Goal: Contribute content: Add original content to the website for others to see

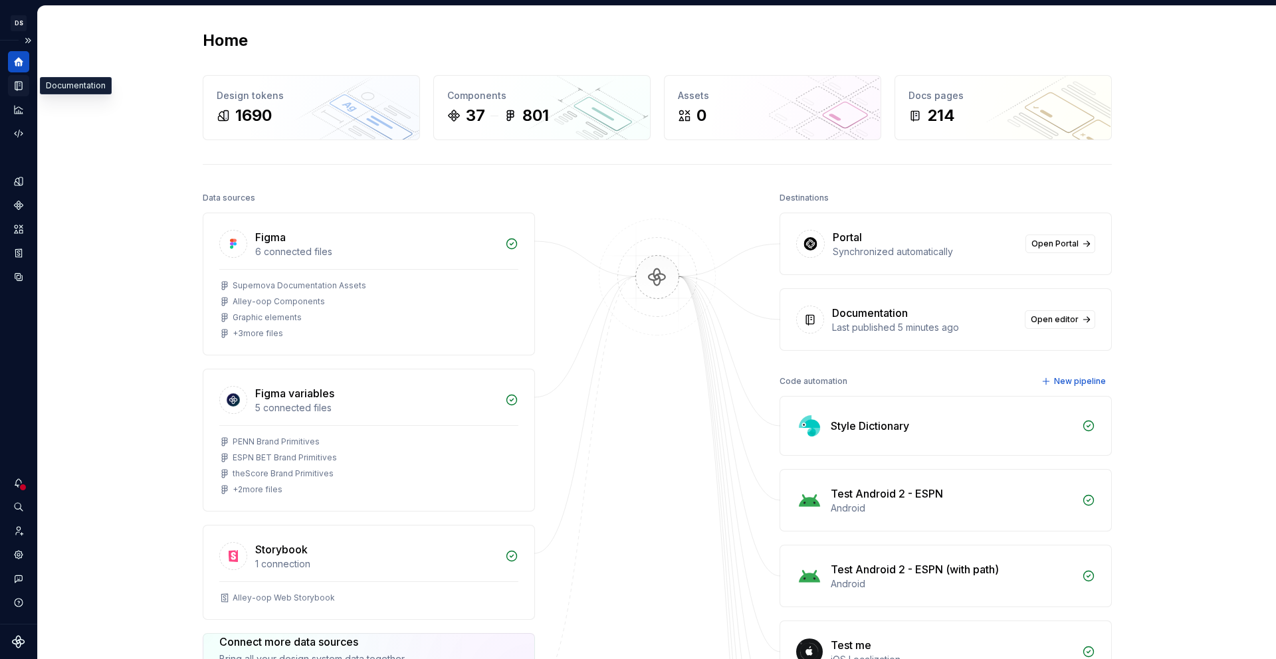
click at [21, 86] on icon "Documentation" at bounding box center [19, 85] width 5 height 7
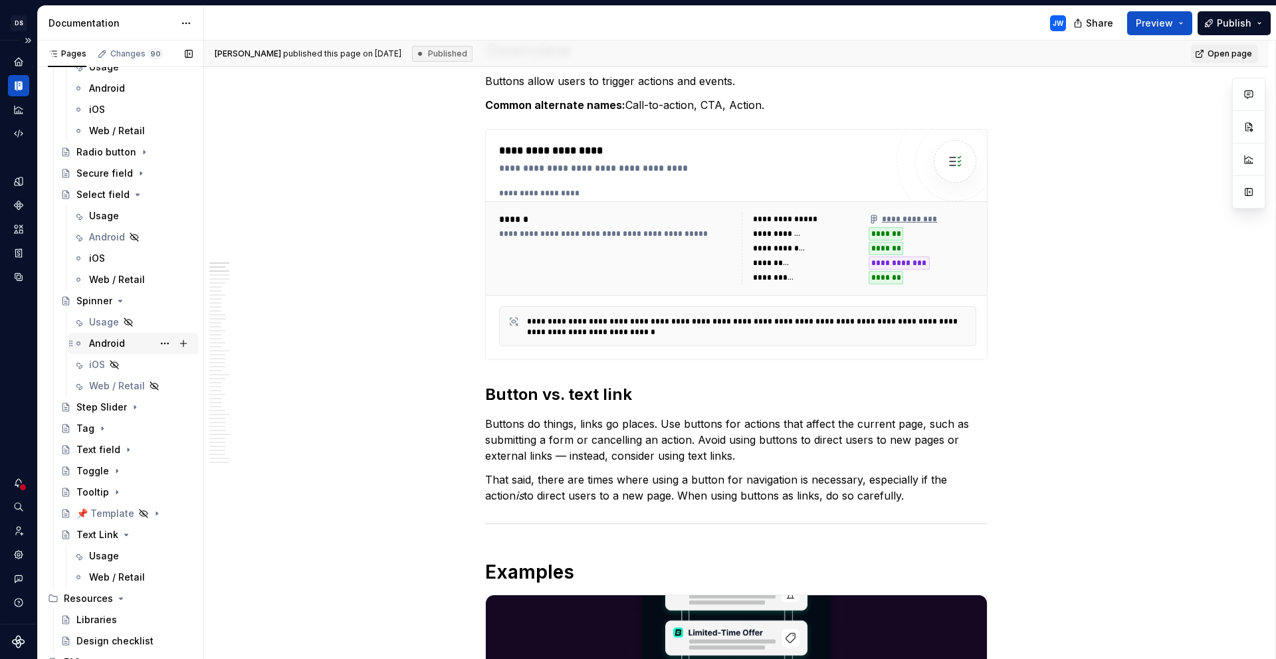
scroll to position [1948, 0]
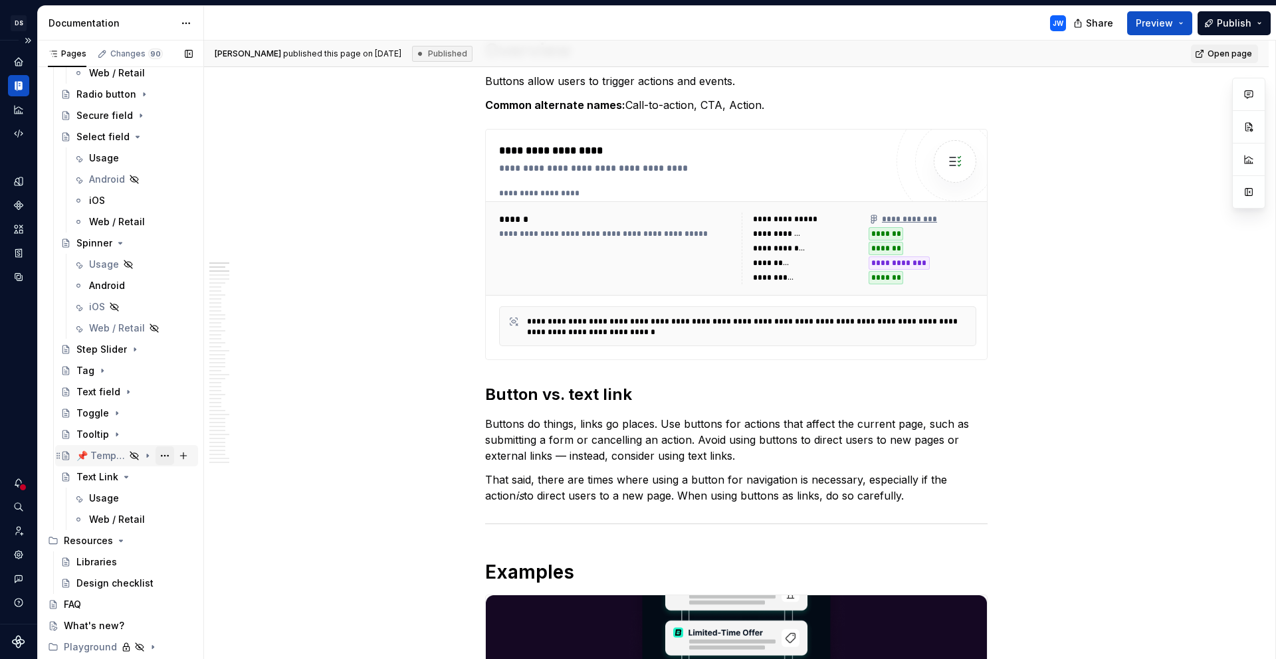
click at [155, 458] on button "Page tree" at bounding box center [164, 456] width 19 height 19
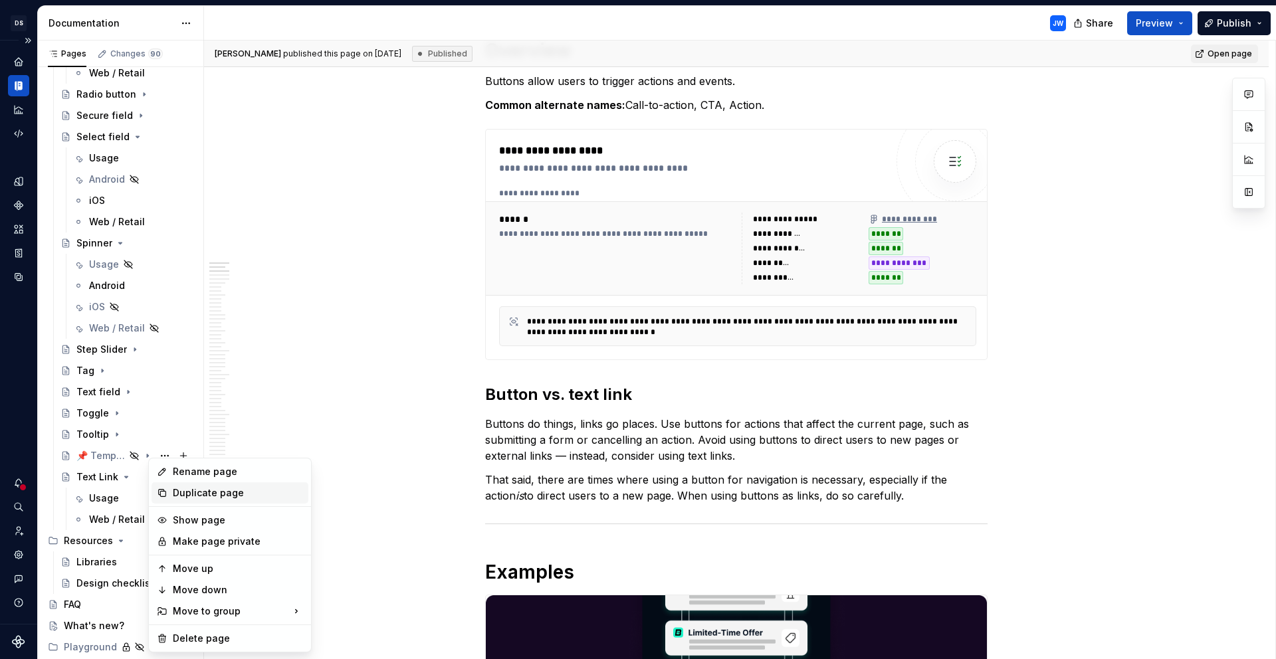
click at [171, 490] on div "Duplicate page" at bounding box center [230, 492] width 157 height 21
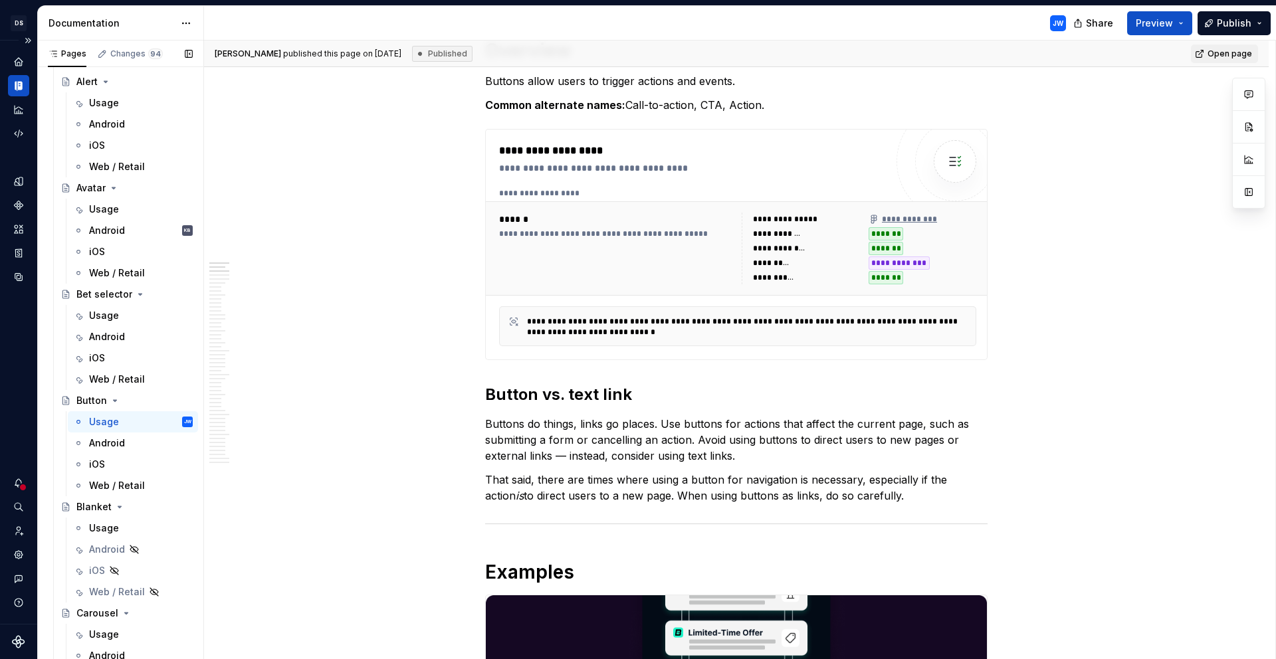
scroll to position [960, 0]
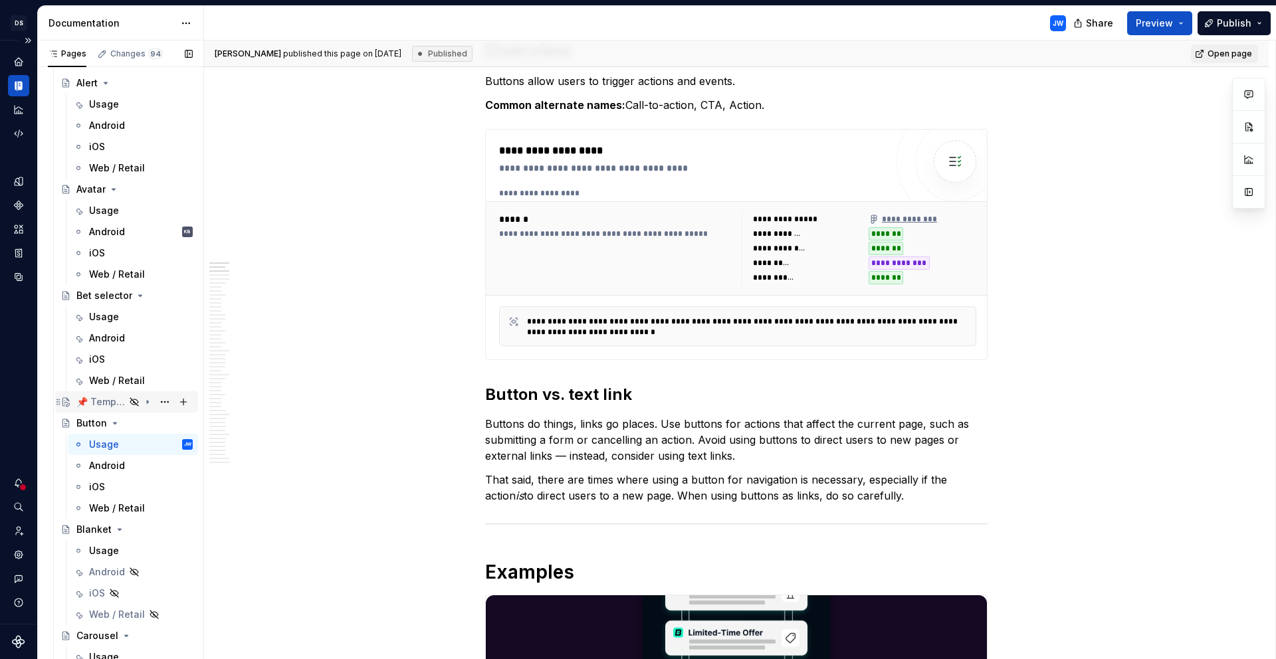
click at [106, 399] on div "📌 Template" at bounding box center [100, 401] width 49 height 13
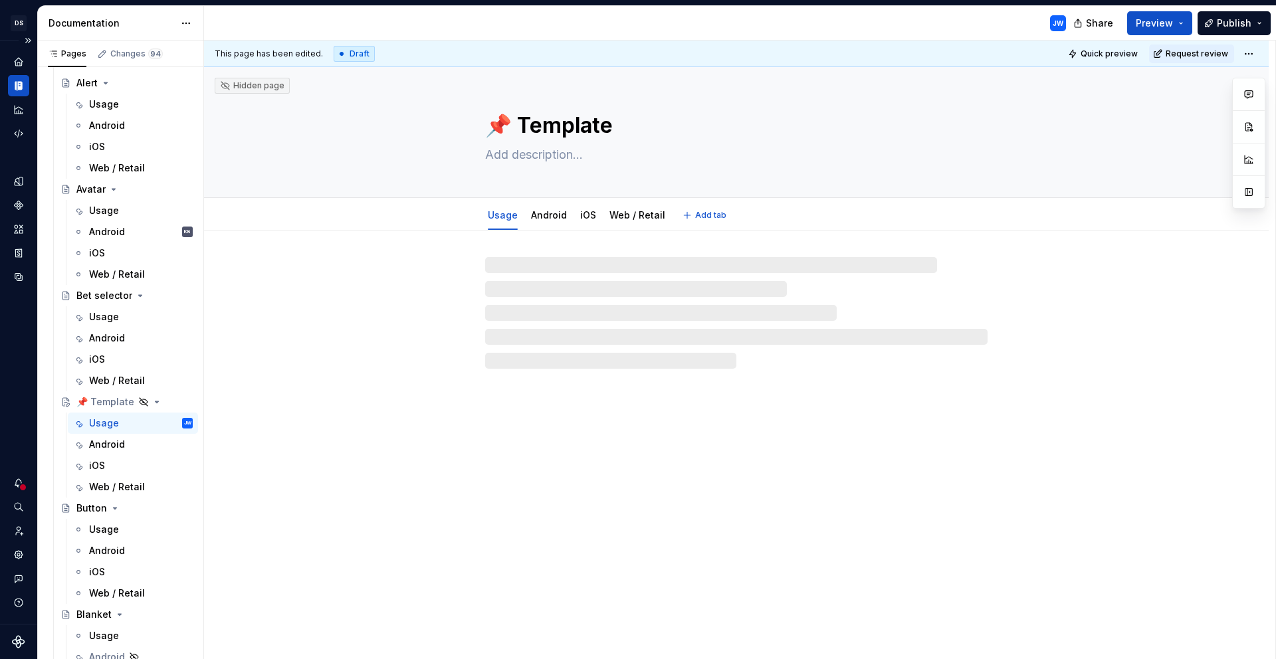
click at [549, 127] on textarea "📌 Template" at bounding box center [733, 126] width 502 height 32
click at [619, 124] on textarea "📌 Template" at bounding box center [733, 126] width 502 height 32
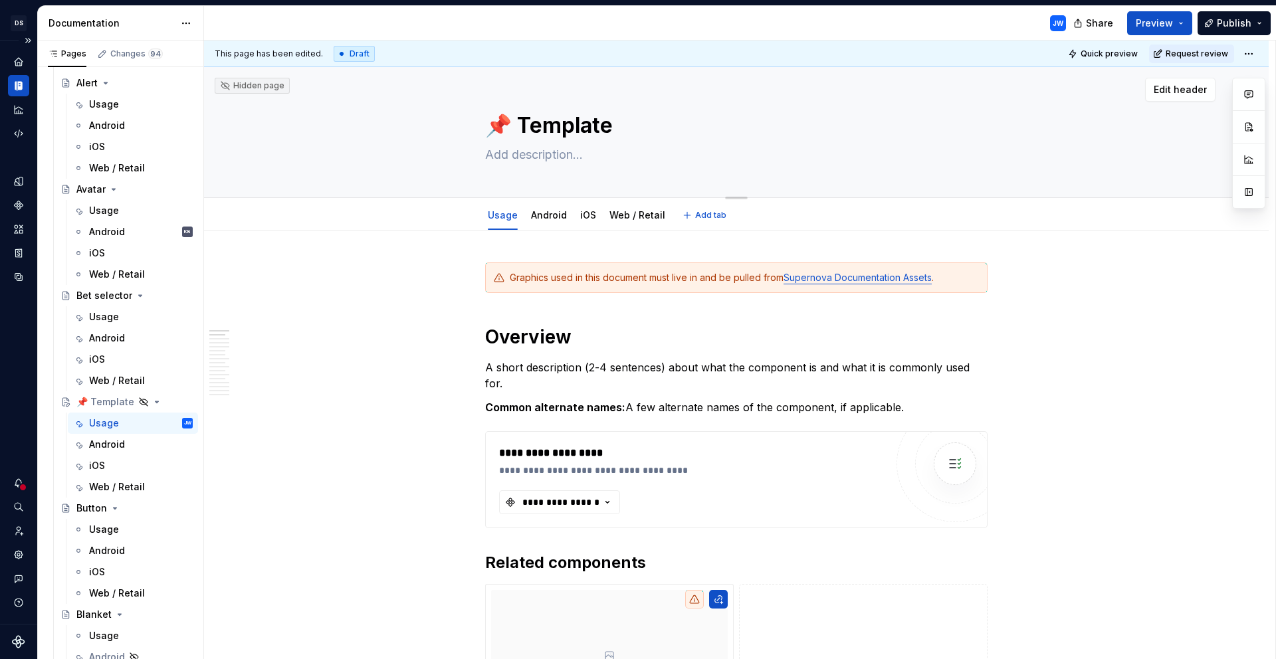
click at [550, 125] on textarea "📌 Template" at bounding box center [733, 126] width 502 height 32
type textarea "*"
type textarea "B"
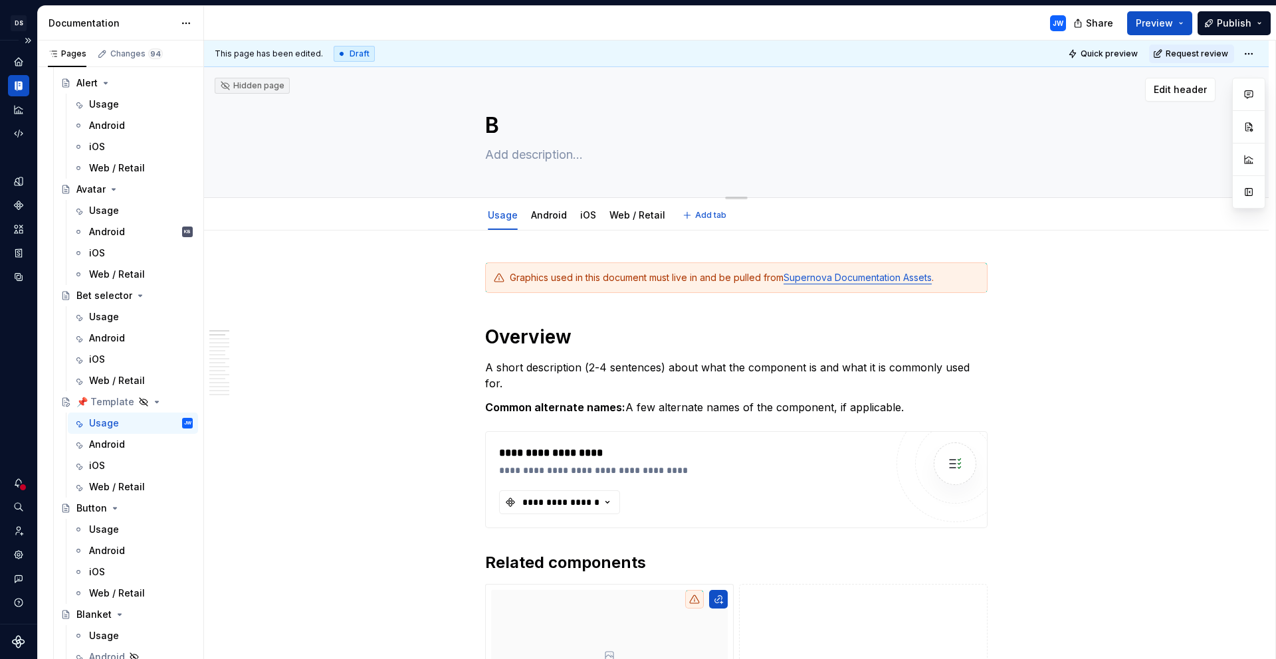
type textarea "*"
type textarea "Bo"
type textarea "*"
type textarea "Bot"
type textarea "*"
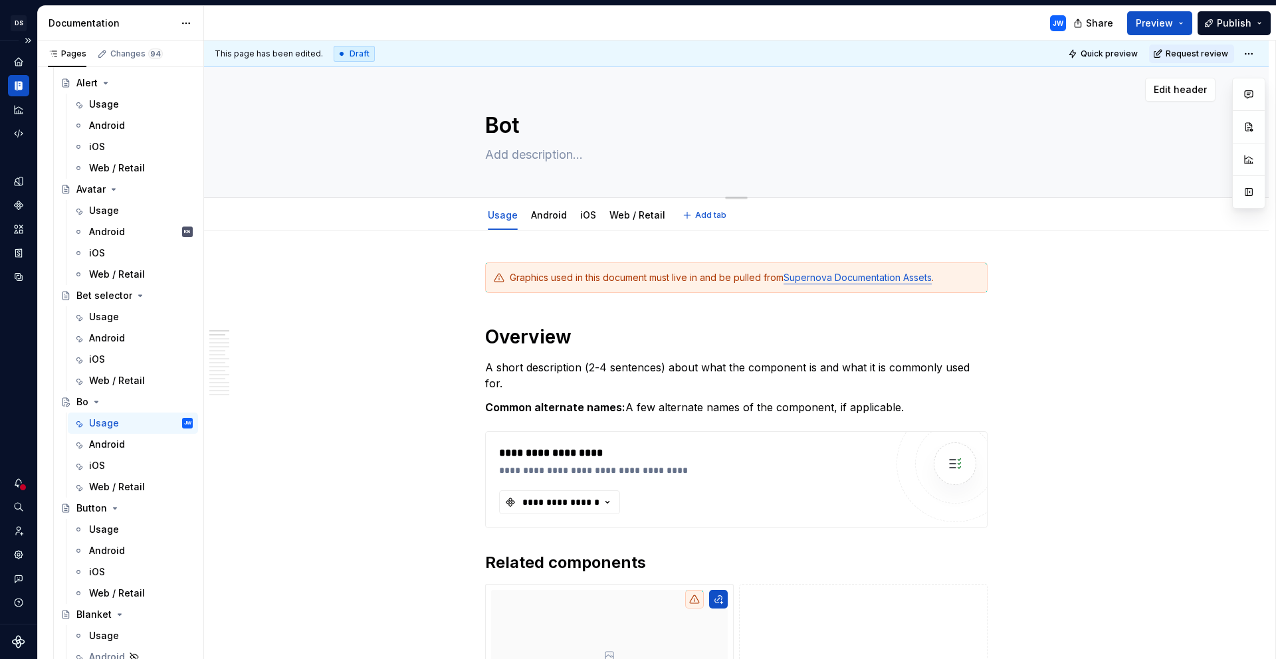
type textarea "Bott"
type textarea "*"
type textarea "Botto"
type textarea "*"
type textarea "Bottom"
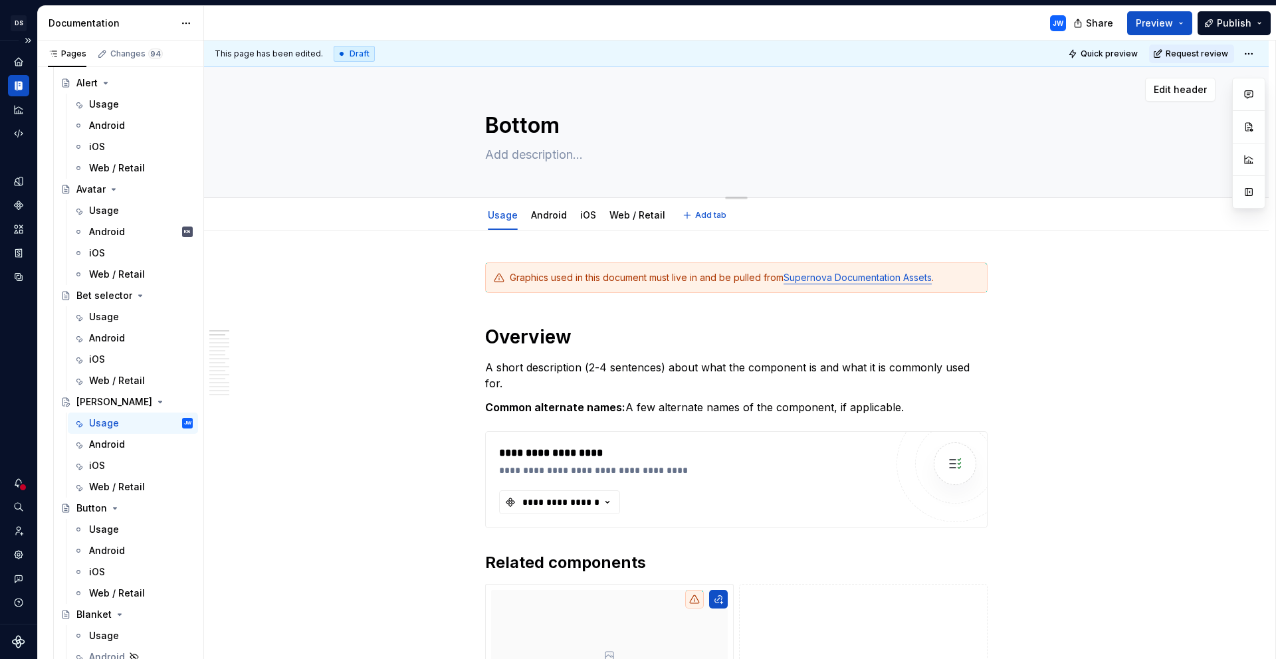
type textarea "*"
type textarea "Bottom"
type textarea "*"
type textarea "Bottom S"
type textarea "*"
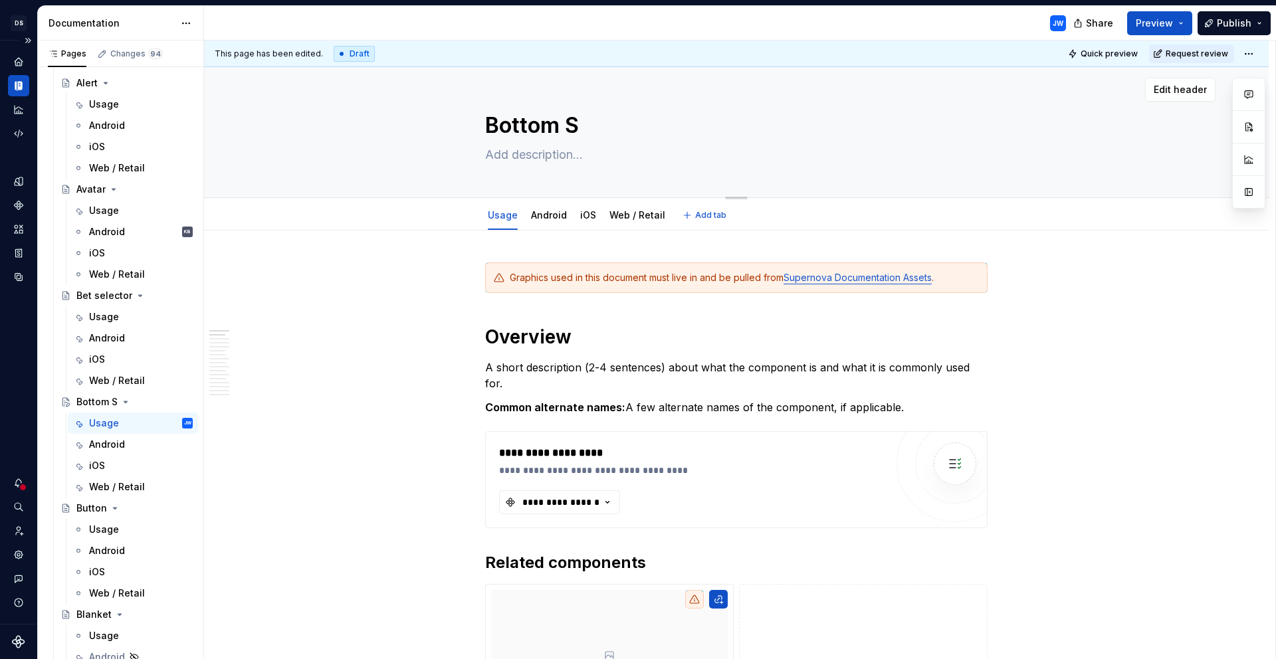
type textarea "Bottom Sh"
type textarea "*"
type textarea "Bottom She"
type textarea "*"
type textarea "Bottom Shee"
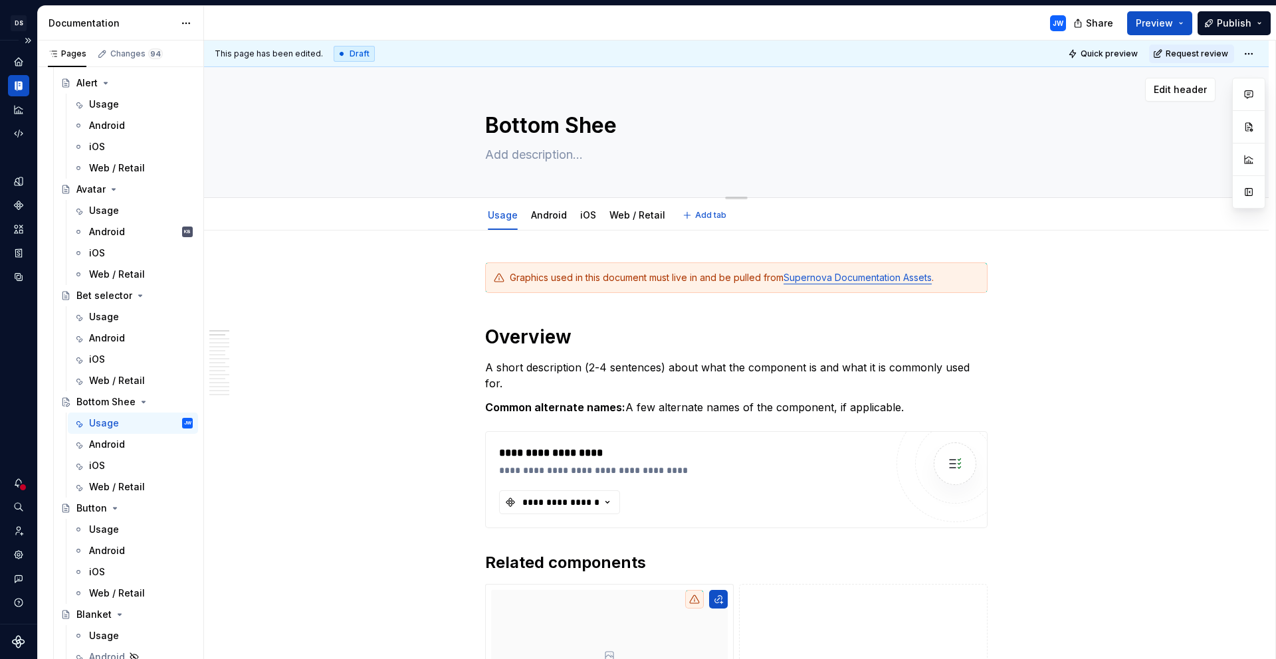
type textarea "*"
type textarea "Bottom She"
type textarea "*"
type textarea "Bottom Sh"
type textarea "*"
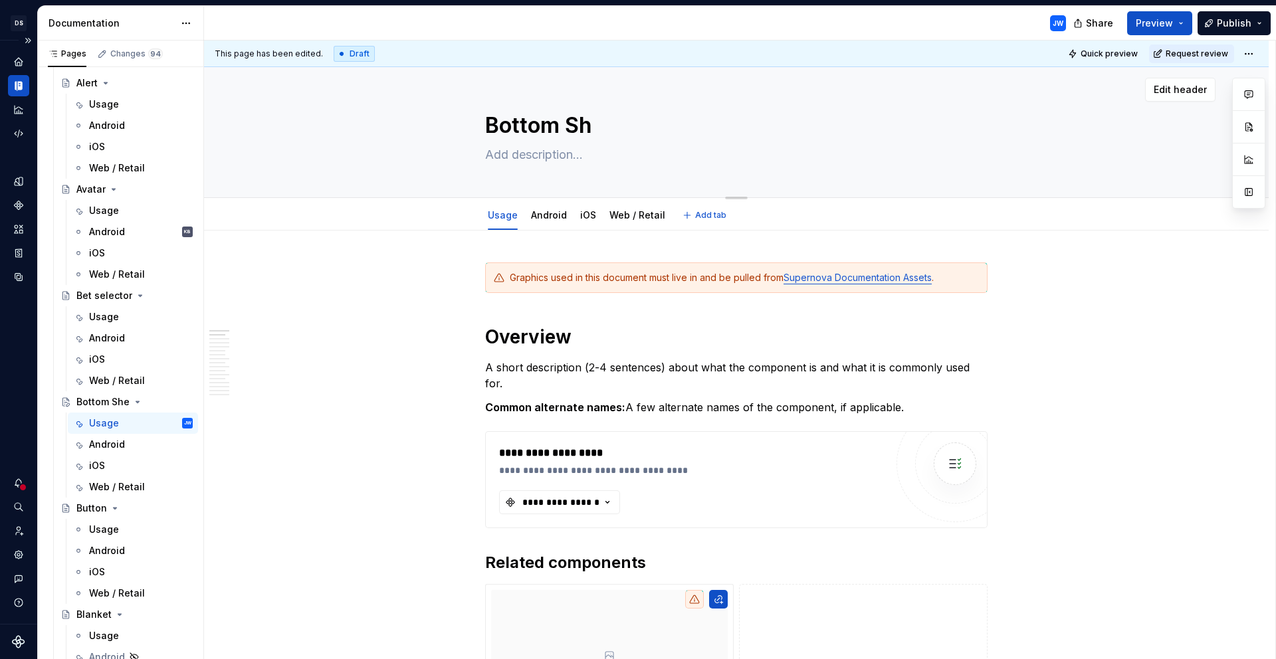
type textarea "Bottom S"
type textarea "*"
type textarea "Bottom"
type textarea "*"
type textarea "Bottom s"
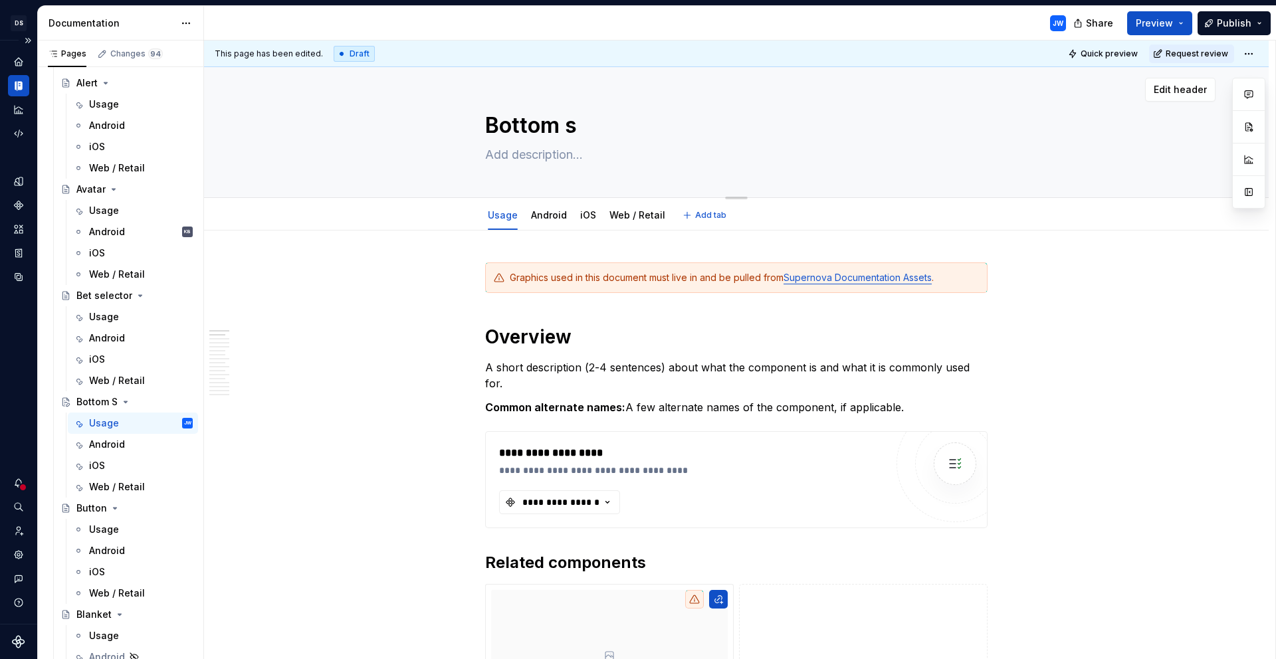
type textarea "*"
type textarea "Bottom she"
type textarea "*"
type textarea "Bottom shee"
type textarea "*"
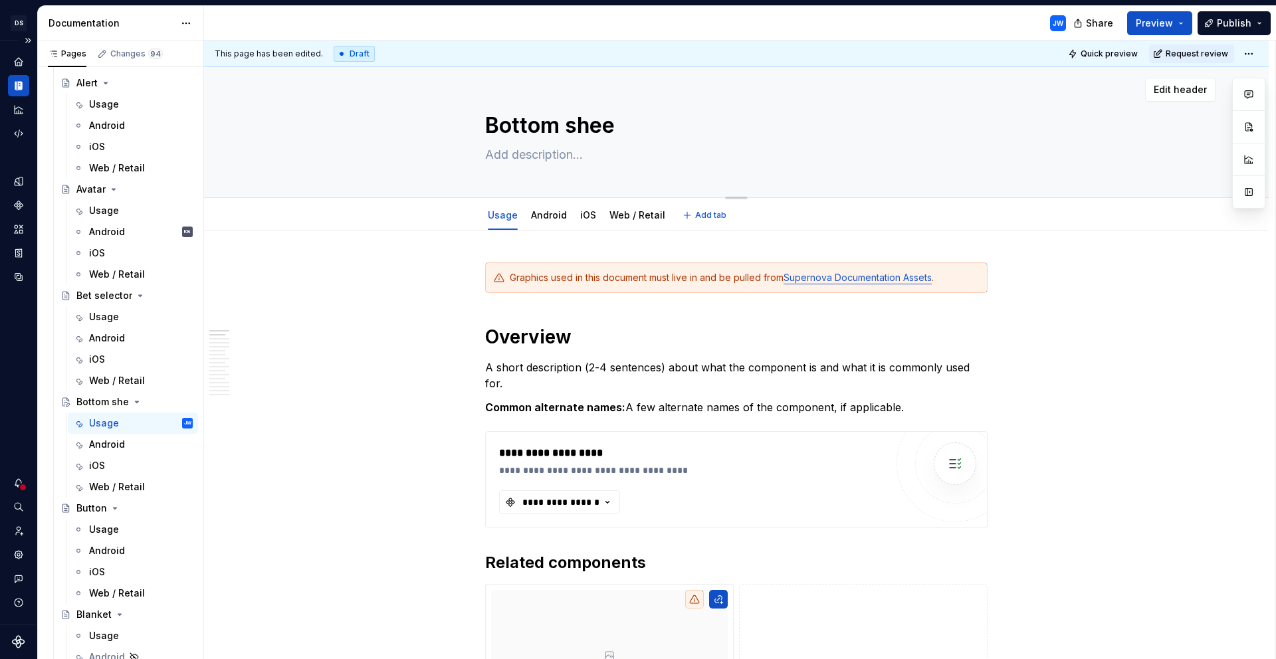
type textarea "Bottom sheet"
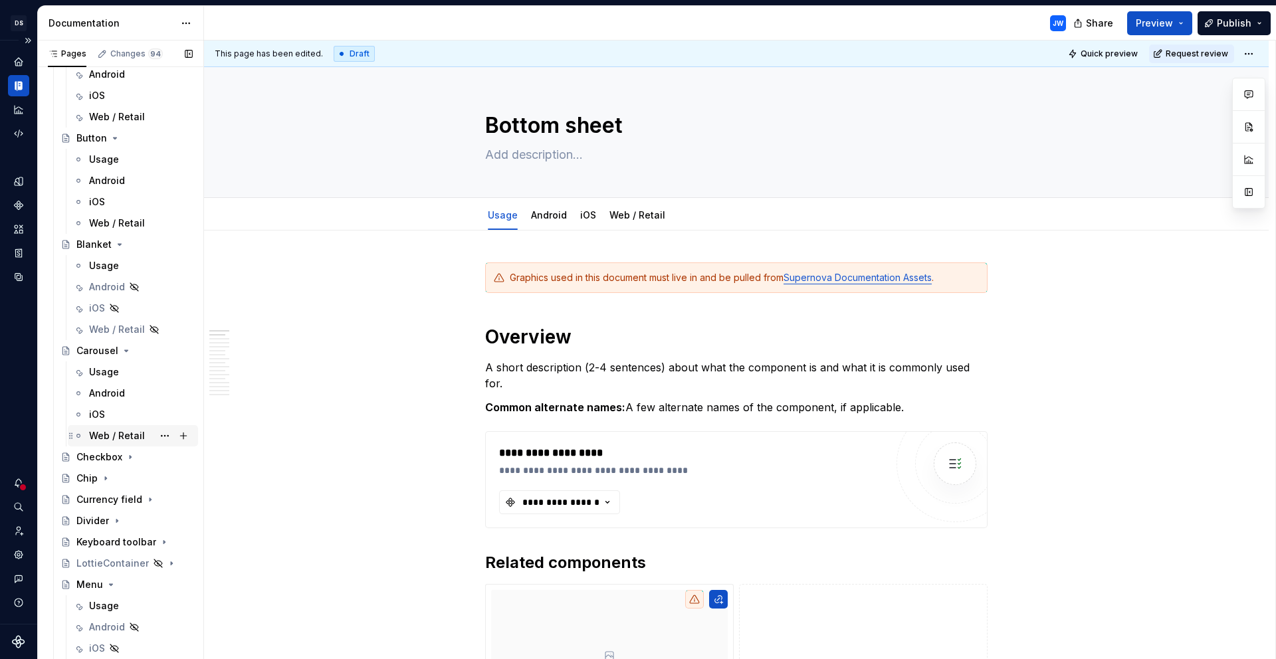
type textarea "*"
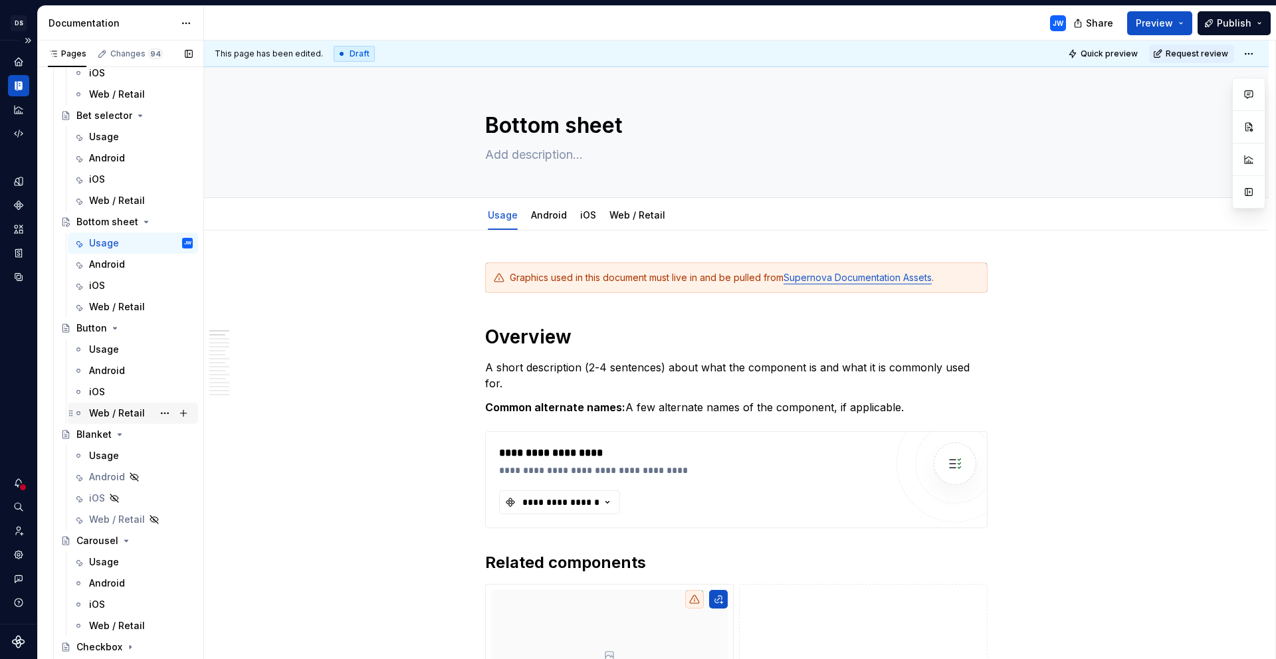
scroll to position [1112, 0]
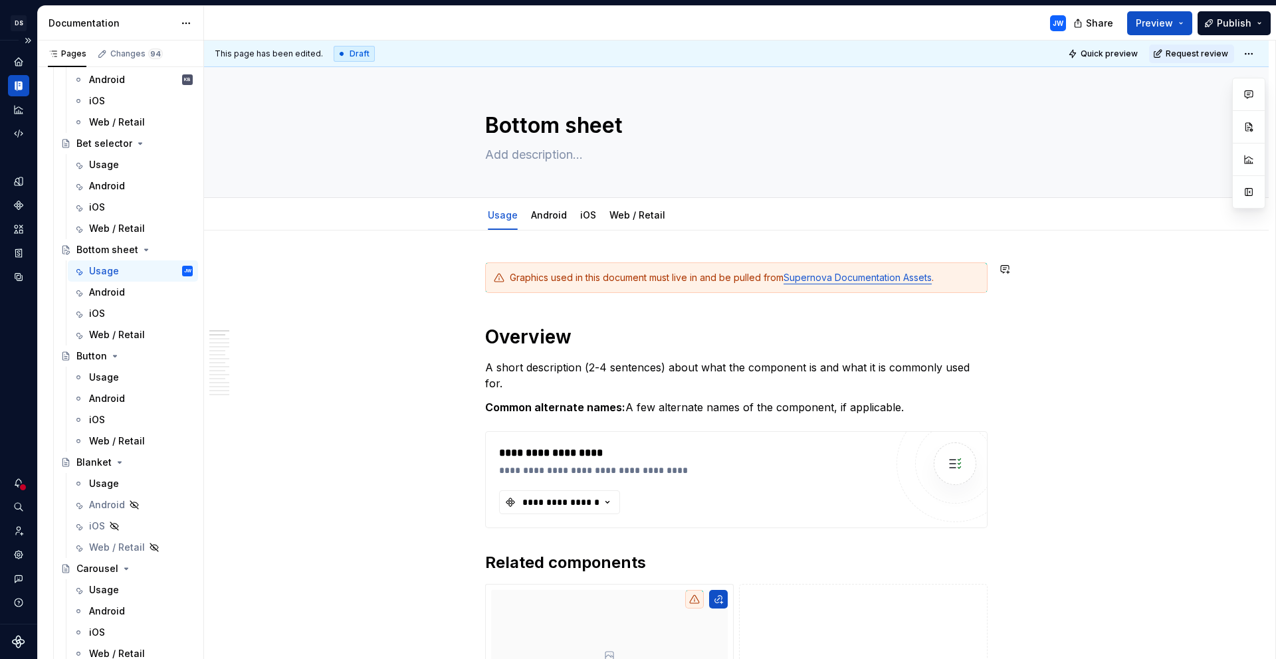
type textarea "Bottom sheet"
click at [555, 165] on textarea at bounding box center [733, 154] width 502 height 21
click at [650, 359] on p "A short description (2-4 sentences) about what the component is and what it is …" at bounding box center [736, 375] width 502 height 32
click at [967, 368] on p "A short description (2-4 sentences) about what the component is and what it is …" at bounding box center [736, 375] width 502 height 32
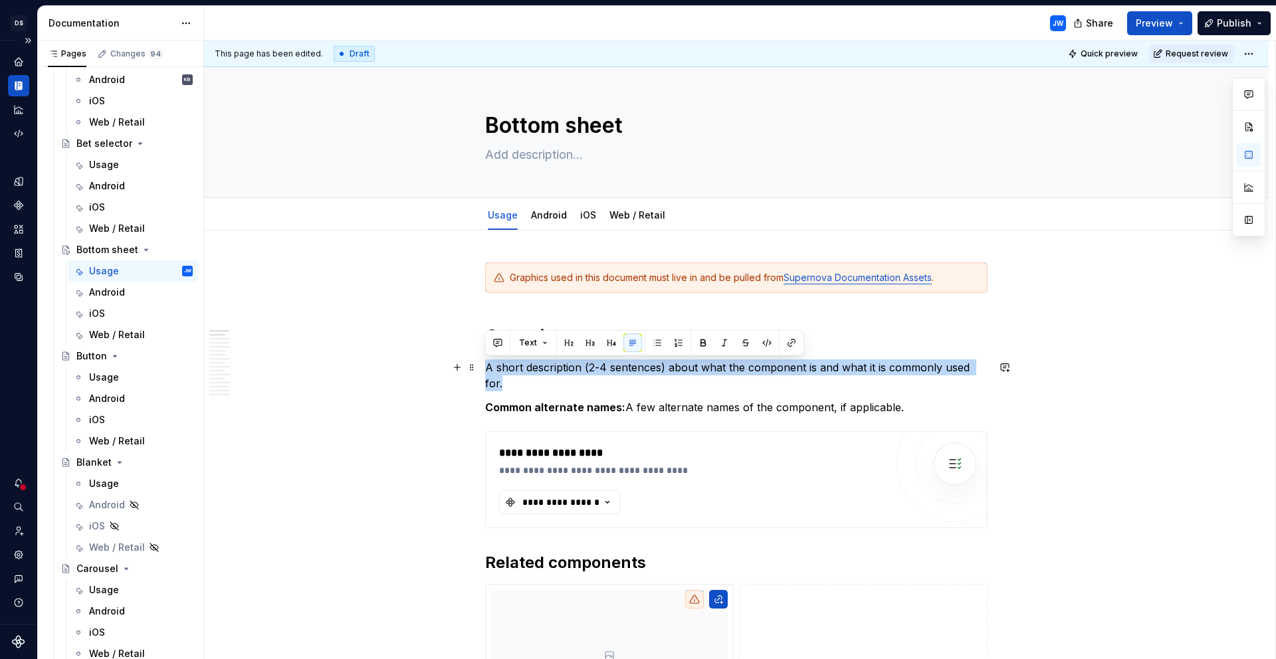
click at [967, 368] on p "A short description (2-4 sentences) about what the component is and what it is …" at bounding box center [736, 375] width 502 height 32
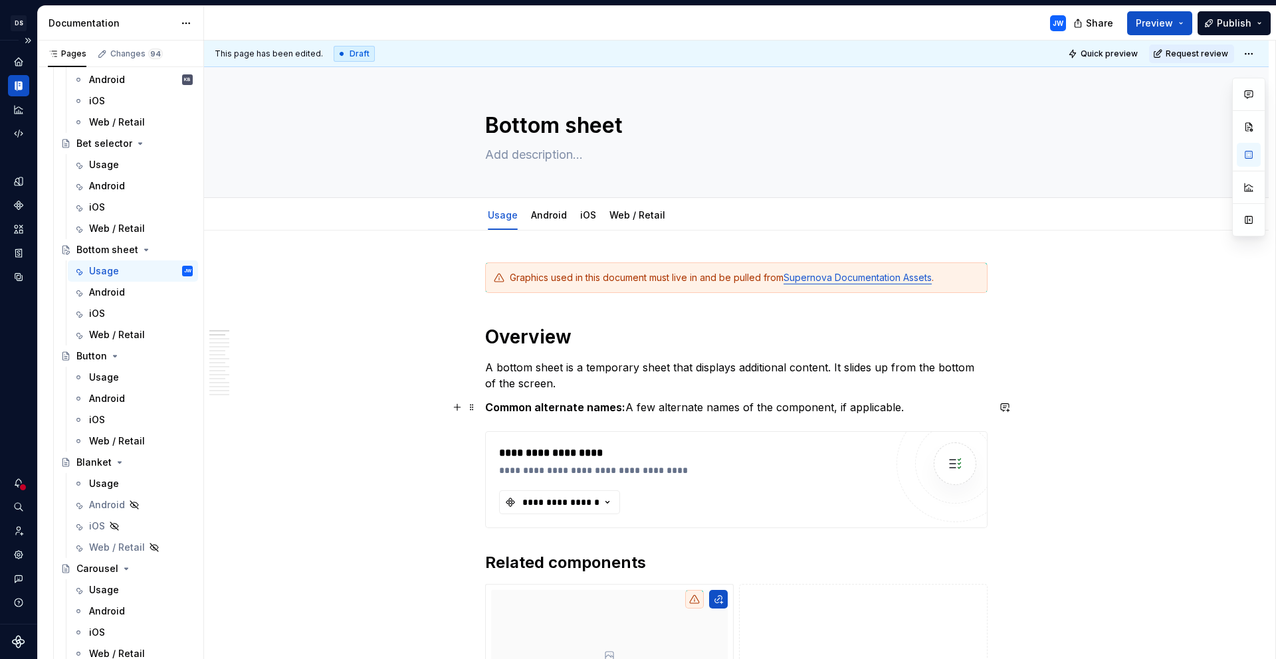
click at [918, 411] on p "Common alternate names: A few alternate names of the component, if applicable." at bounding box center [736, 407] width 502 height 16
type textarea "*"
click at [639, 405] on p "Common alternate names: A few alternate names of the component, if applicable." at bounding box center [736, 407] width 502 height 16
drag, startPoint x: 625, startPoint y: 409, endPoint x: 949, endPoint y: 404, distance: 323.6
click at [949, 404] on p "Common alternate names: A few alternate names of the component, if applicable." at bounding box center [736, 407] width 502 height 16
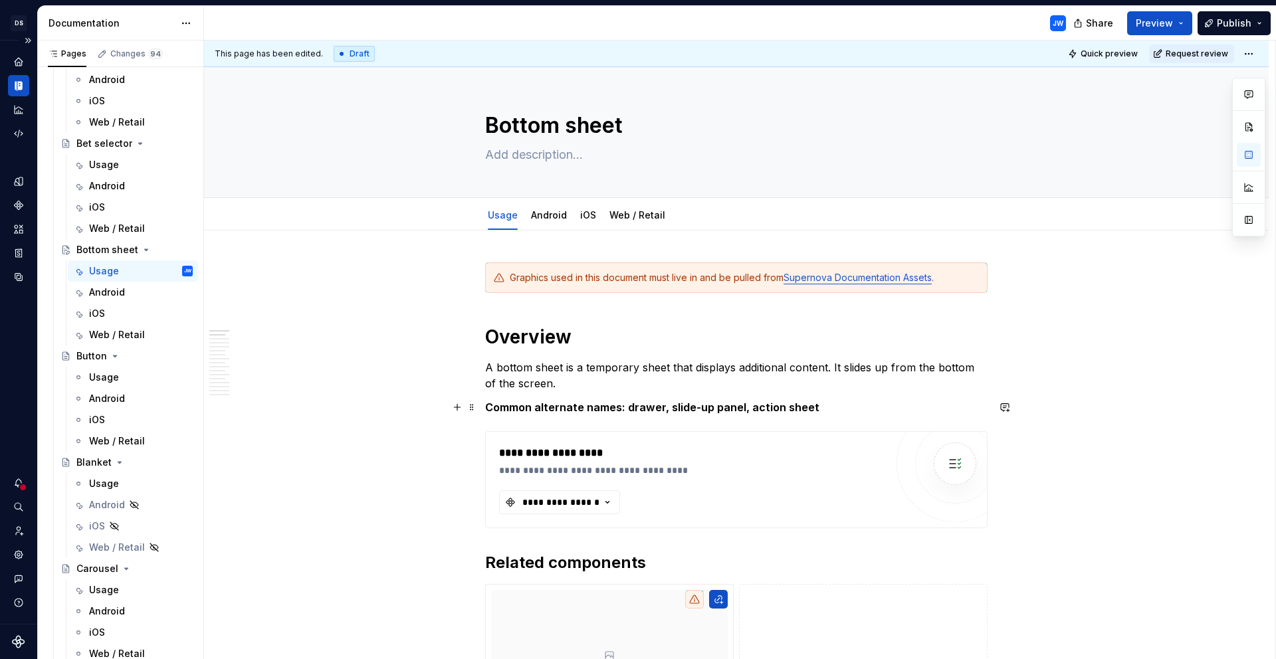
click at [629, 407] on strong "Common alternate names: drawer, slide-up panel, action sheet" at bounding box center [652, 407] width 334 height 13
drag, startPoint x: 625, startPoint y: 406, endPoint x: 874, endPoint y: 403, distance: 249.2
click at [869, 403] on p "Common alternate names: drawer, slide-up panel, action sheet" at bounding box center [736, 407] width 502 height 16
click at [641, 408] on p "Common alternate names: drawer, slide-up panel, action sheet" at bounding box center [736, 407] width 502 height 16
click at [627, 408] on p "Common alternate names: drawer, slide-up panel, action sheet" at bounding box center [736, 407] width 502 height 16
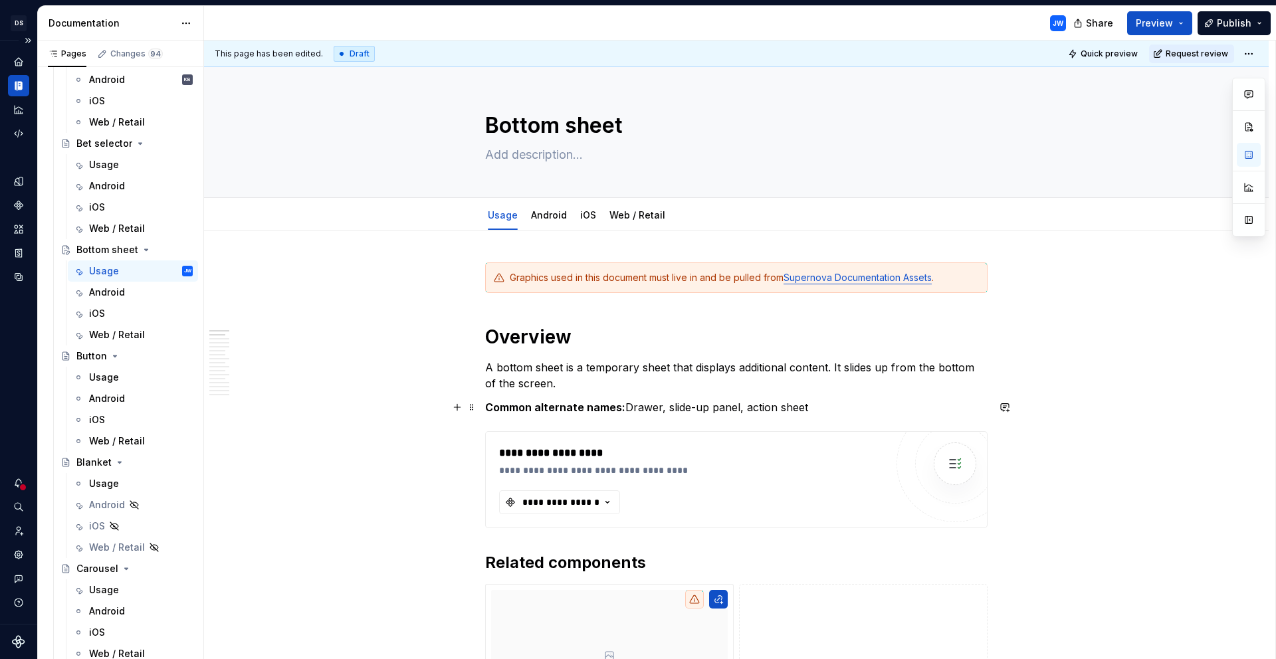
click at [823, 409] on p "Common alternate names: Drawer, slide-up panel, action sheet" at bounding box center [736, 407] width 502 height 16
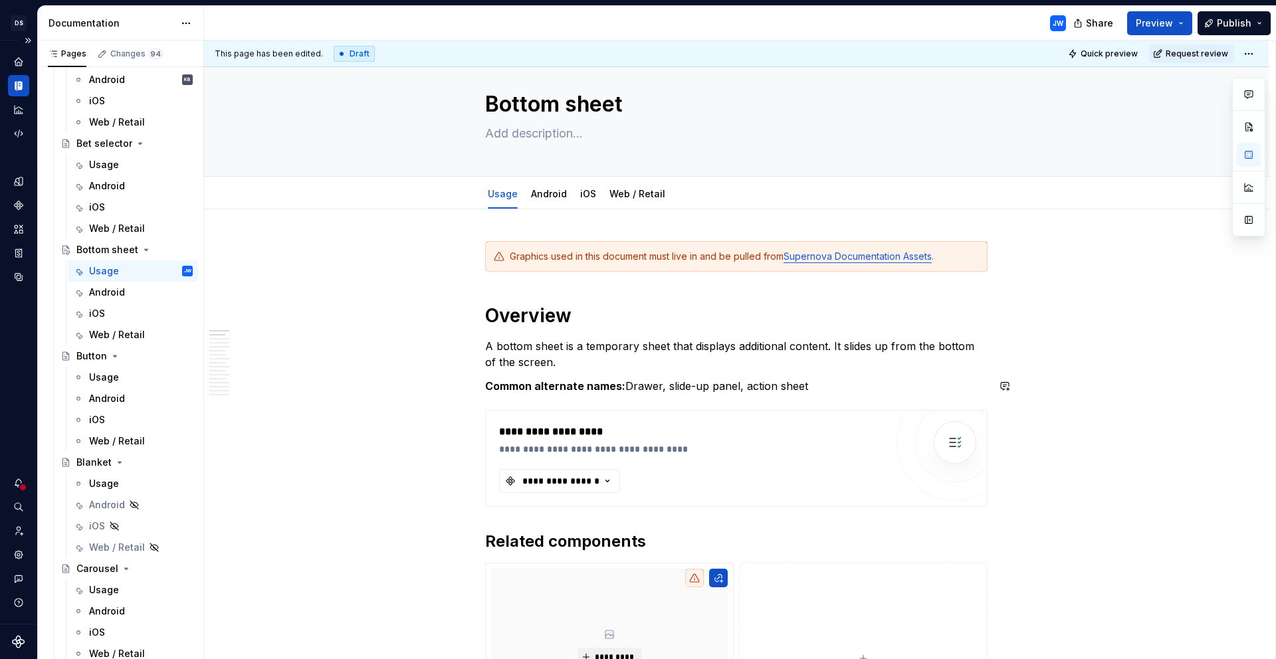
scroll to position [22, 0]
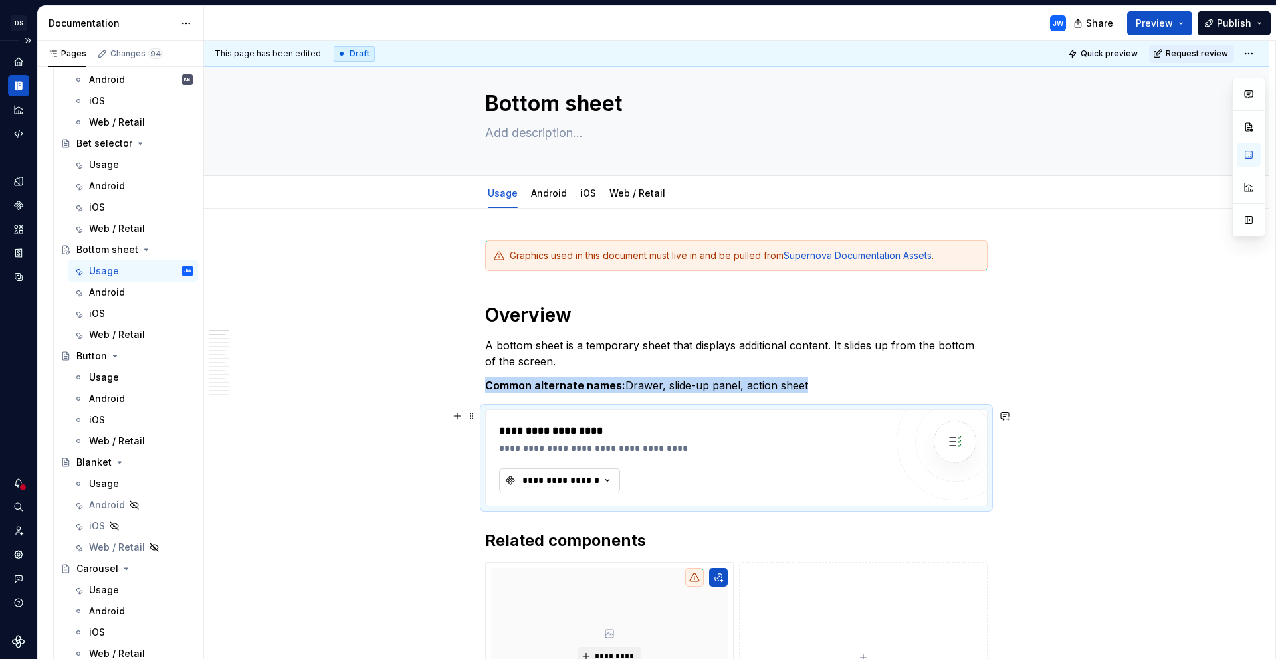
click at [579, 486] on div "**********" at bounding box center [561, 480] width 80 height 13
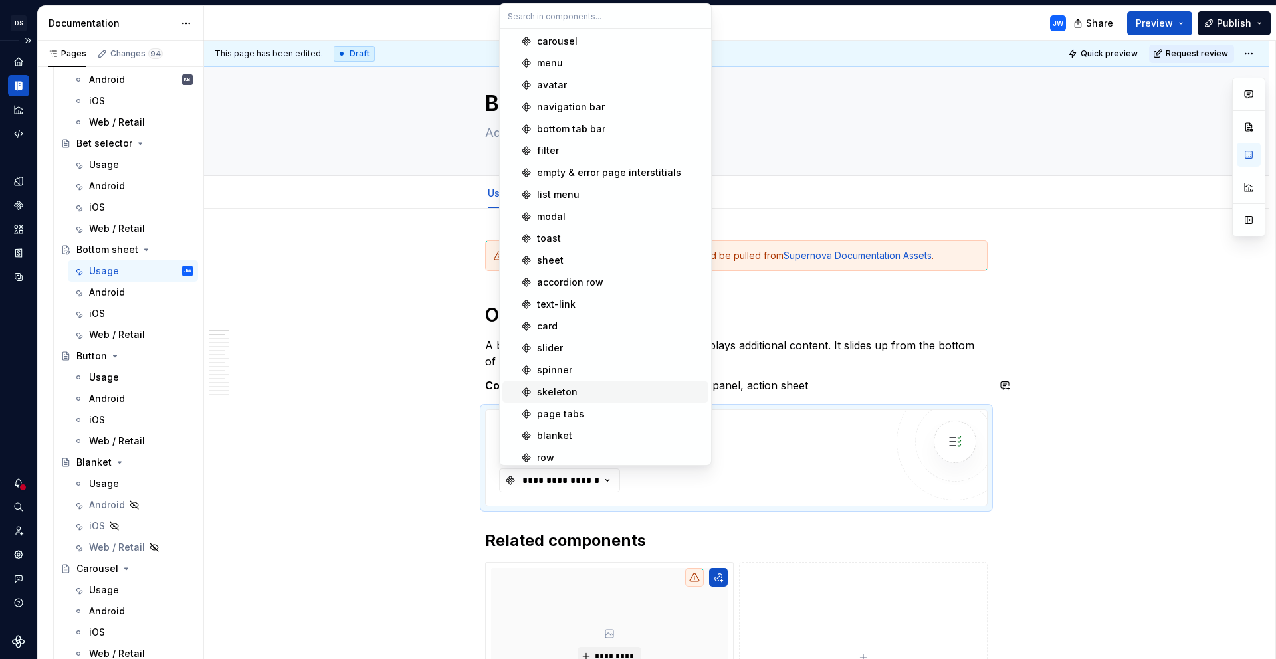
scroll to position [360, 0]
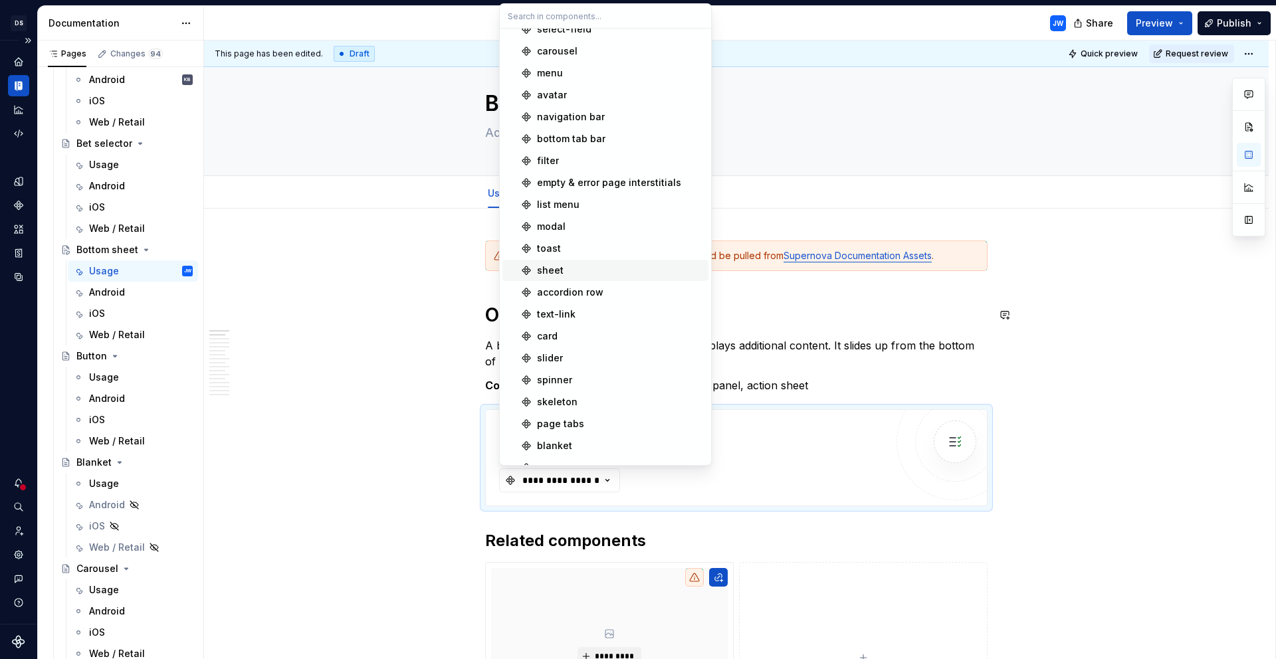
click at [558, 272] on div "sheet" at bounding box center [550, 270] width 27 height 13
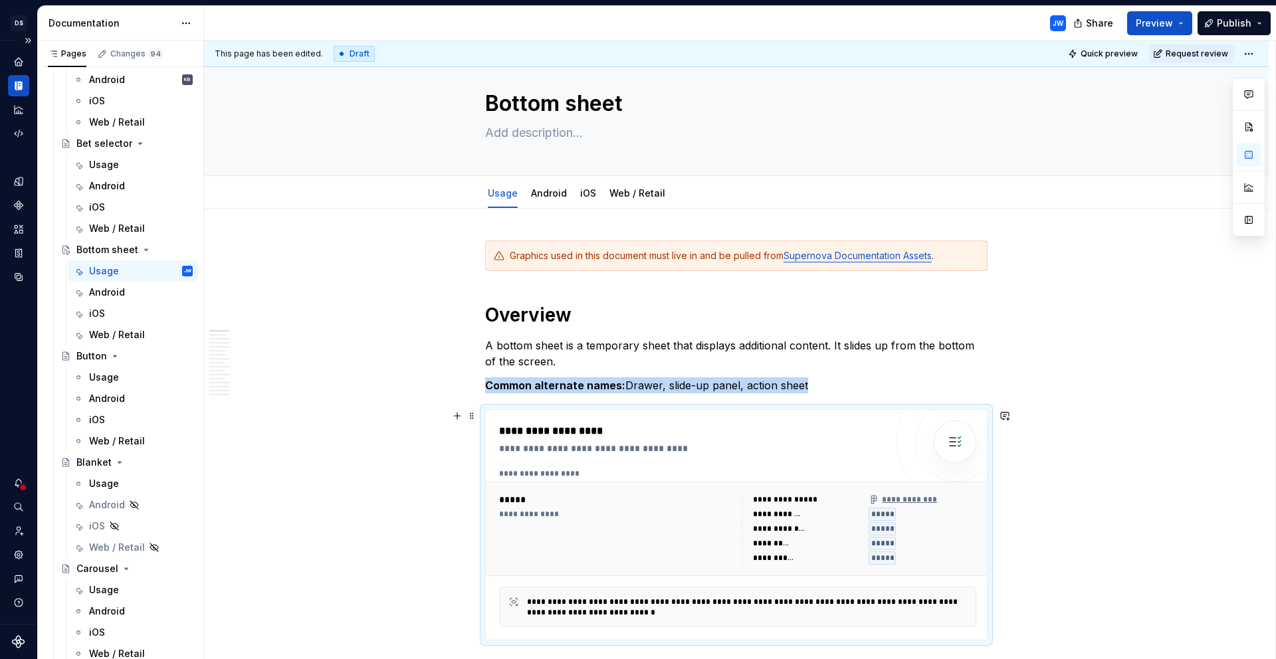
click at [763, 496] on div "**********" at bounding box center [787, 499] width 68 height 11
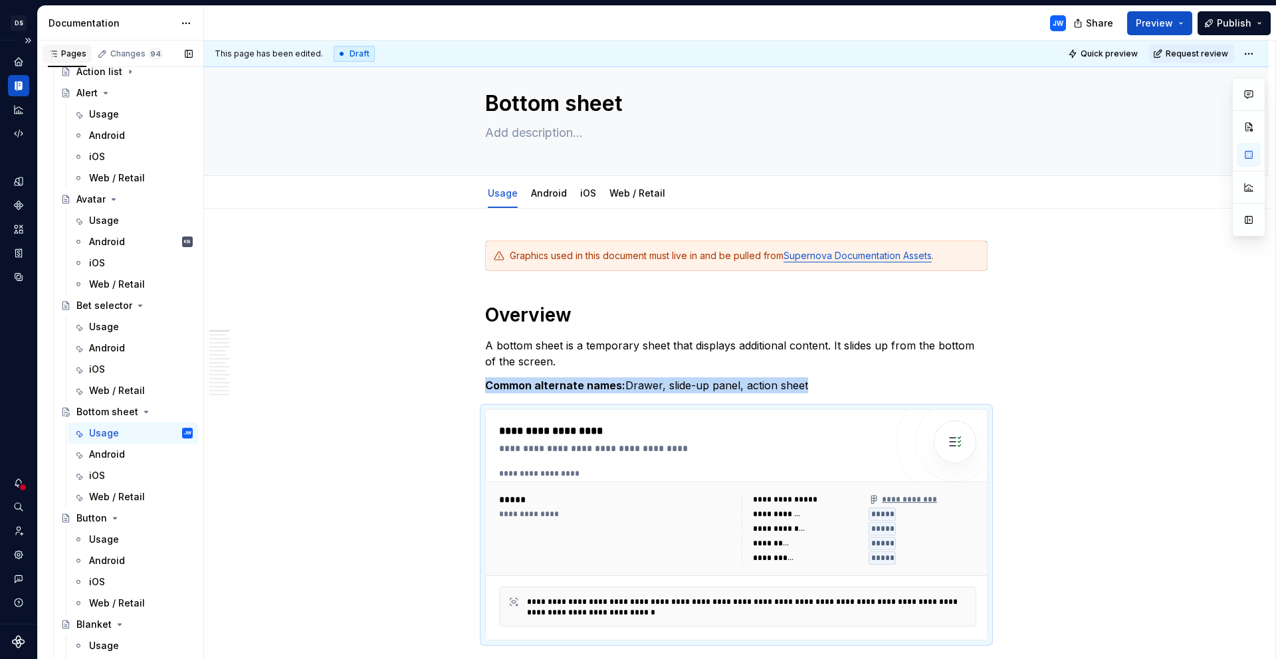
scroll to position [665, 0]
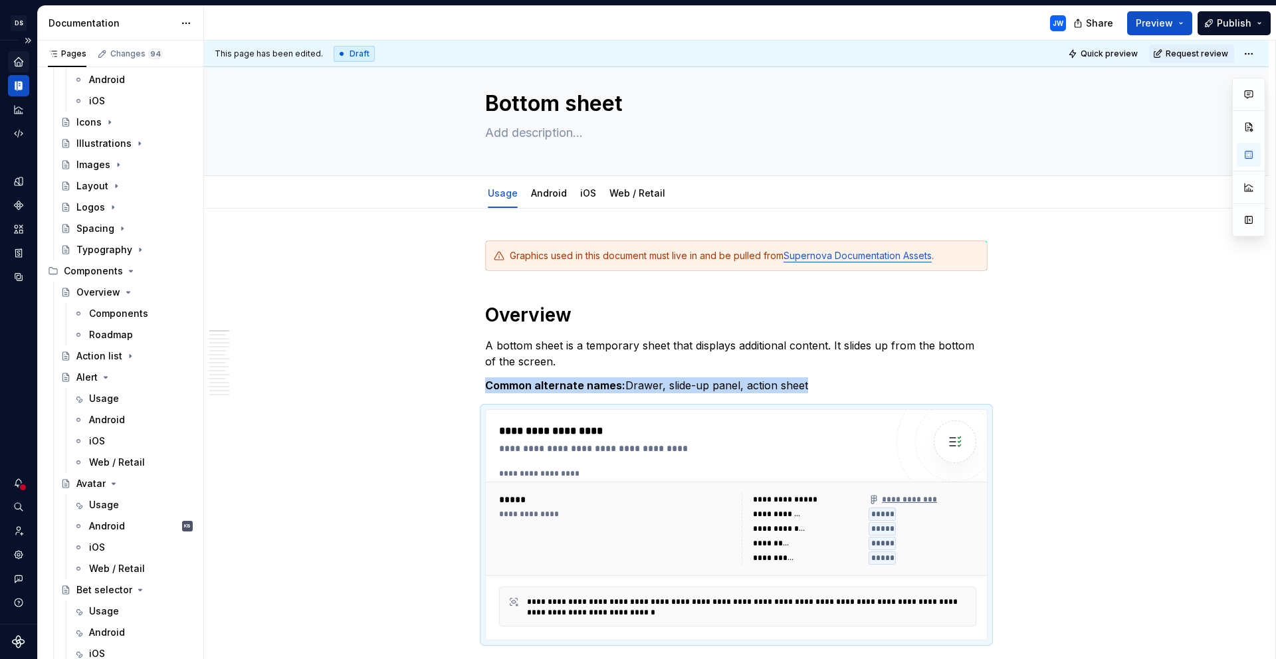
click at [15, 62] on icon "Home" at bounding box center [18, 61] width 9 height 9
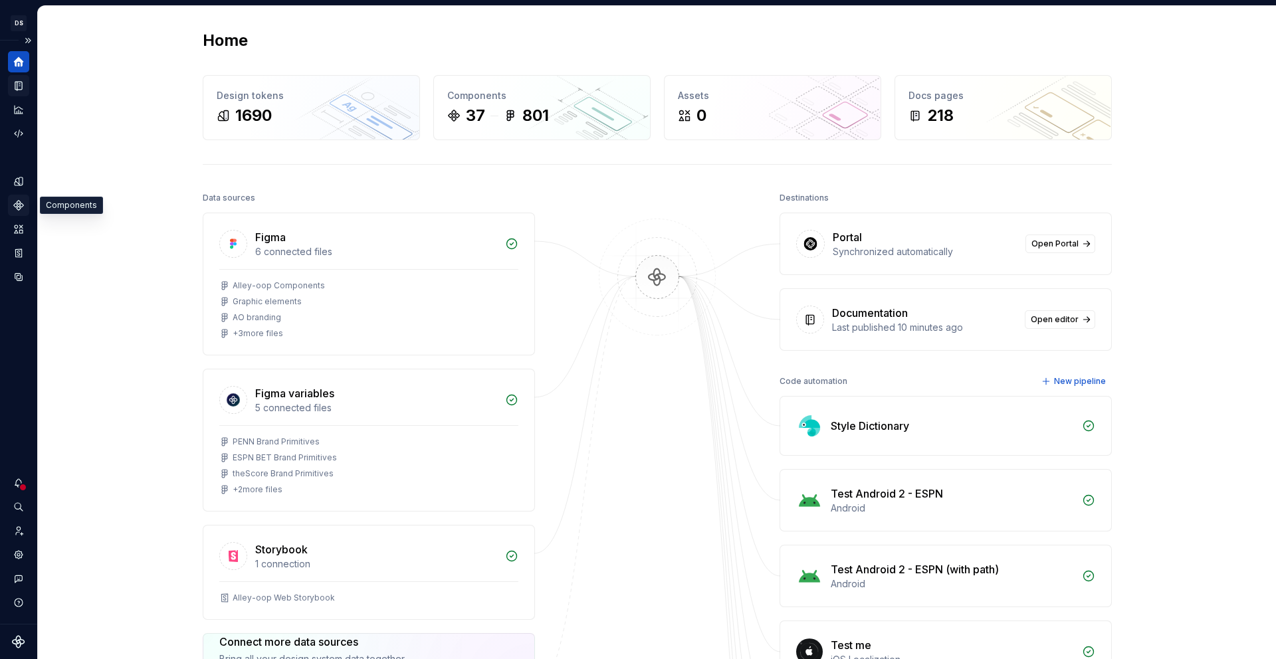
click at [21, 208] on icon "Components" at bounding box center [19, 205] width 12 height 12
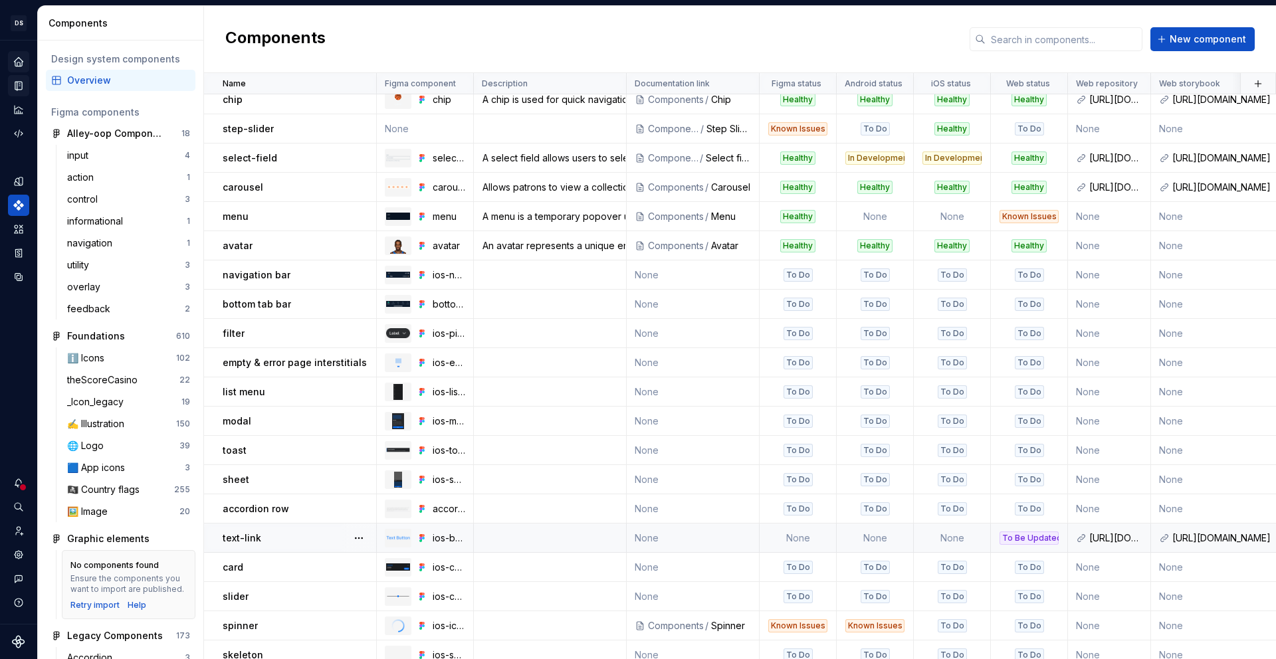
scroll to position [524, 0]
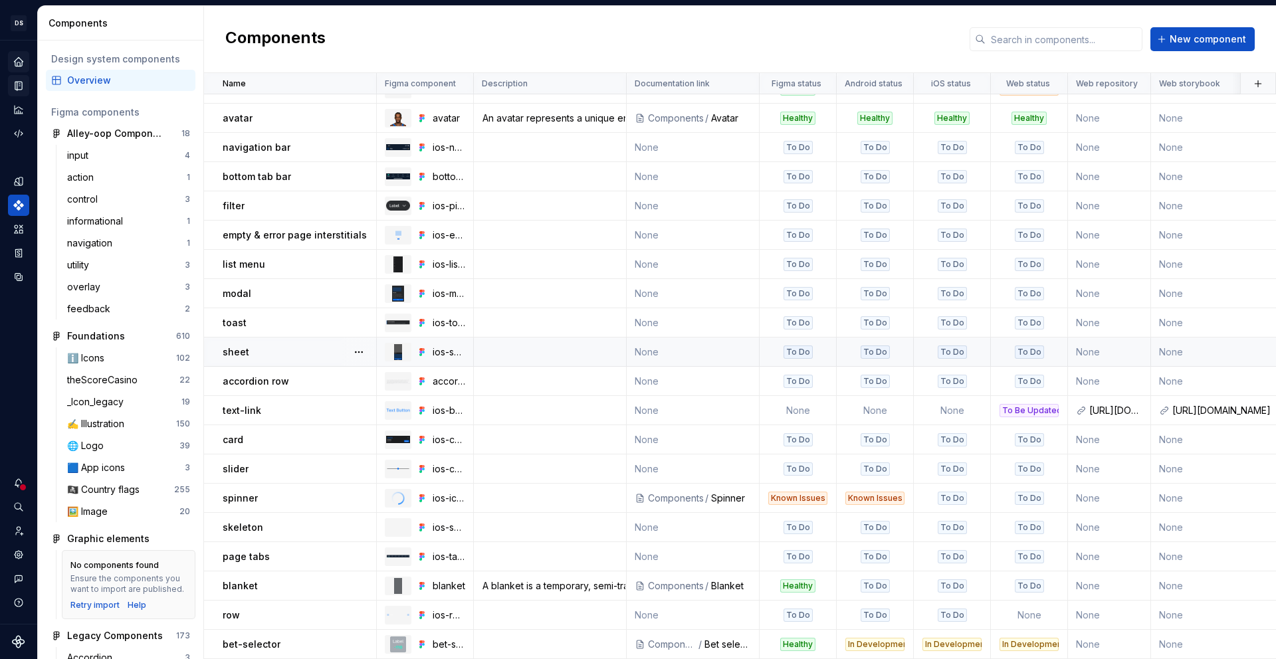
click at [332, 346] on div "sheet" at bounding box center [299, 352] width 153 height 13
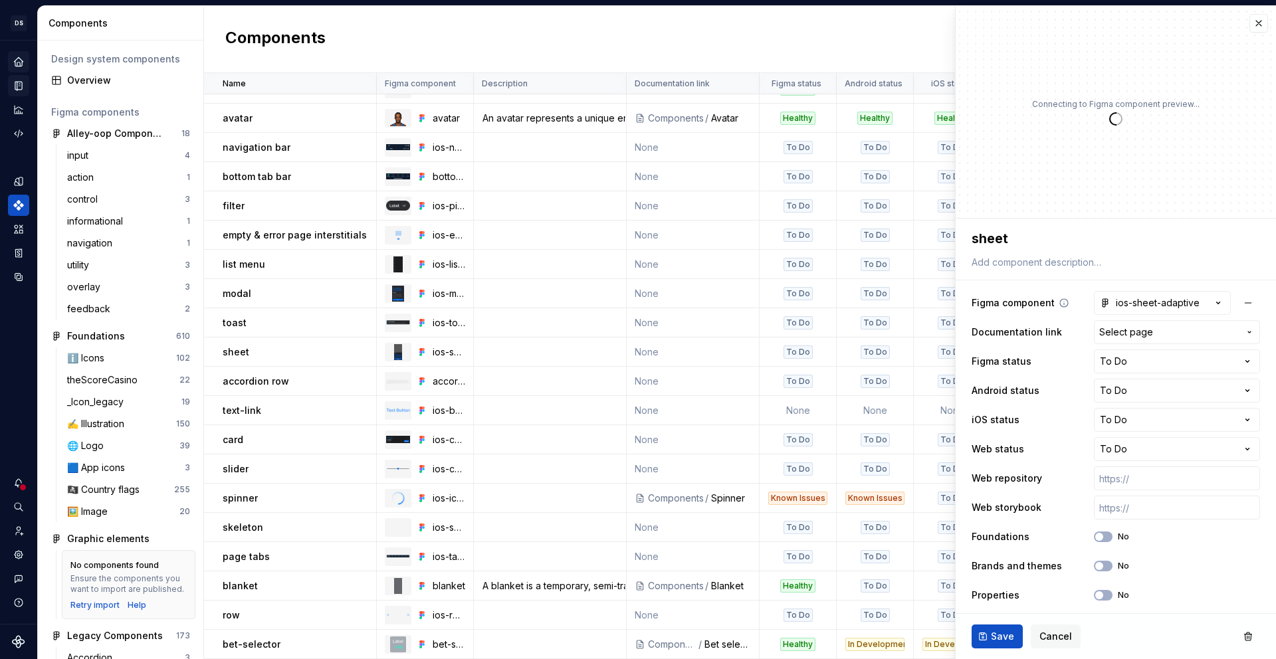
type textarea "*"
click at [1186, 304] on div "ios-sheet-adaptive" at bounding box center [1150, 302] width 100 height 13
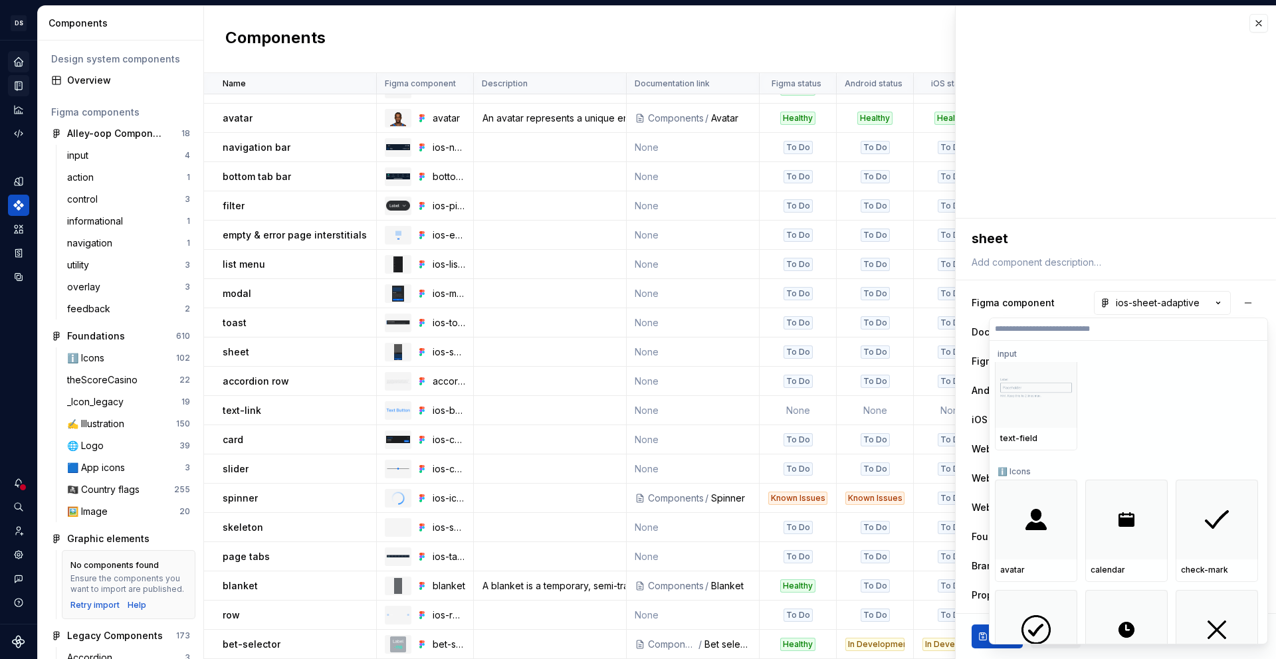
scroll to position [126, 0]
type input "*"
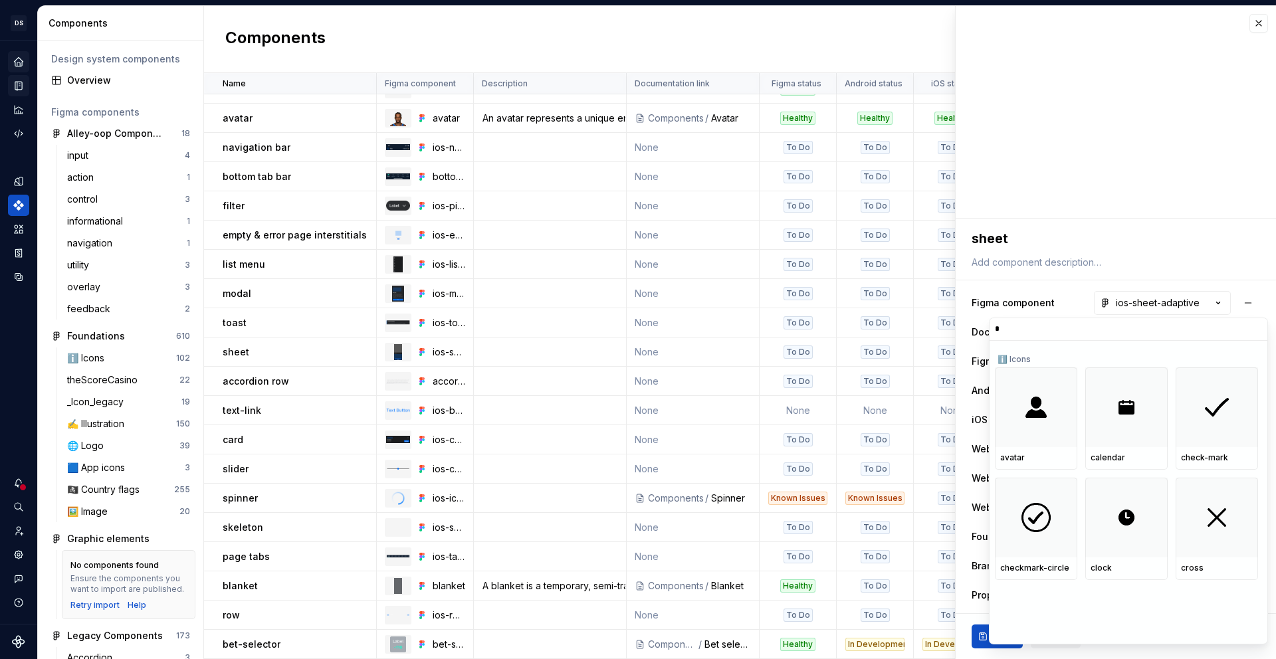
scroll to position [0, 0]
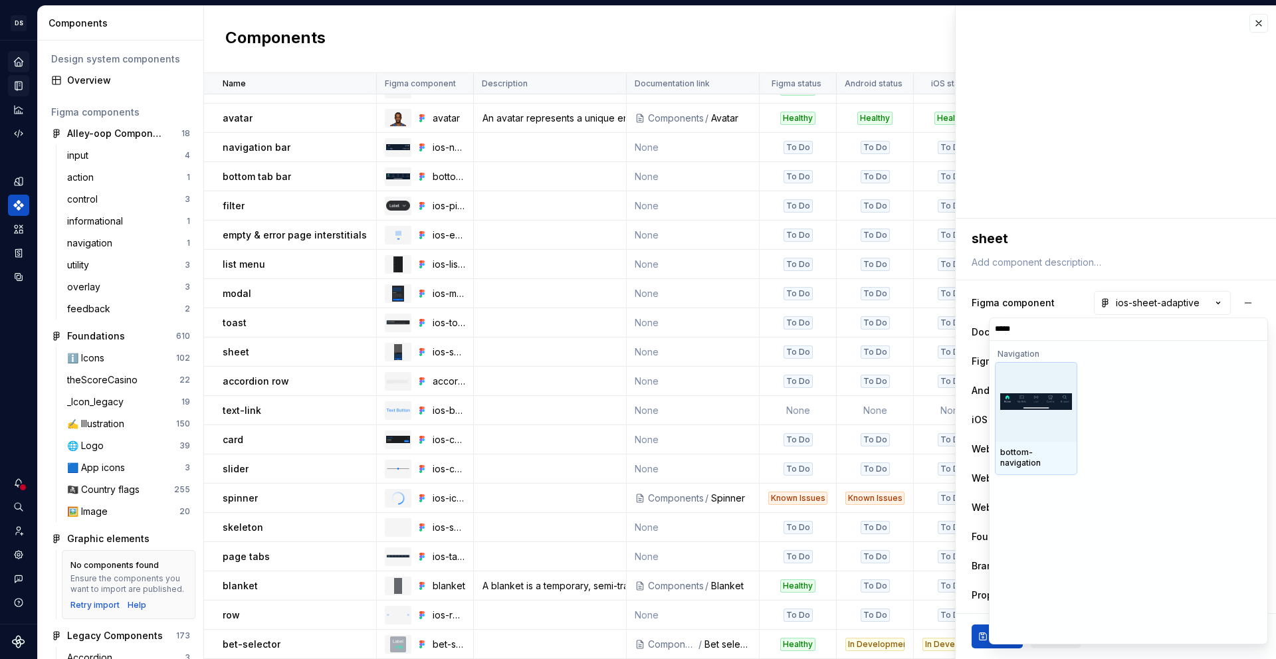
type input "******"
click at [1247, 332] on input "******" at bounding box center [1128, 329] width 278 height 11
click at [1251, 332] on input "******" at bounding box center [1128, 329] width 278 height 11
click at [1255, 332] on input "******" at bounding box center [1128, 329] width 278 height 11
click at [1255, 327] on input "******" at bounding box center [1128, 329] width 278 height 11
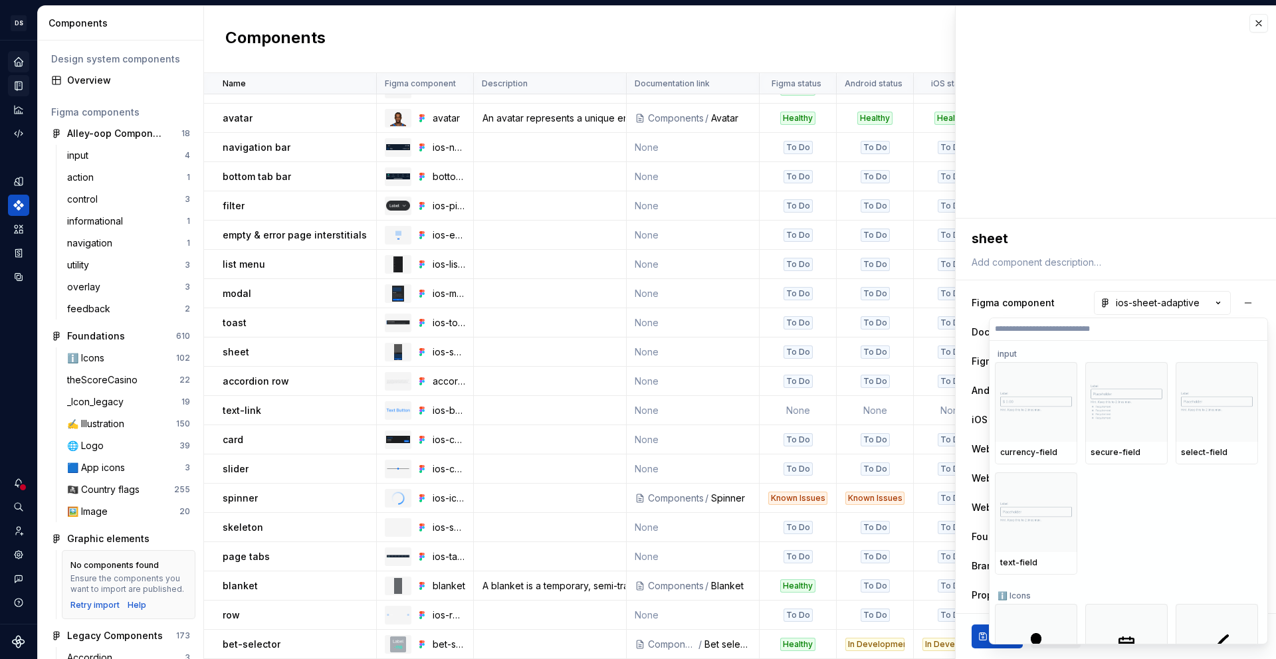
click at [1192, 245] on html "DS Alley-oop JW Dataset alley-oop Components Design system components Overview …" at bounding box center [638, 329] width 1276 height 659
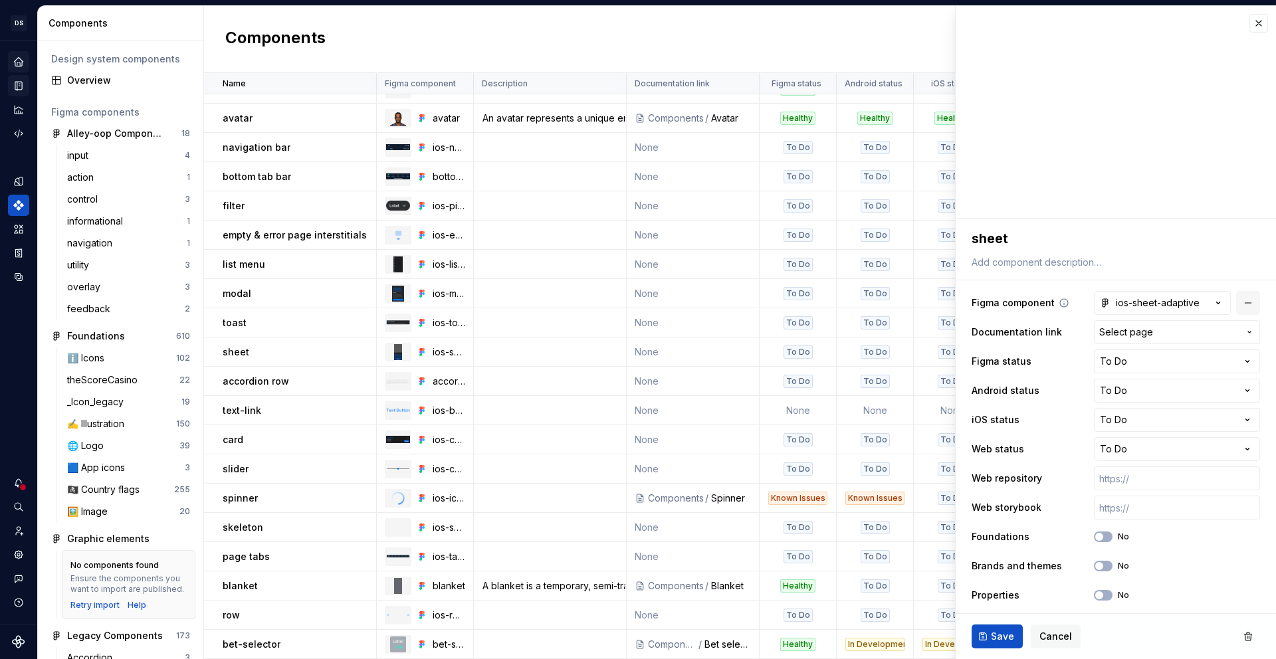
click at [1236, 304] on button "button" at bounding box center [1248, 303] width 24 height 24
type textarea "*"
click at [1244, 332] on icon "button" at bounding box center [1249, 332] width 11 height 11
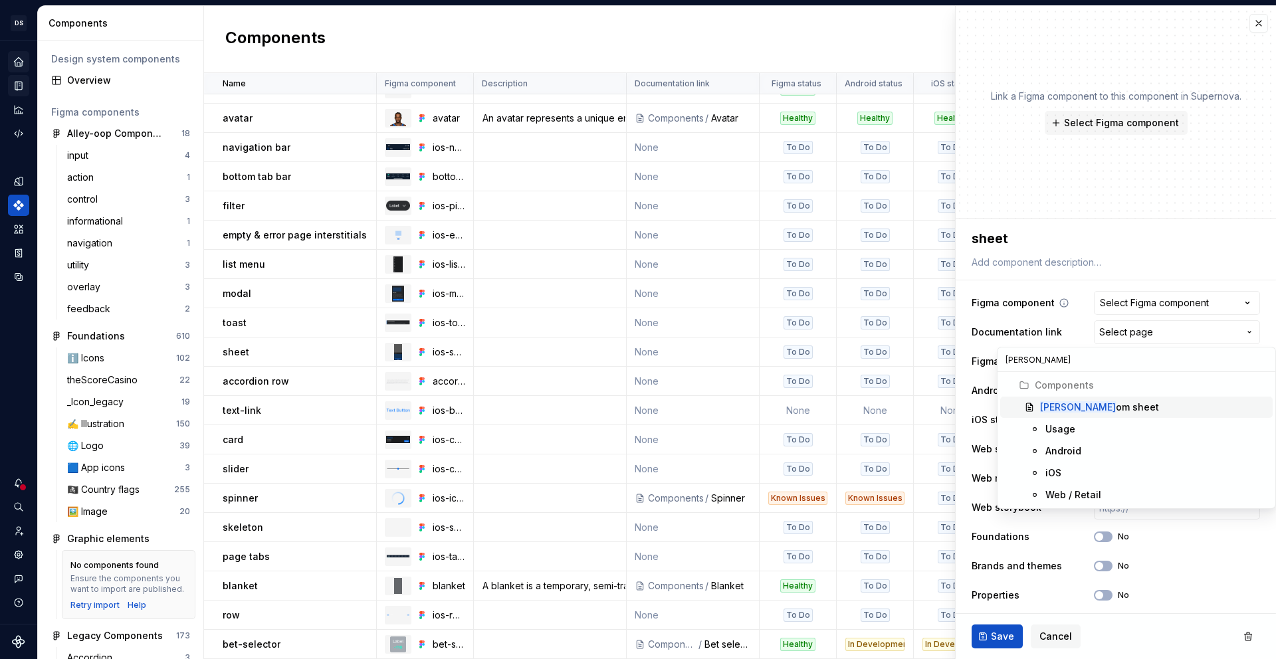
type input "bott"
click at [1061, 403] on div "Bott om sheet" at bounding box center [1099, 407] width 119 height 13
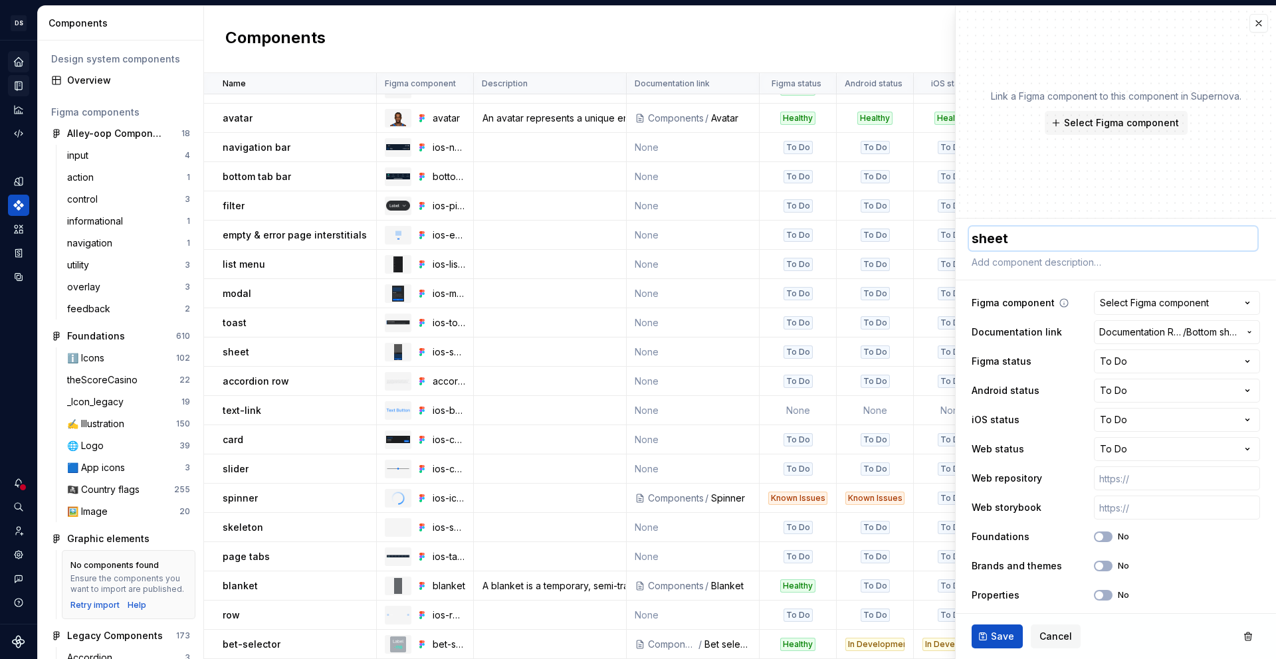
click at [983, 237] on textarea "sheet" at bounding box center [1113, 239] width 288 height 24
type textarea "*"
type textarea "b"
type textarea "*"
type textarea "bo"
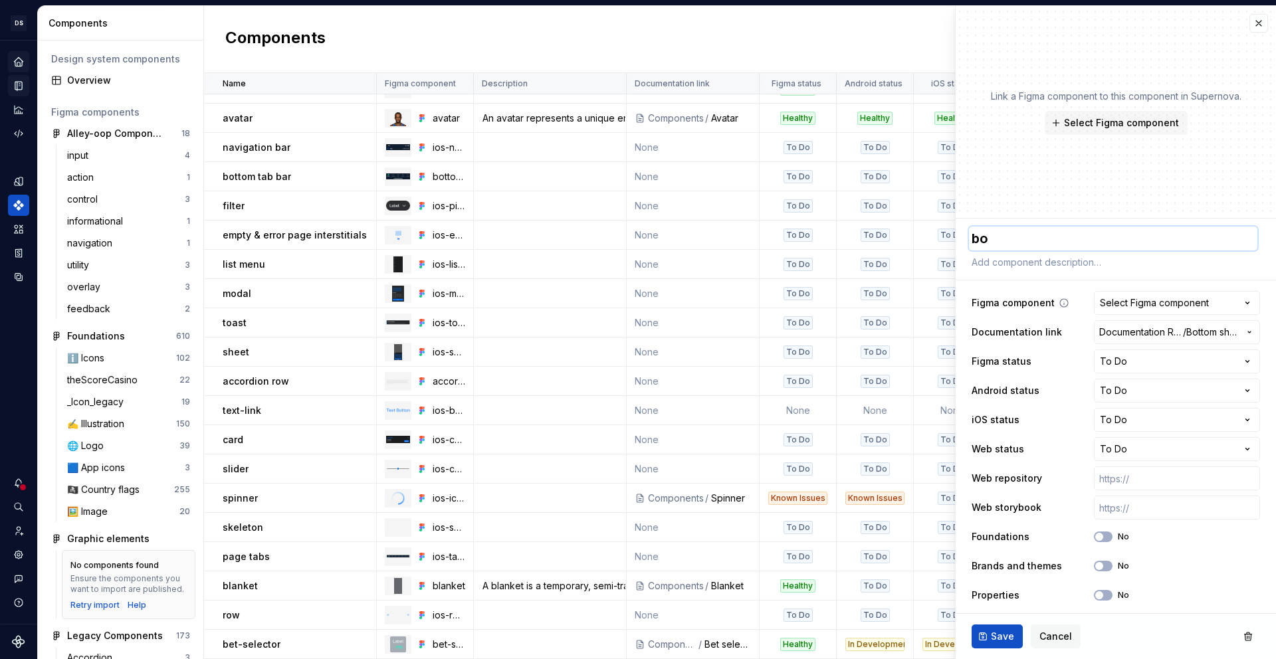
type textarea "*"
type textarea "bot"
type textarea "*"
type textarea "bott"
type textarea "*"
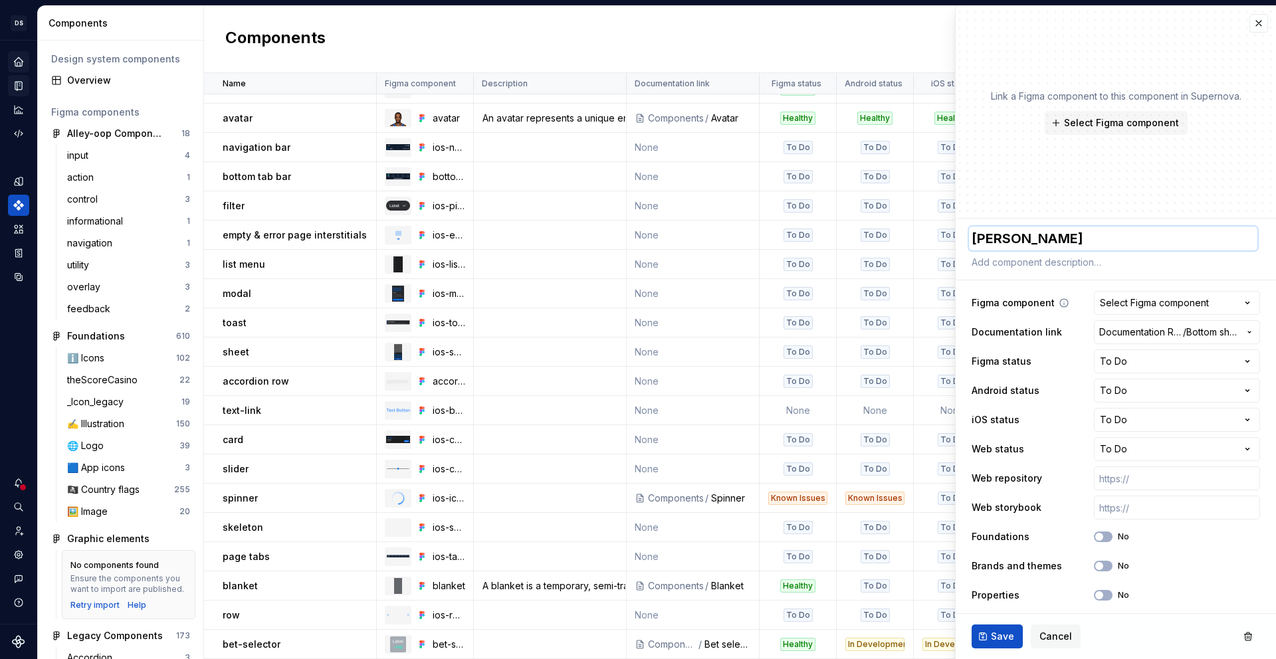
type textarea "botto"
type textarea "*"
type textarea "bottom"
type textarea "*"
type textarea "bottom-"
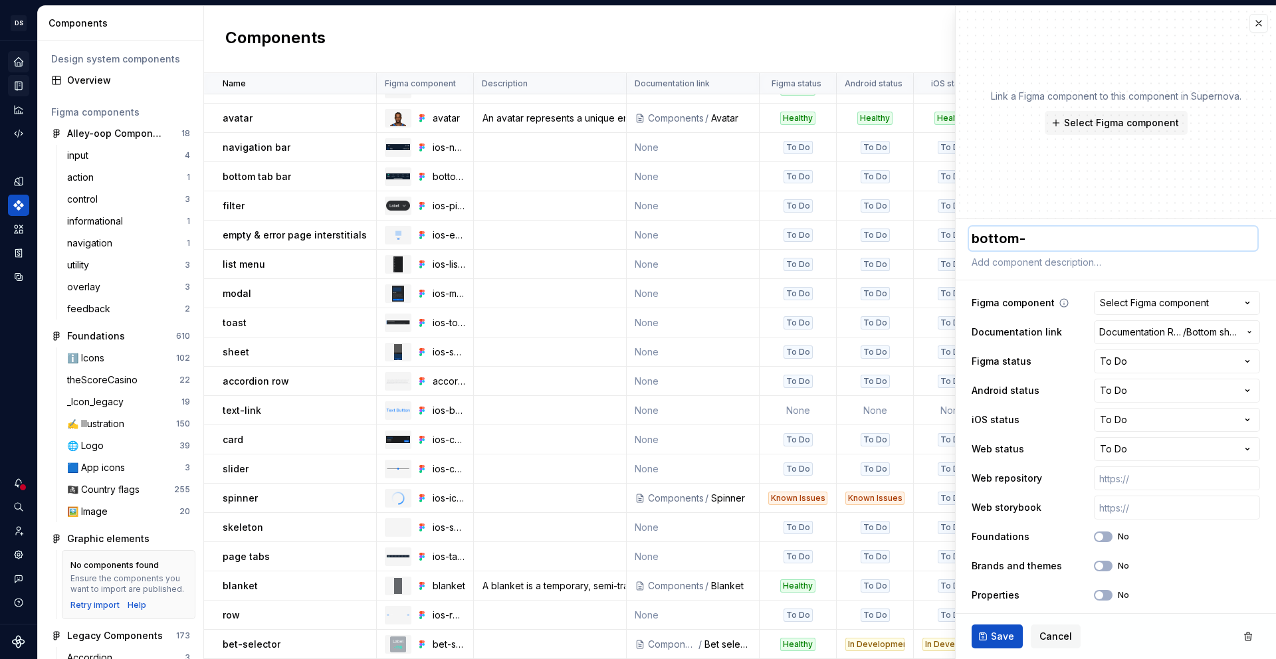
type textarea "*"
type textarea "bottom-s"
type textarea "*"
type textarea "bottom-sh"
type textarea "*"
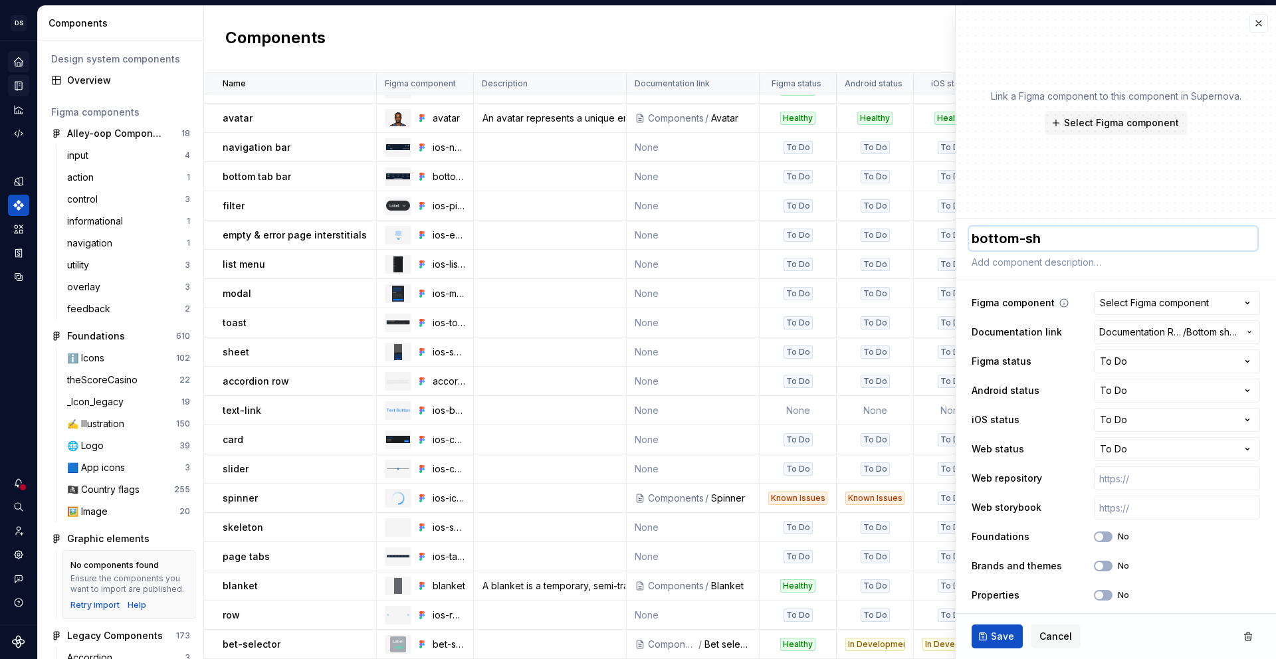
type textarea "bottom-she"
type textarea "*"
type textarea "bottom-shee"
type textarea "*"
type textarea "bottom-sheet"
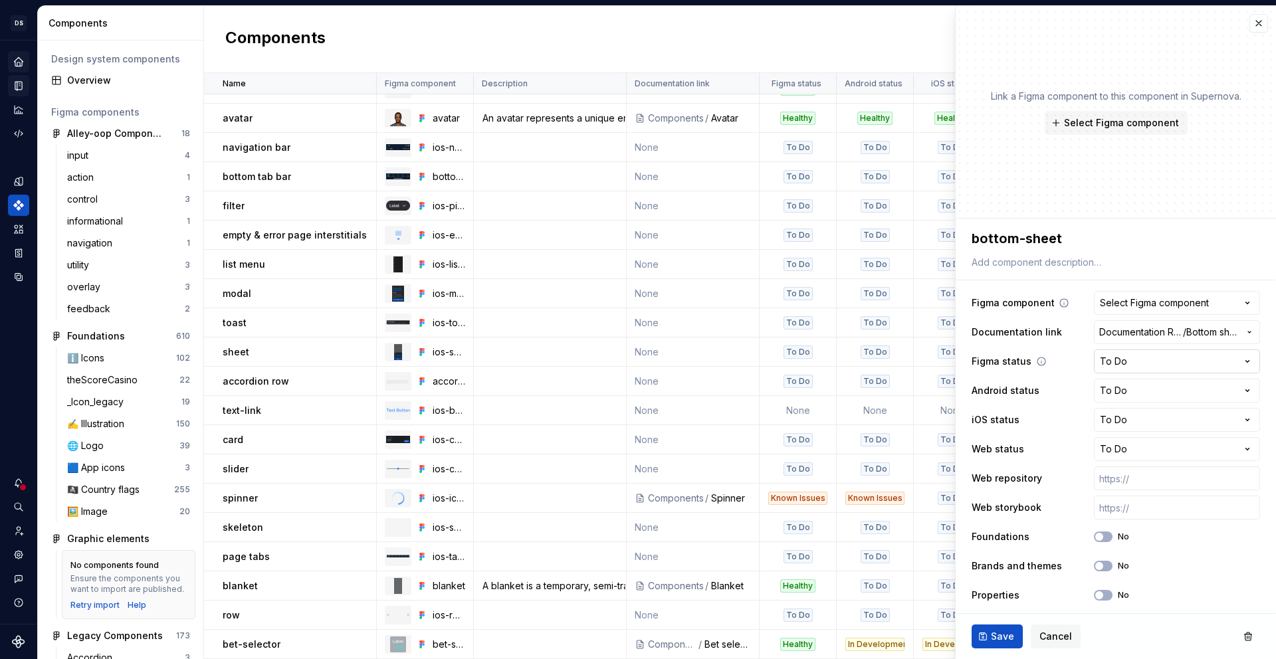
click at [1133, 361] on html "DS Alley-oop JW Dataset alley-oop Components Design system components Overview …" at bounding box center [638, 329] width 1276 height 659
select select "**********"
type textarea "*"
click at [1139, 387] on html "DS Alley-oop JW Dataset alley-oop Components Design system components Overview …" at bounding box center [638, 329] width 1276 height 659
click at [1131, 445] on html "DS Alley-oop JW Dataset alley-oop Components Design system components Overview …" at bounding box center [638, 329] width 1276 height 659
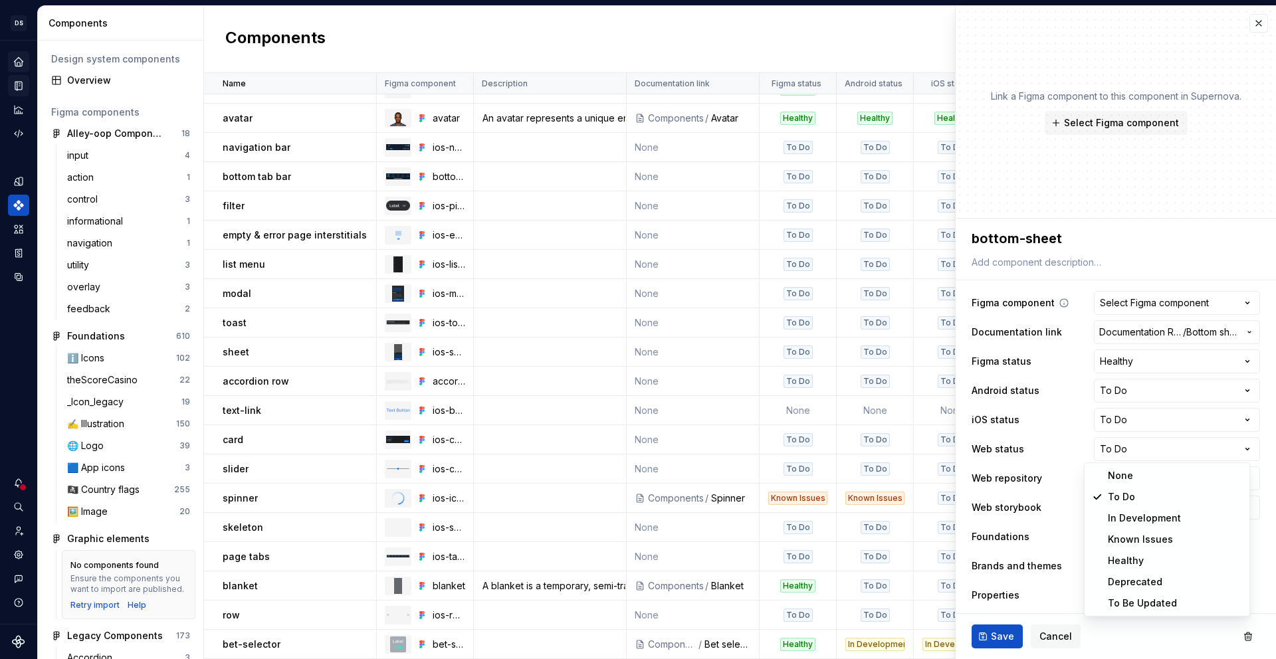
select select "**********"
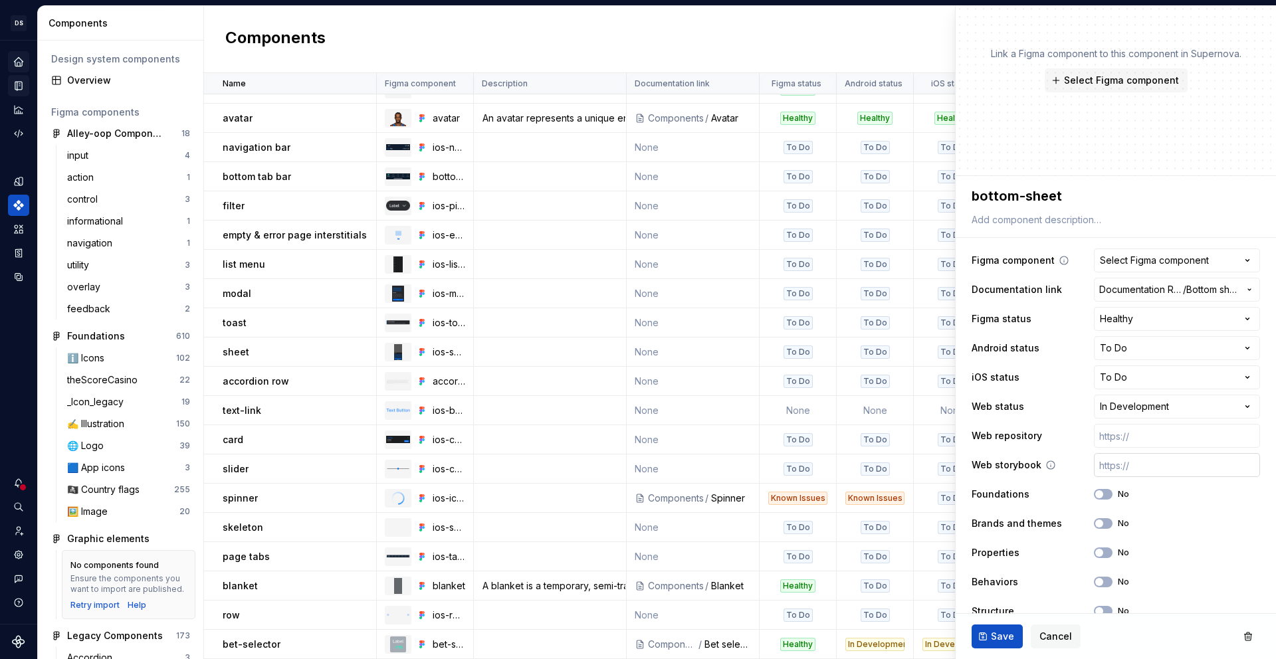
scroll to position [144, 0]
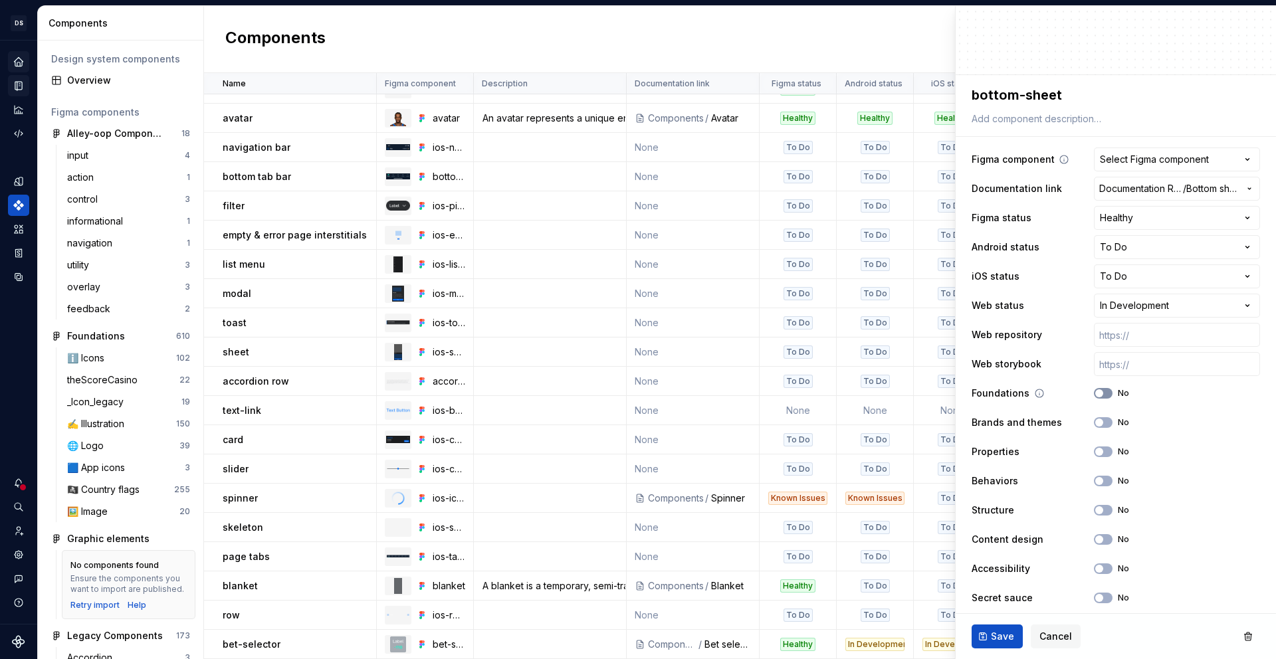
click at [1095, 394] on span "button" at bounding box center [1099, 393] width 8 height 8
click at [1098, 425] on button "No" at bounding box center [1103, 422] width 19 height 11
click at [1096, 453] on button "No" at bounding box center [1103, 452] width 19 height 11
type textarea "*"
type button "on"
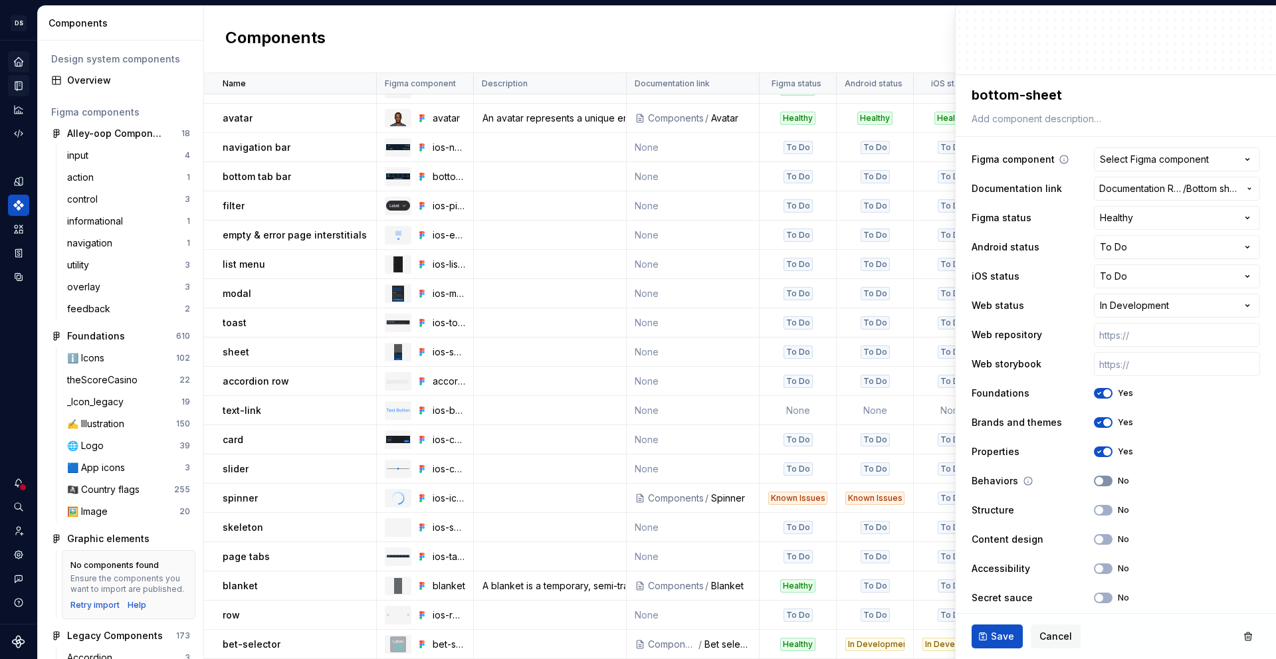
click at [1096, 480] on button "No" at bounding box center [1103, 481] width 19 height 11
type textarea "*"
type button "on"
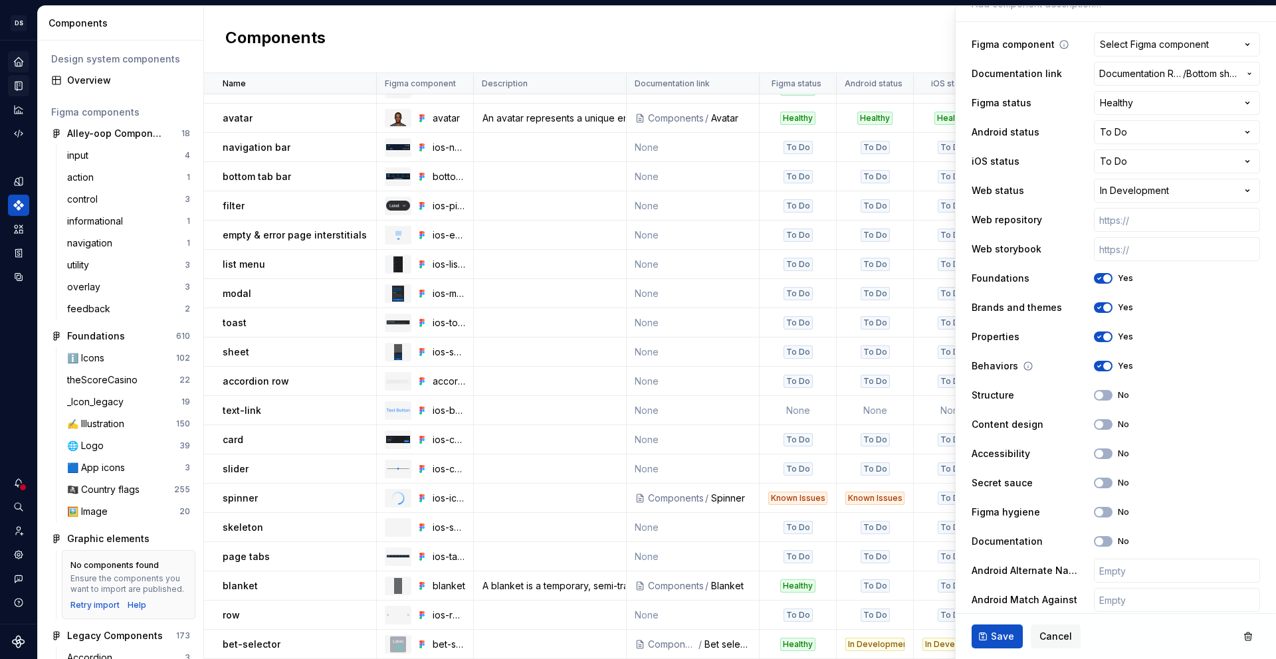
scroll to position [267, 0]
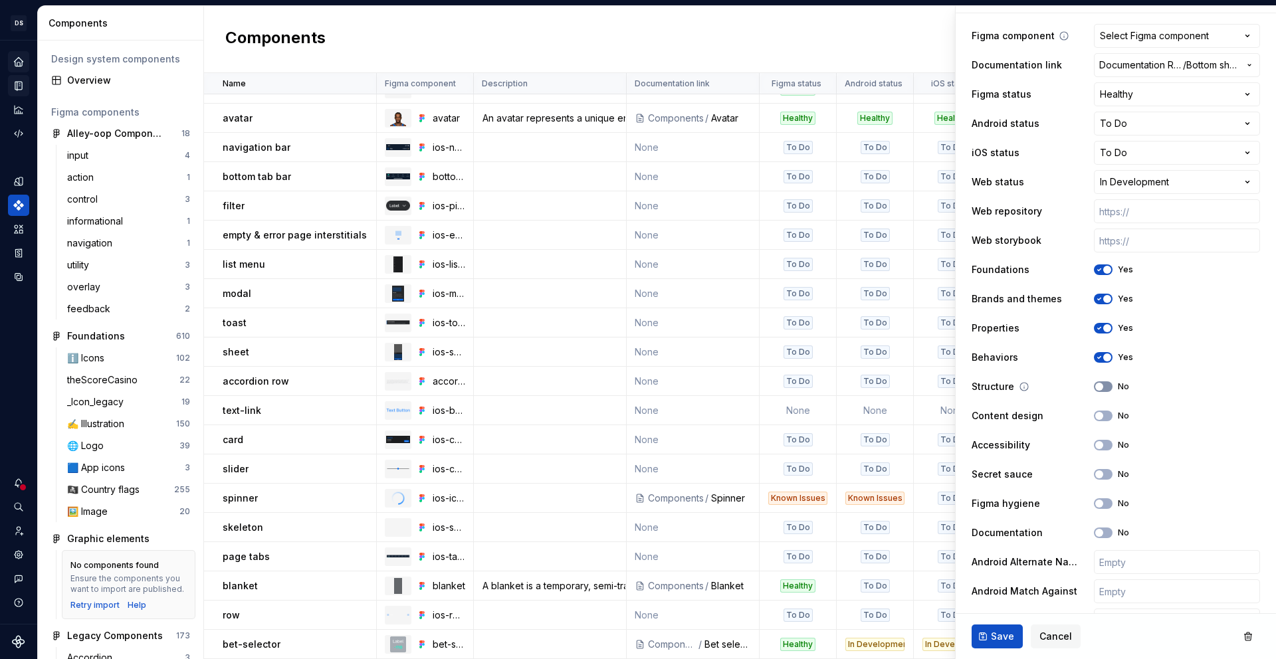
click at [1096, 384] on button "No" at bounding box center [1103, 386] width 19 height 11
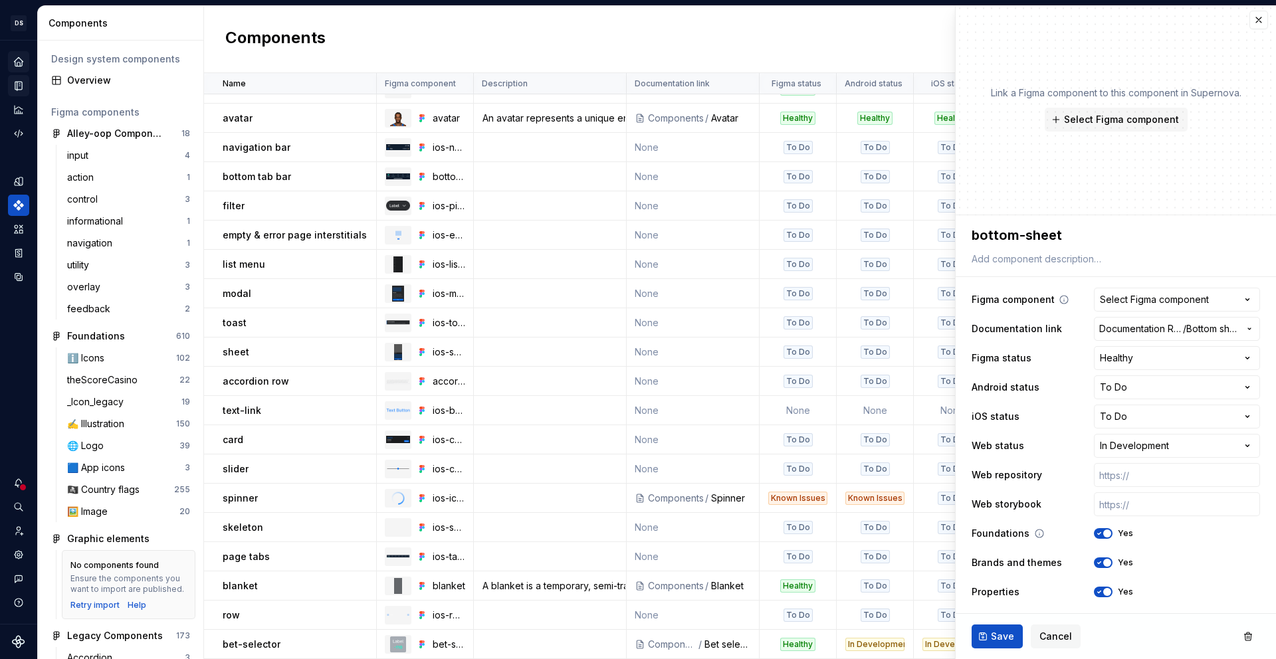
scroll to position [0, 0]
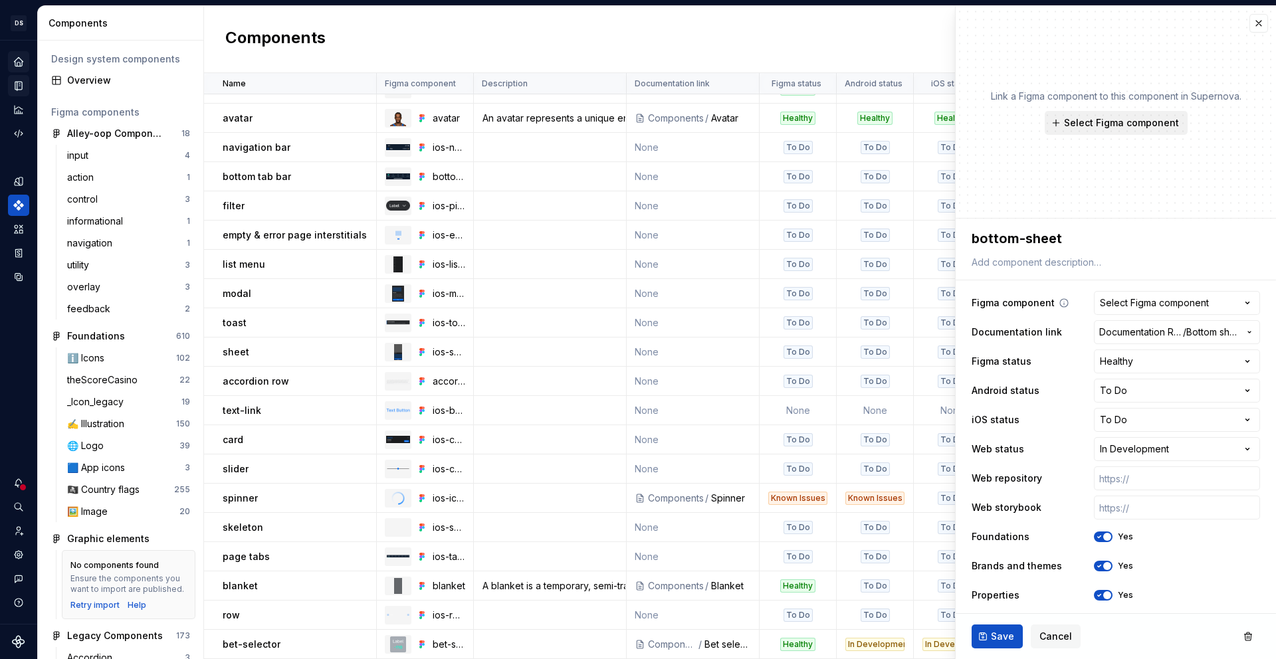
click at [1111, 132] on button "Select Figma component" at bounding box center [1116, 123] width 143 height 24
type textarea "*"
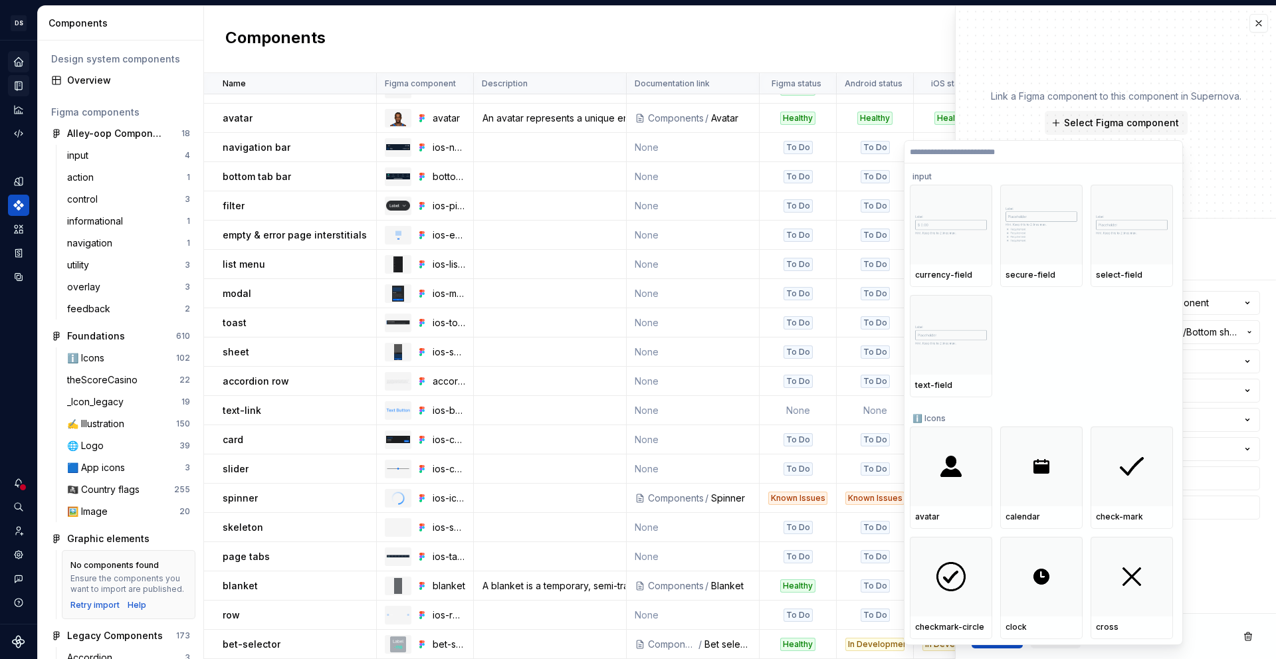
click at [1088, 153] on input "search" at bounding box center [1043, 152] width 278 height 11
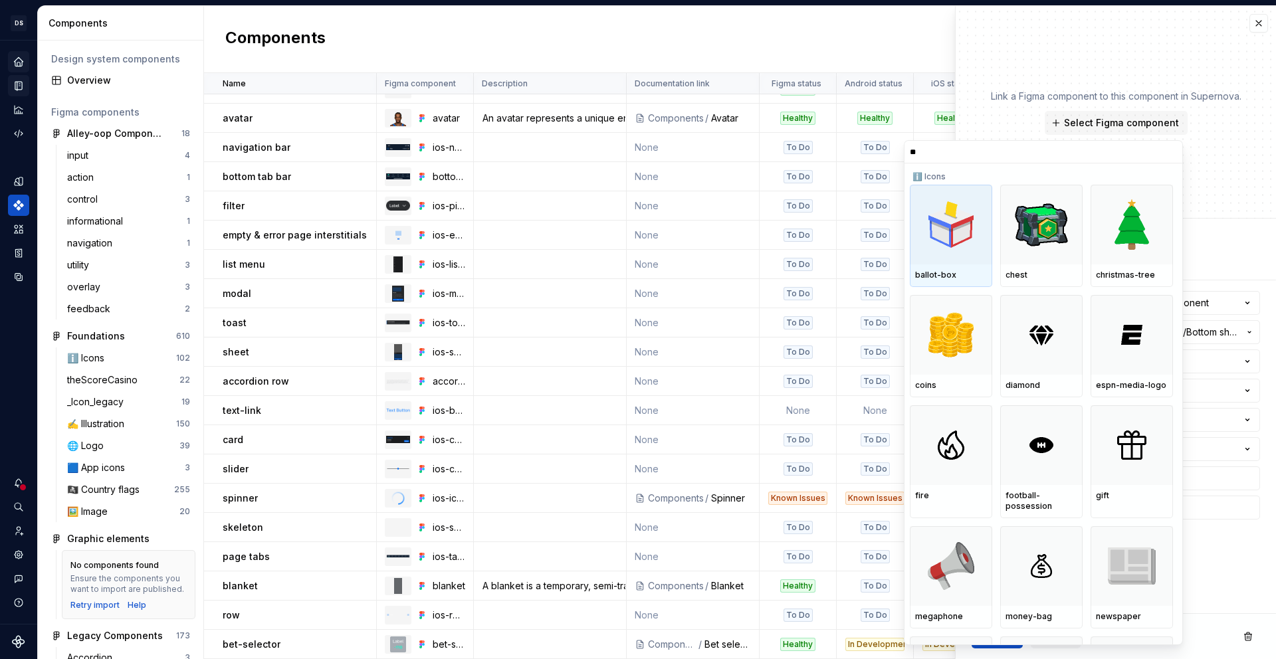
type input "*"
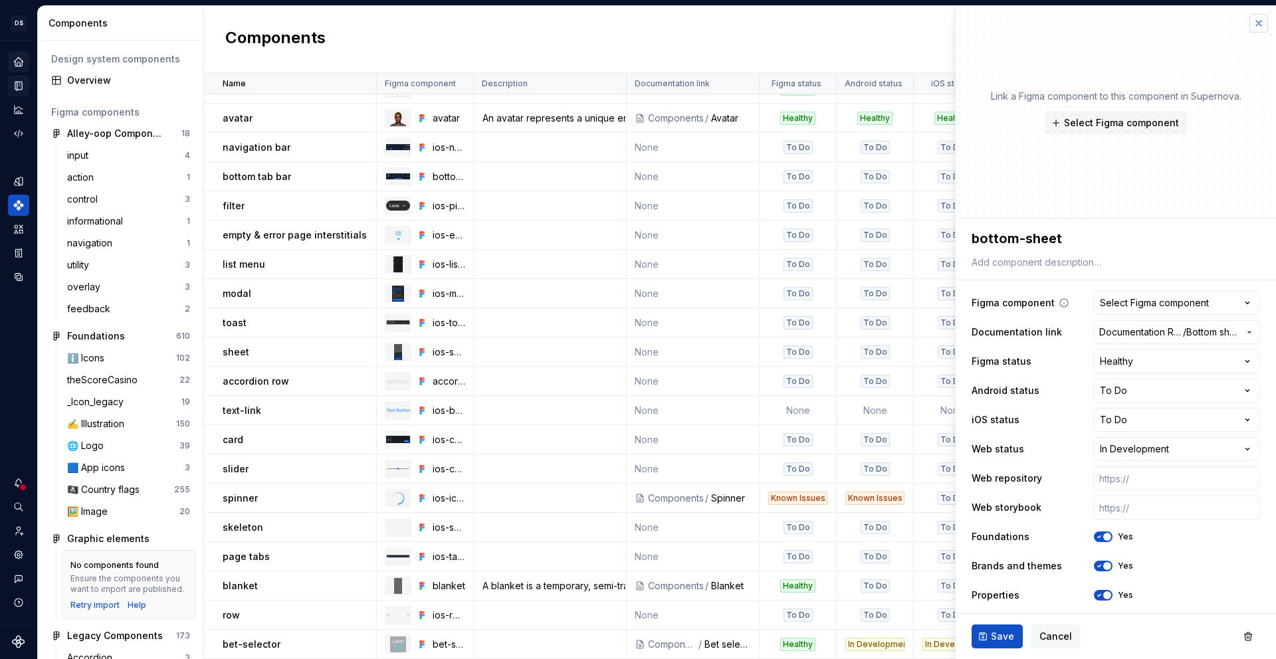
click at [1255, 20] on button "button" at bounding box center [1258, 23] width 19 height 19
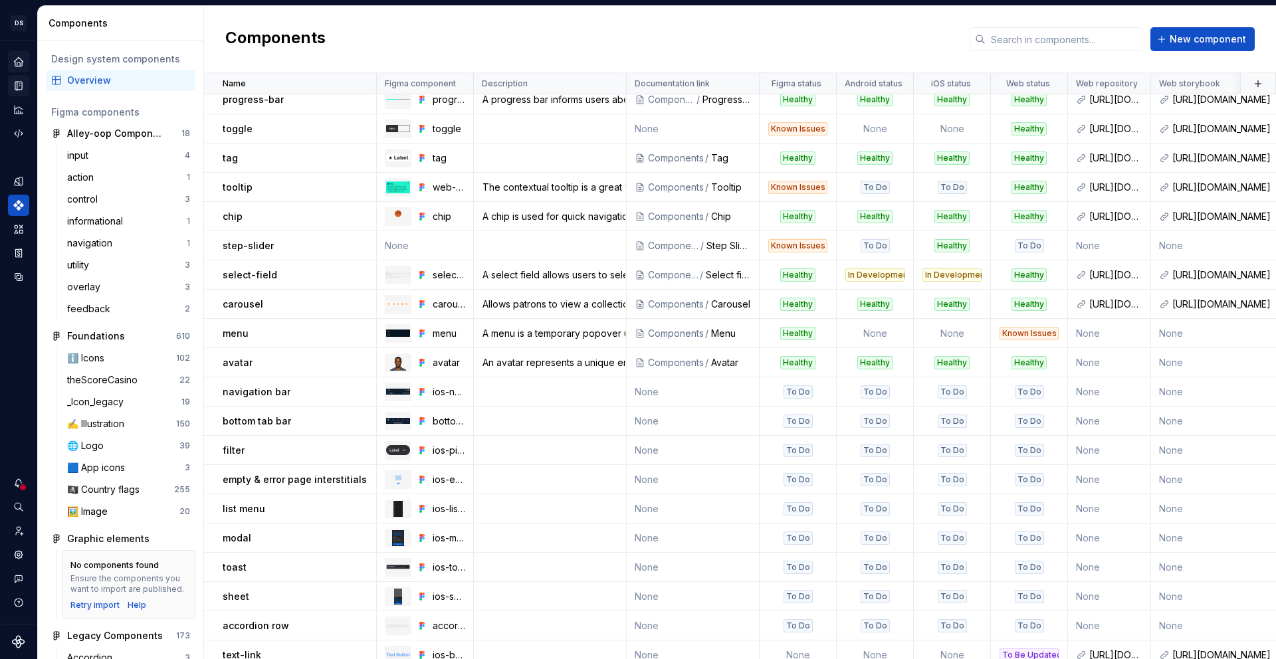
scroll to position [524, 0]
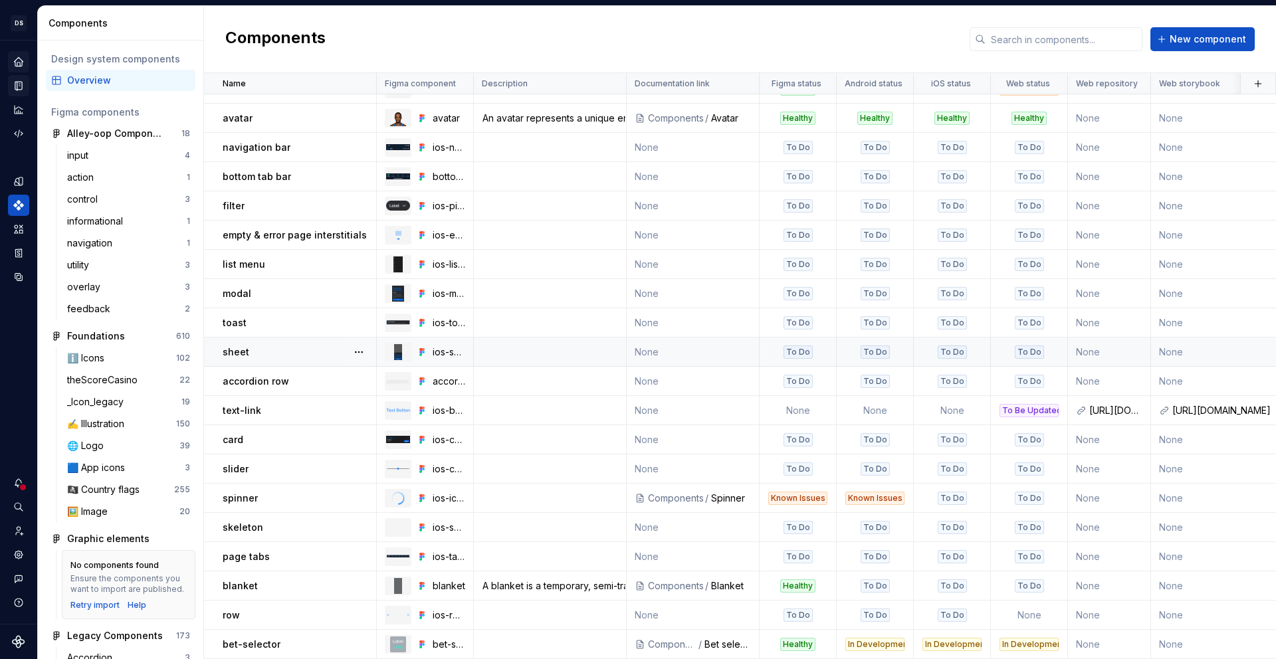
click at [282, 352] on td "sheet" at bounding box center [290, 352] width 173 height 29
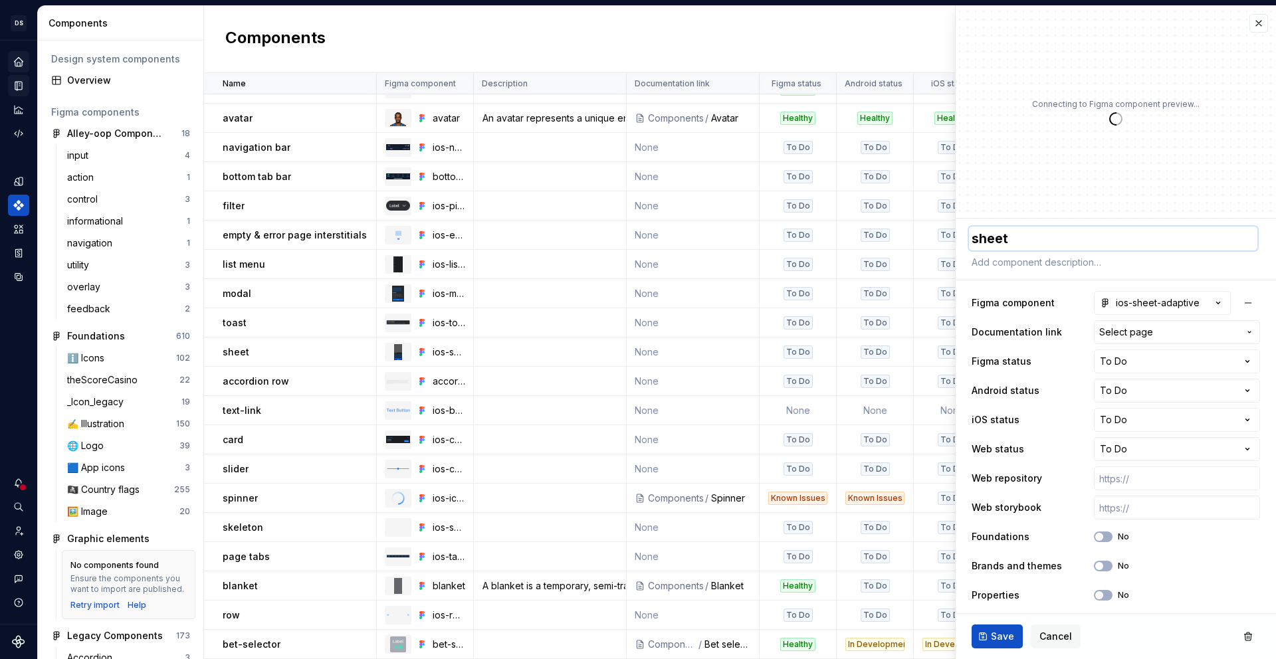
click at [1070, 235] on textarea "sheet" at bounding box center [1113, 239] width 288 height 24
type textarea "*"
type textarea "b"
type textarea "*"
type textarea "bo"
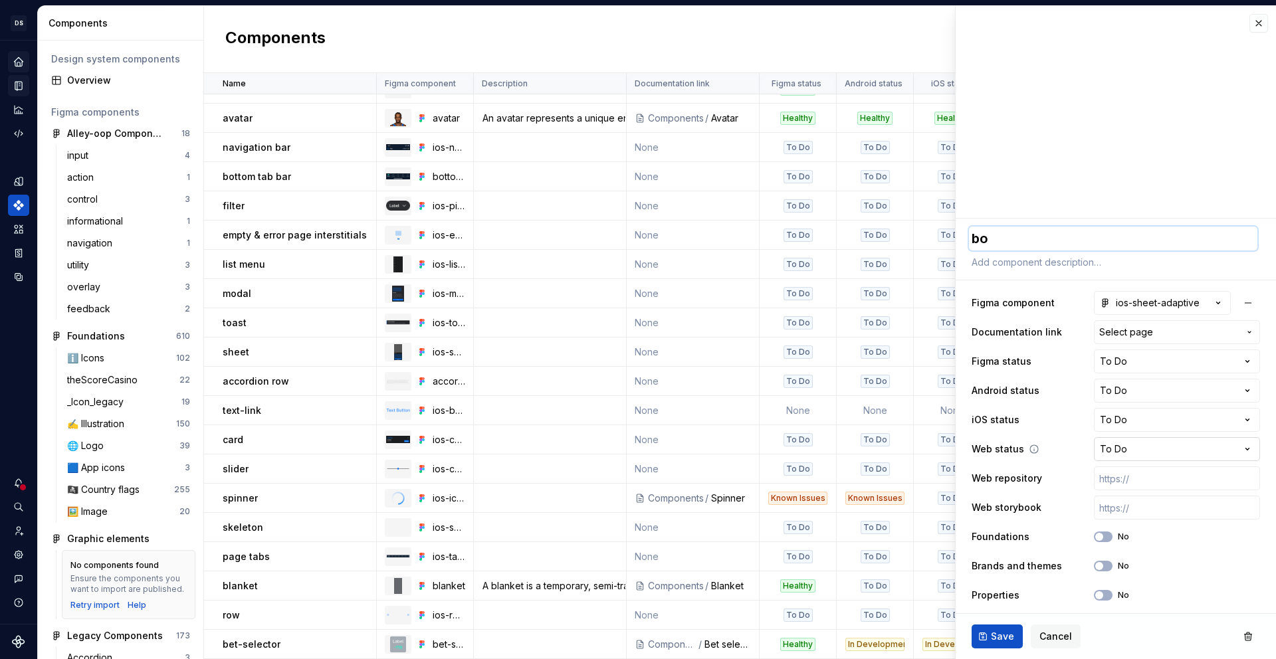
type textarea "*"
type textarea "bot"
type textarea "*"
type textarea "bott"
type textarea "*"
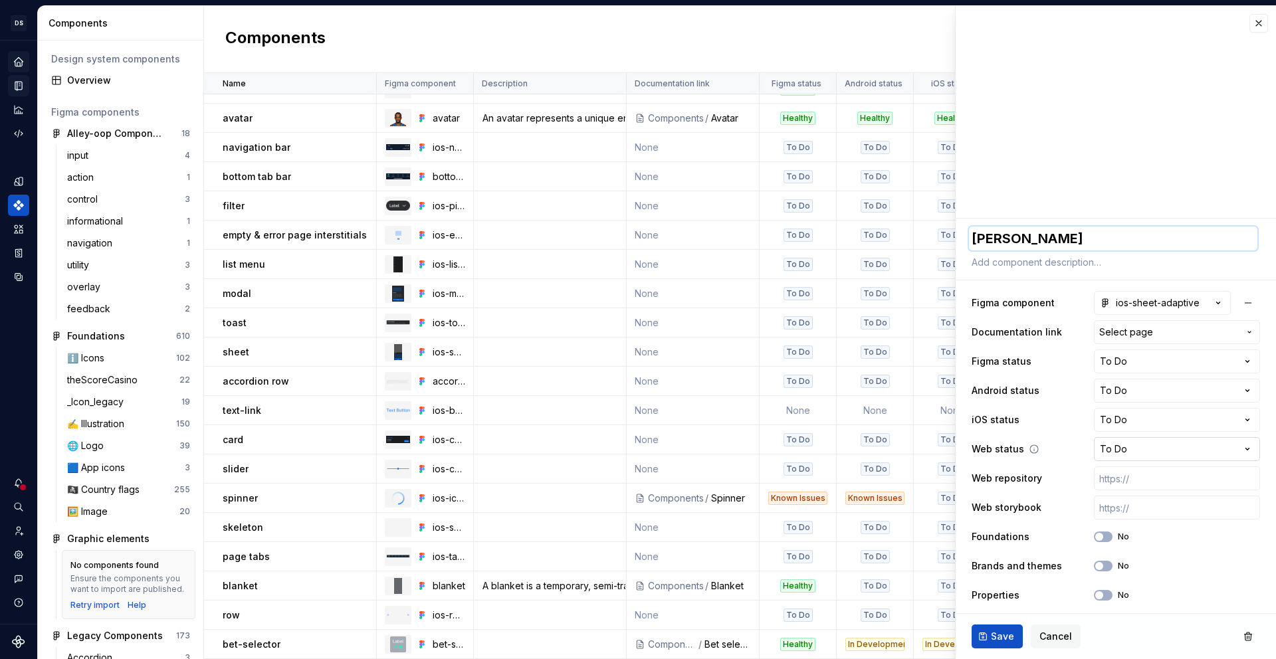
type textarea "botto"
type textarea "*"
type textarea "bottom"
type textarea "*"
type textarea "bottom-s"
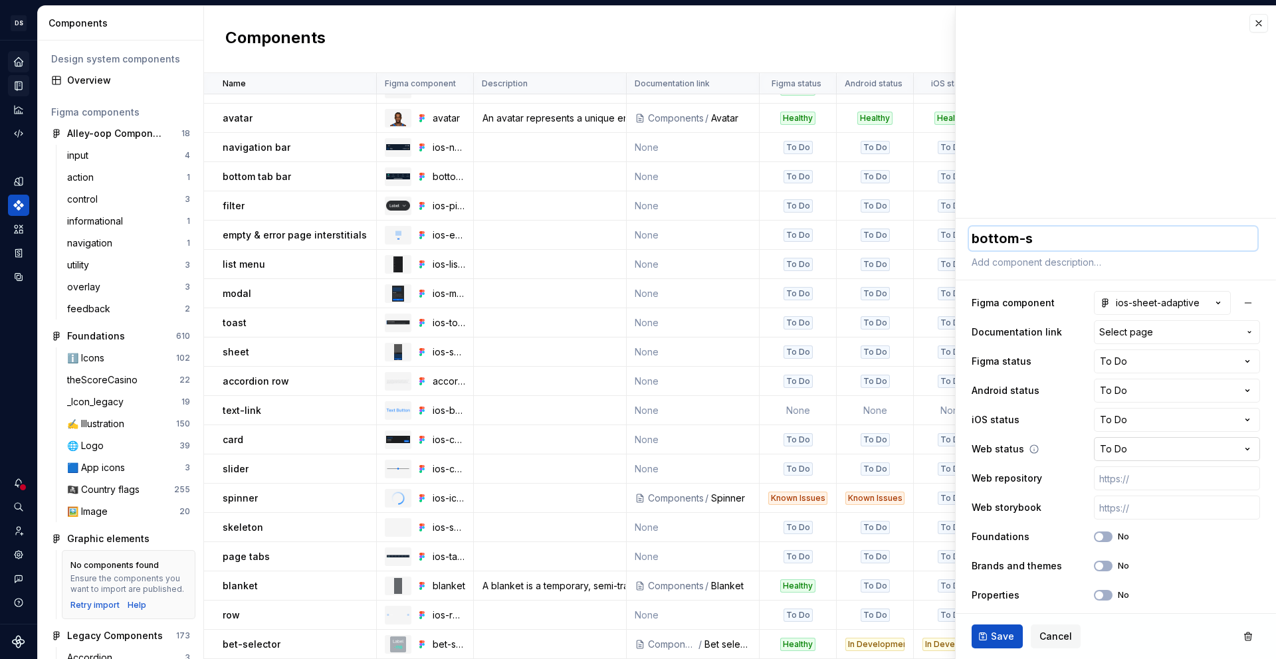
type textarea "*"
type textarea "bottom-sh"
type textarea "*"
type textarea "bottom-she"
type textarea "*"
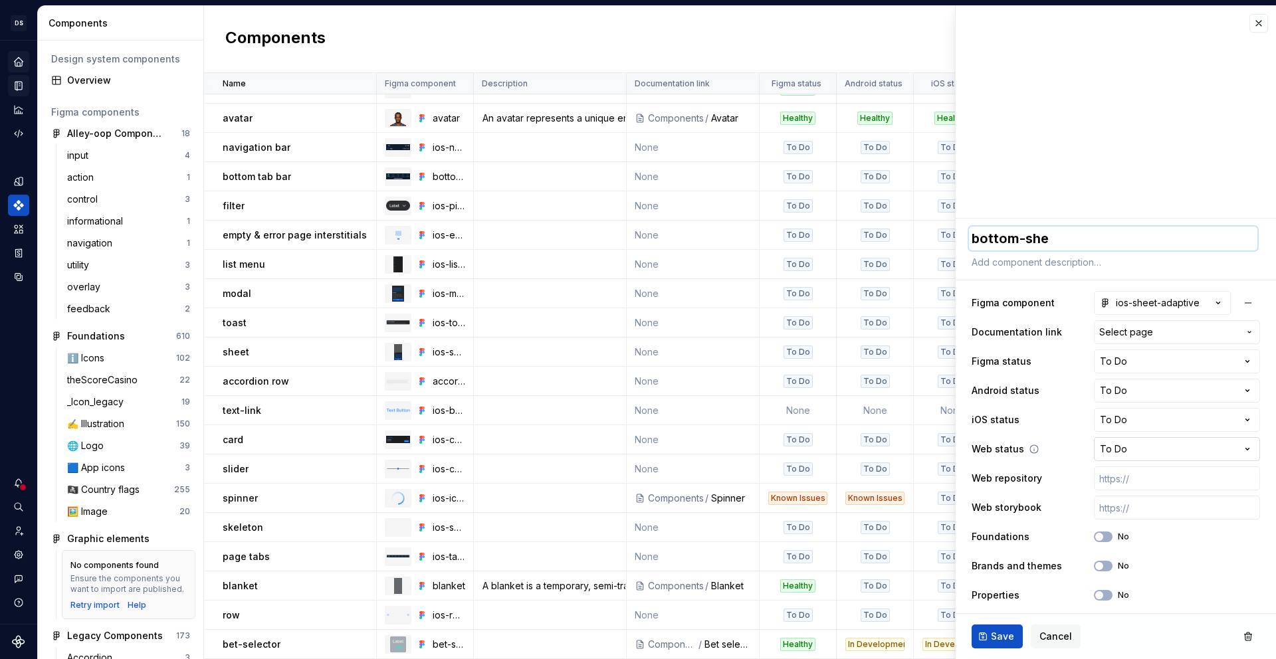
type textarea "bottom-shee"
type textarea "*"
type textarea "bottom-sheet"
click at [1241, 299] on button "button" at bounding box center [1248, 303] width 24 height 24
type textarea "*"
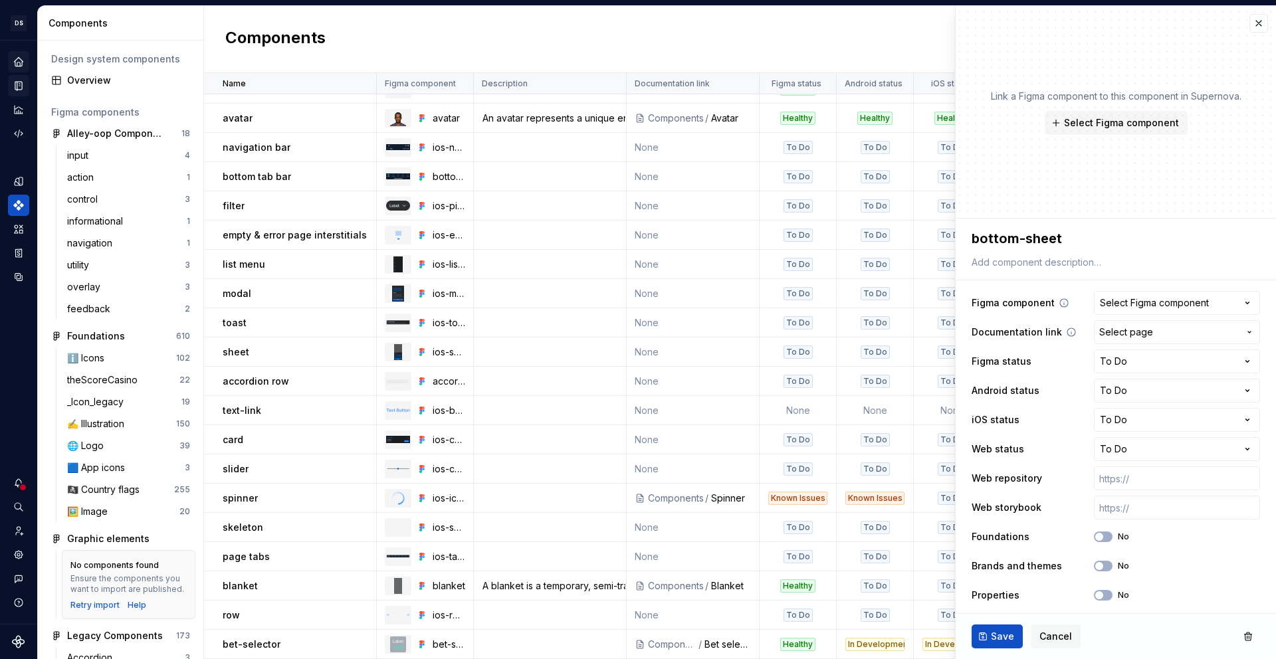
click at [1226, 327] on span "Select page" at bounding box center [1169, 332] width 140 height 13
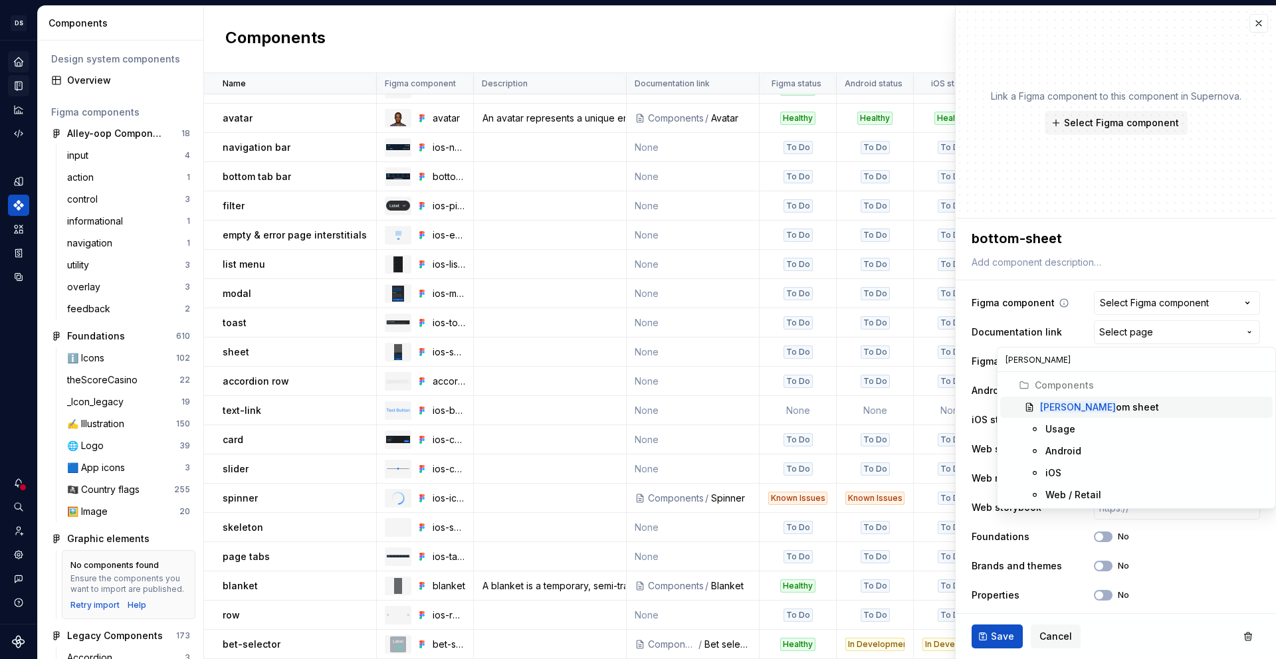
type input "bott"
click at [1065, 409] on div "Bott om sheet" at bounding box center [1099, 407] width 119 height 13
type textarea "*"
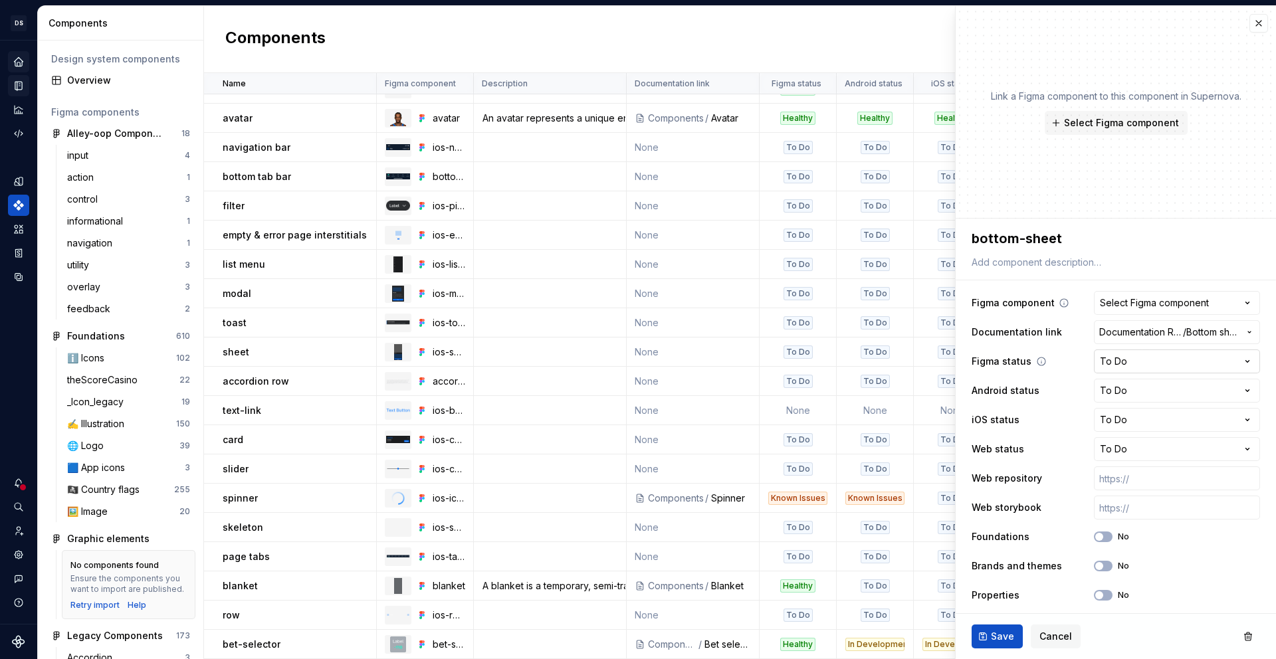
click at [1208, 369] on html "DS Alley-oop JW Dataset alley-oop Components Design system components Overview …" at bounding box center [638, 329] width 1276 height 659
select select "**********"
type textarea "*"
click at [1144, 441] on html "DS Alley-oop JW Dataset alley-oop Components Design system components Overview …" at bounding box center [638, 329] width 1276 height 659
select select "**********"
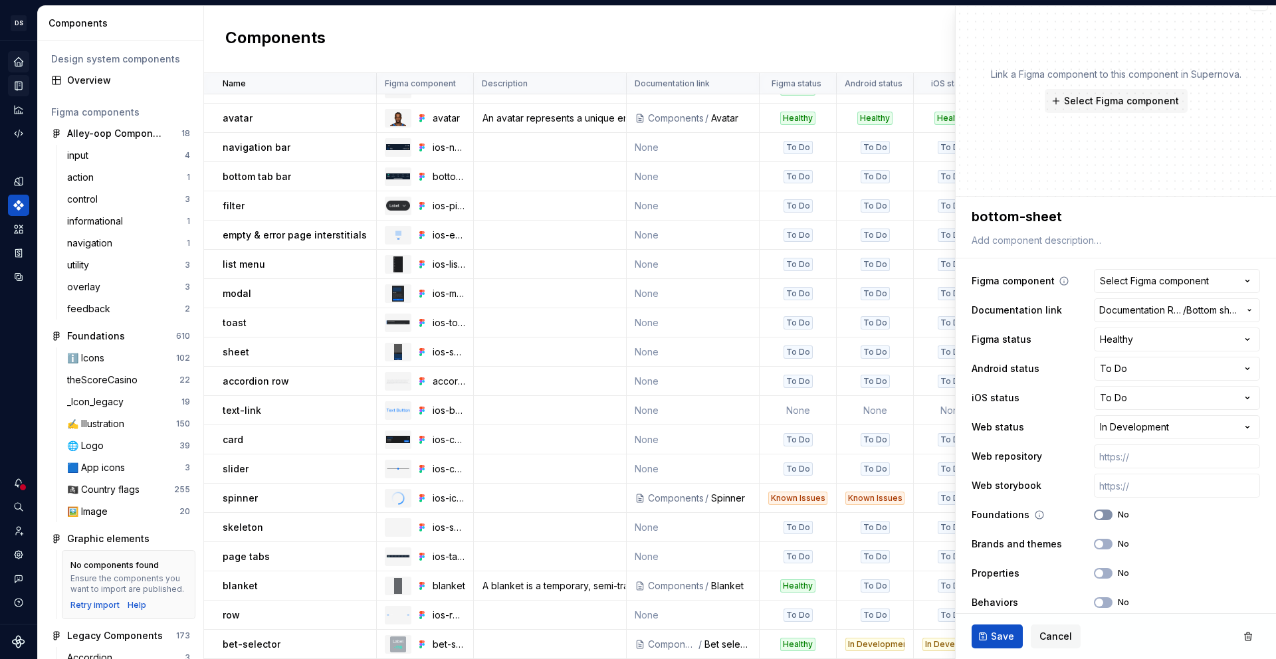
scroll to position [24, 0]
click at [1096, 508] on button "No" at bounding box center [1103, 513] width 19 height 11
click at [1095, 540] on span "button" at bounding box center [1099, 542] width 8 height 8
click at [1092, 579] on div "Properties No" at bounding box center [1115, 571] width 288 height 24
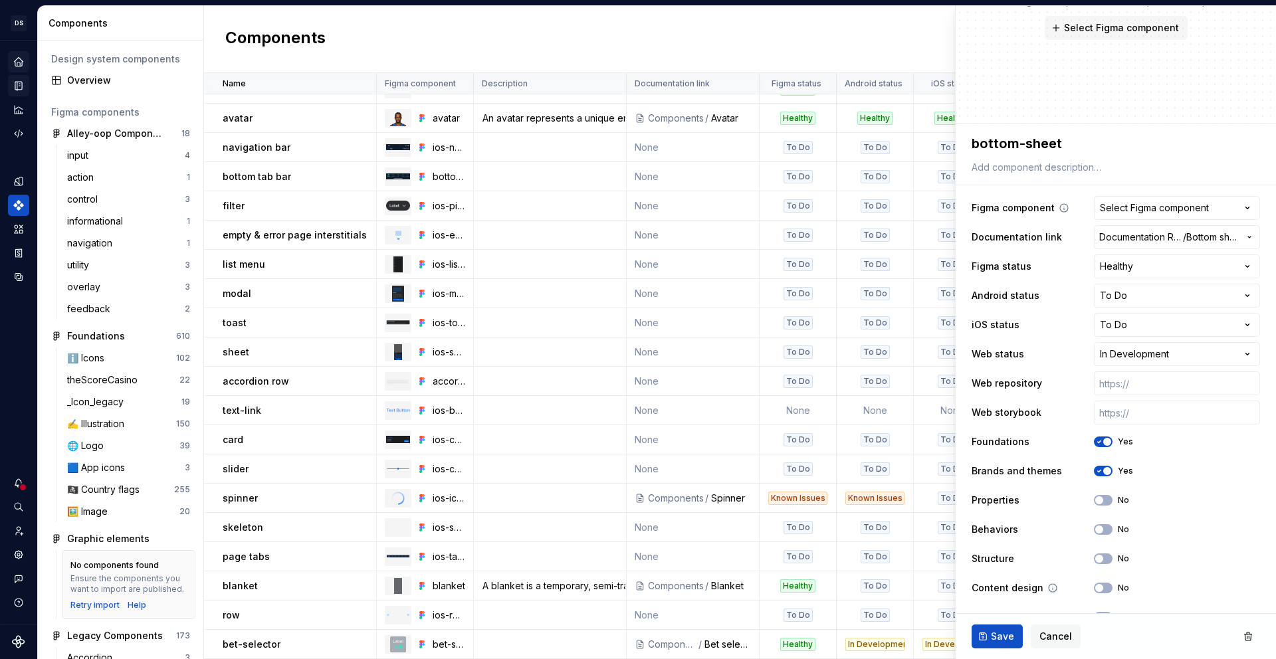
scroll to position [120, 0]
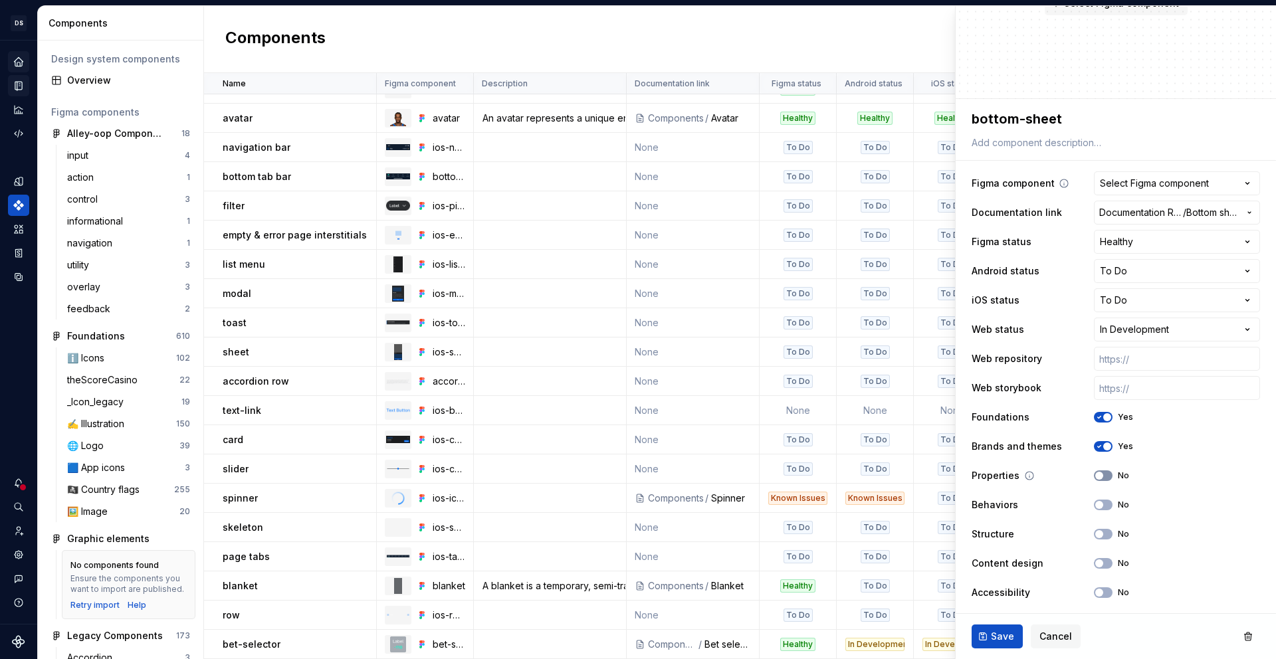
click at [1094, 480] on button "No" at bounding box center [1103, 475] width 19 height 11
click at [1094, 497] on div "Behaviors No" at bounding box center [1115, 505] width 288 height 24
click at [1096, 501] on button "No" at bounding box center [1103, 505] width 19 height 11
click at [1094, 531] on button "No" at bounding box center [1103, 534] width 19 height 11
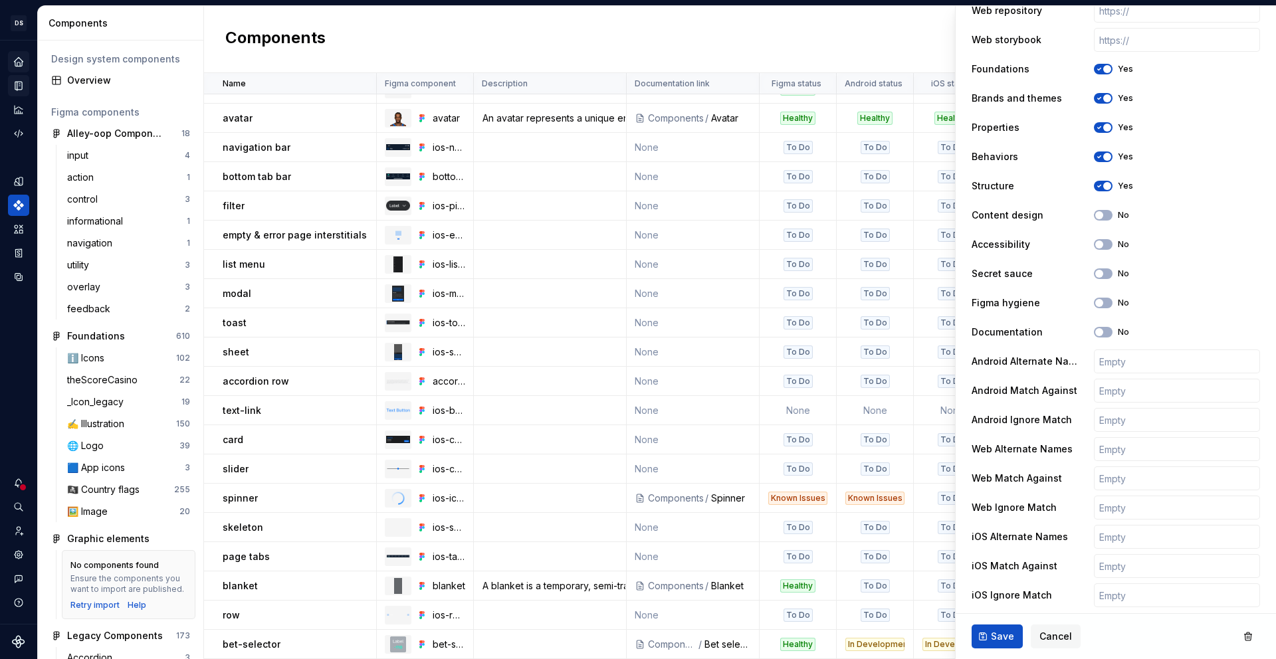
scroll to position [472, 0]
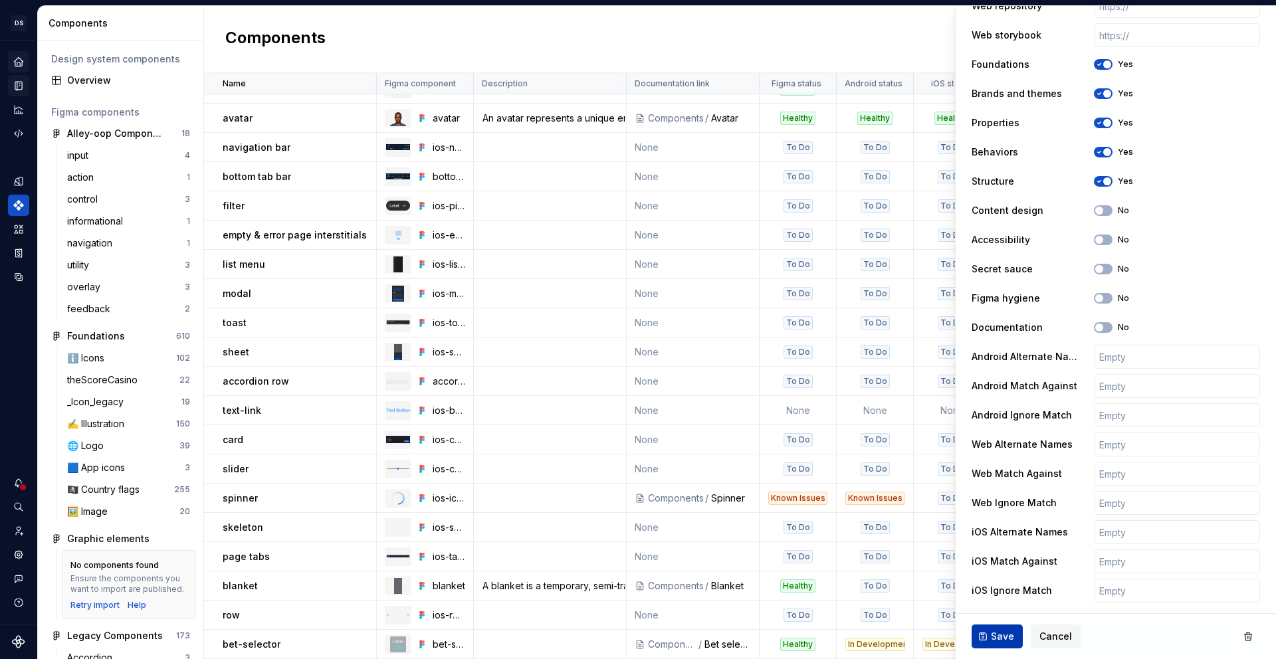
click at [977, 646] on button "Save" at bounding box center [996, 637] width 51 height 24
type textarea "*"
type textarea "bottom-sheet"
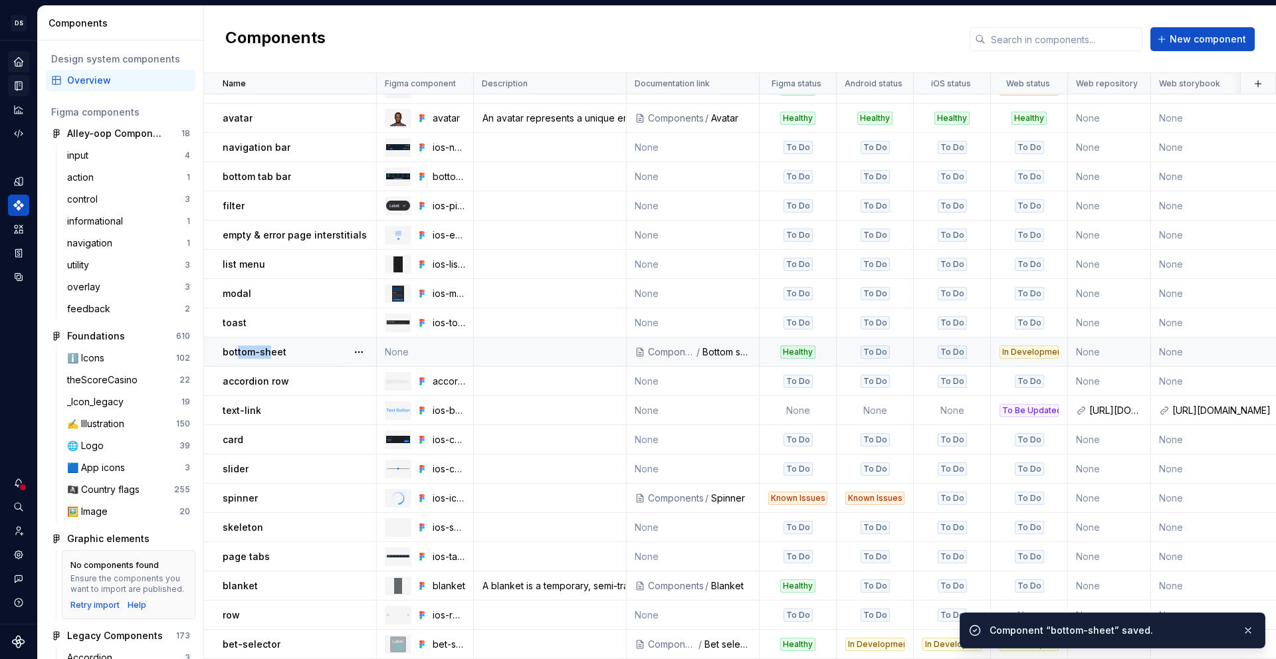
drag, startPoint x: 237, startPoint y: 346, endPoint x: 268, endPoint y: 346, distance: 31.2
click at [268, 346] on p "bottom-sheet" at bounding box center [255, 352] width 64 height 13
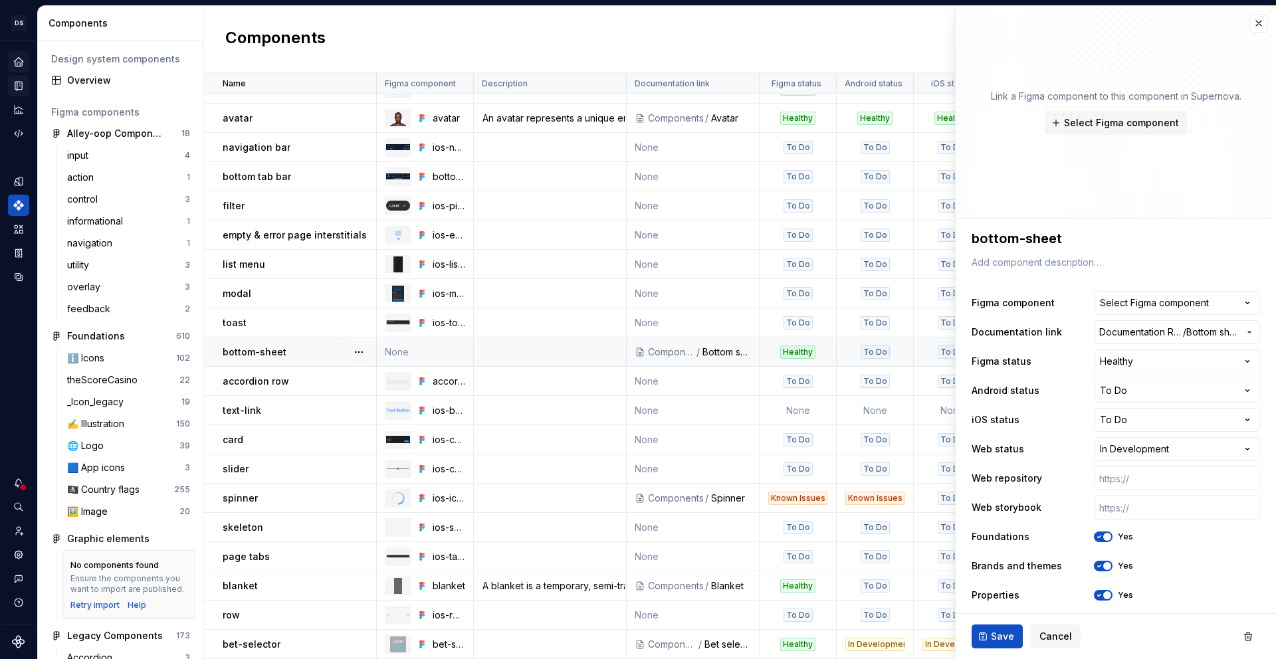
drag, startPoint x: 456, startPoint y: 325, endPoint x: 460, endPoint y: 345, distance: 20.5
click at [460, 345] on td "None" at bounding box center [425, 352] width 97 height 29
click at [314, 346] on div "bottom-sheet" at bounding box center [299, 352] width 153 height 13
type textarea "*"
click at [110, 139] on div "Alley-oop Components" at bounding box center [116, 133] width 99 height 13
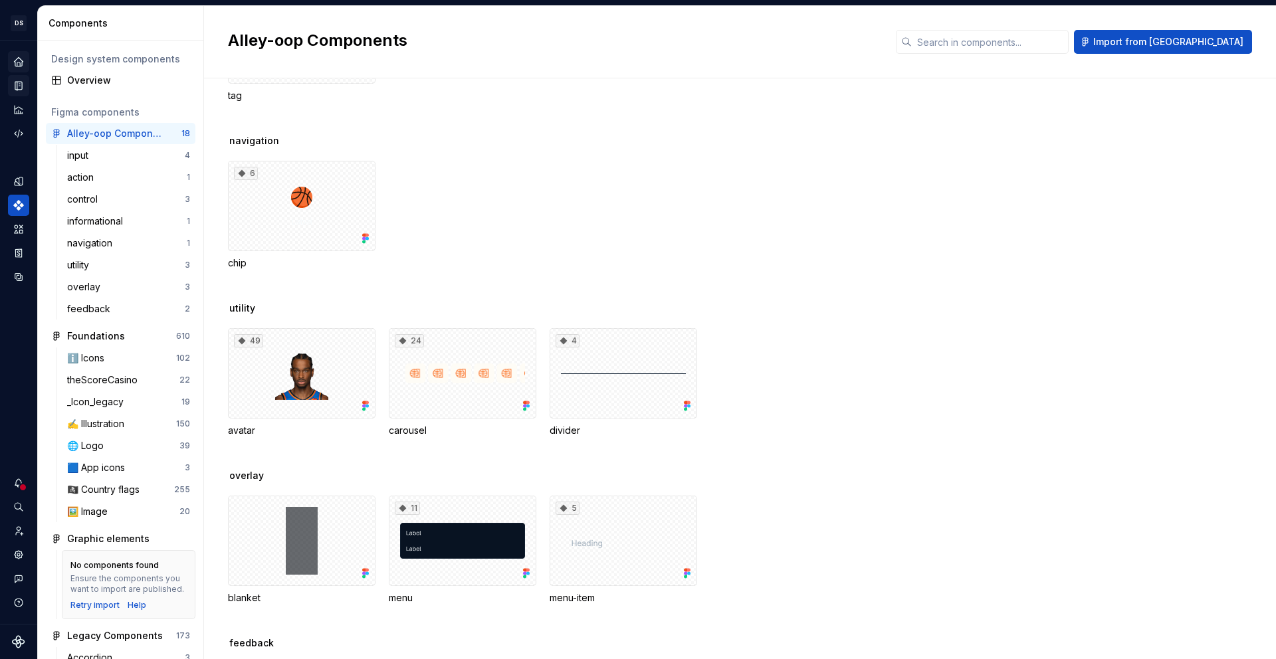
scroll to position [759, 0]
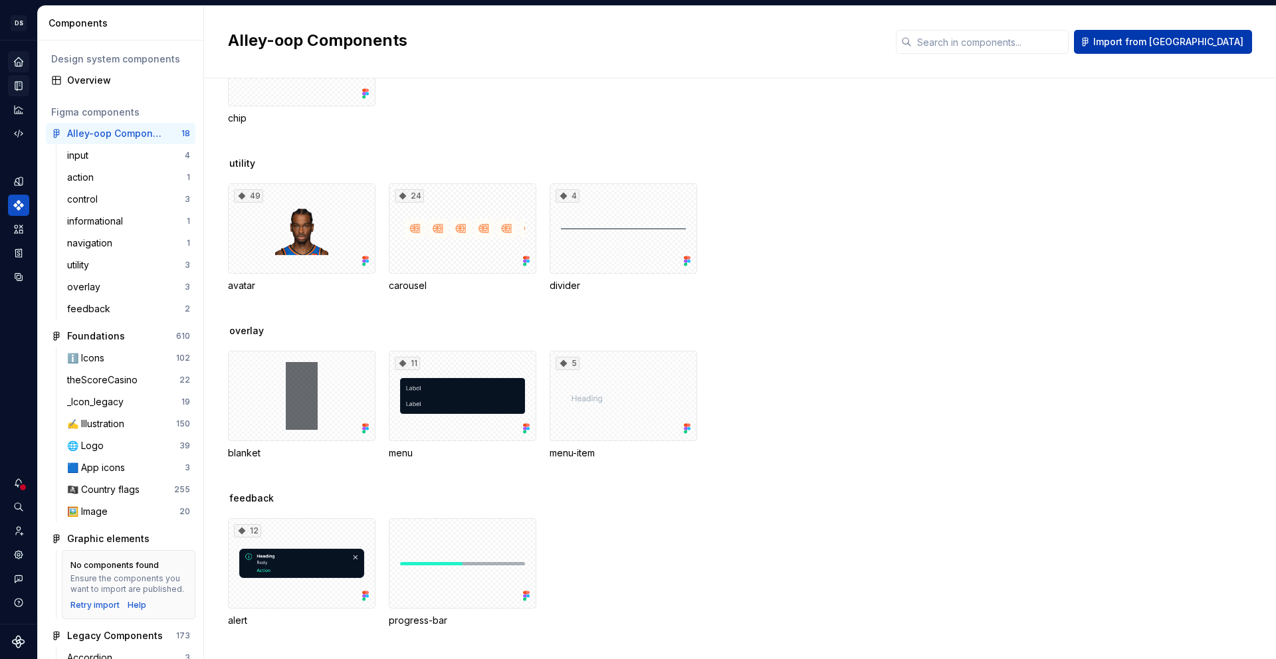
click at [1197, 49] on button "Import from Figma" at bounding box center [1163, 42] width 178 height 24
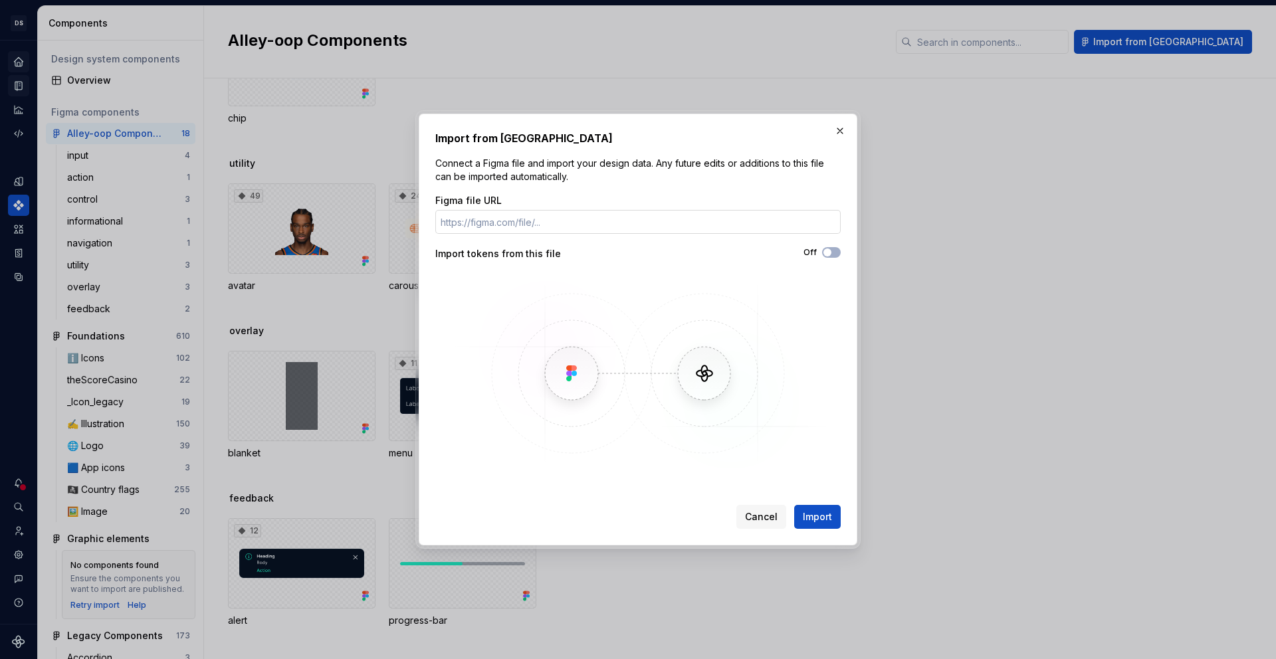
click at [565, 223] on input "Figma file URL" at bounding box center [637, 222] width 405 height 24
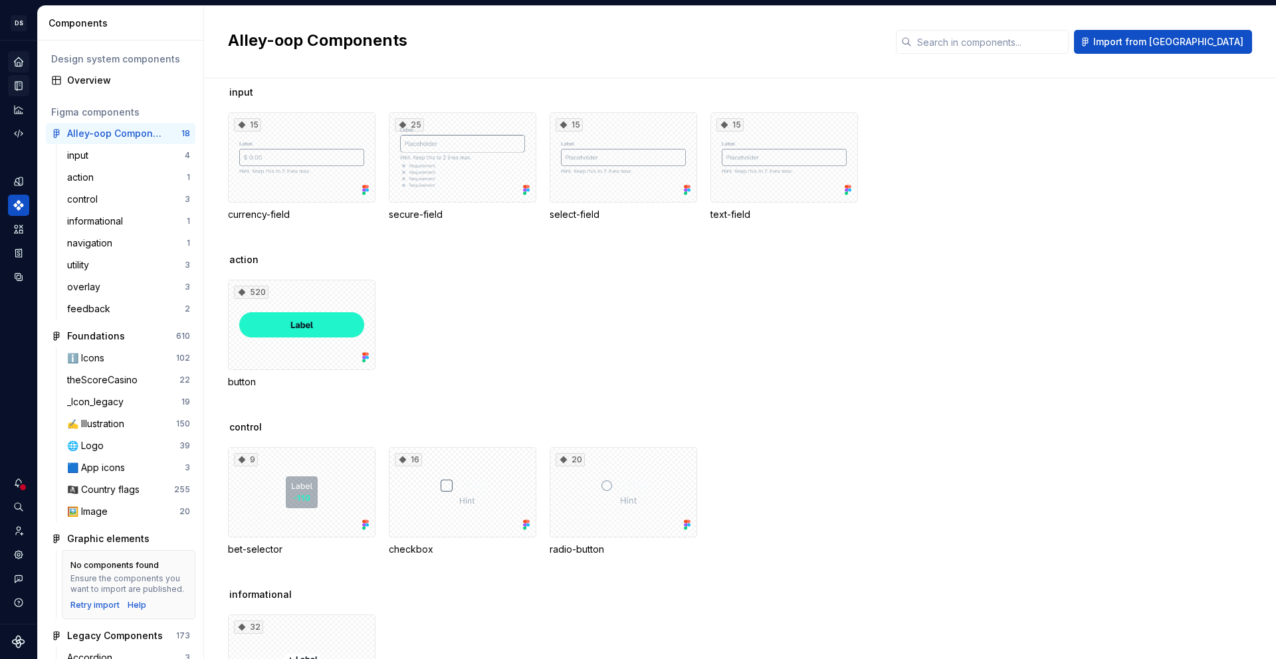
scroll to position [0, 0]
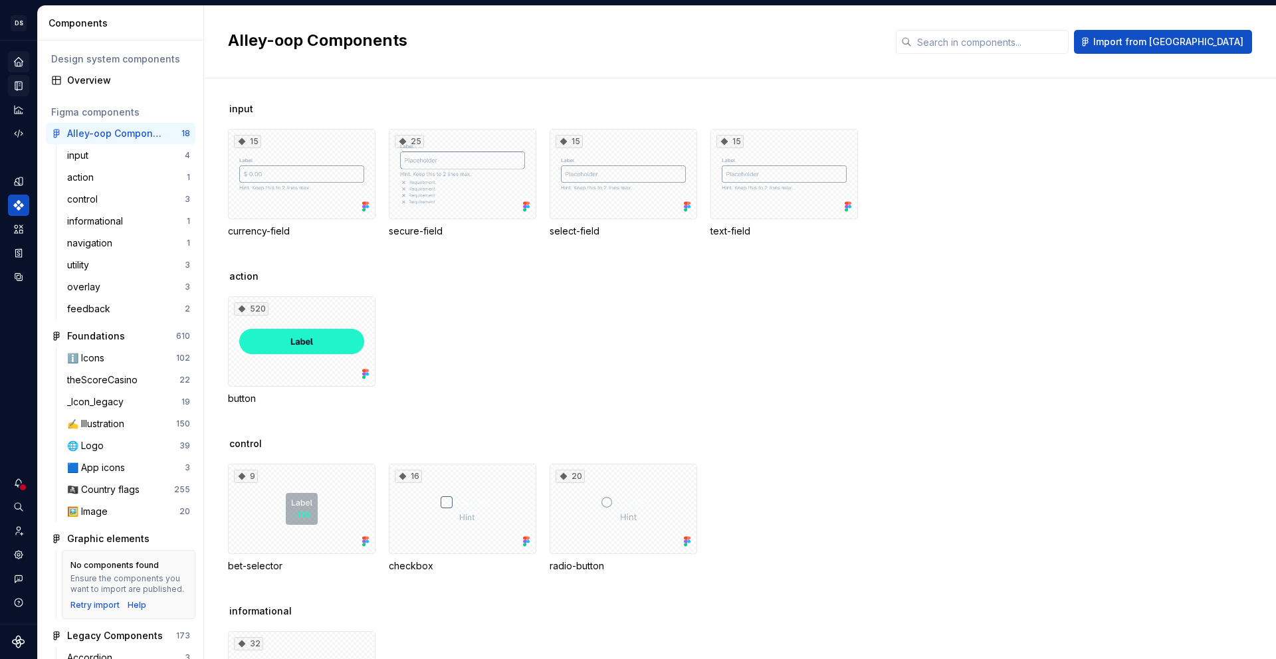
click at [386, 62] on div "Alley-oop Components Import from Figma" at bounding box center [740, 42] width 1072 height 72
click at [29, 39] on button "Expand sidebar" at bounding box center [28, 40] width 19 height 19
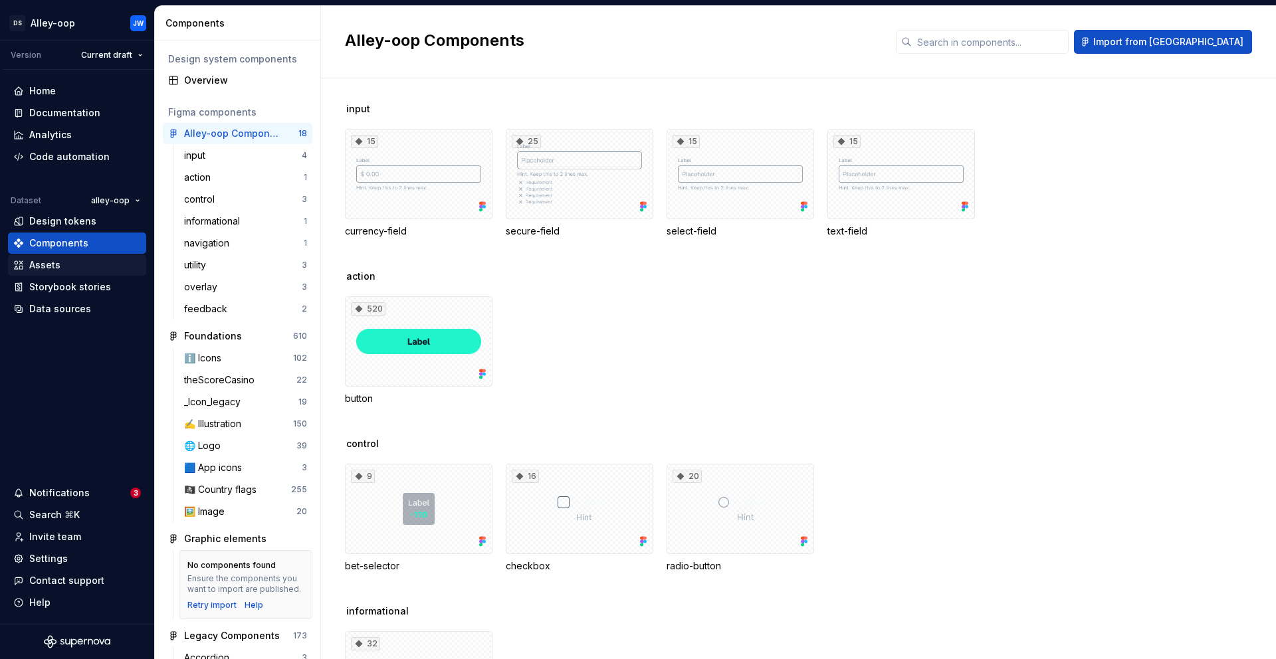
click at [71, 260] on div "Assets" at bounding box center [77, 264] width 128 height 13
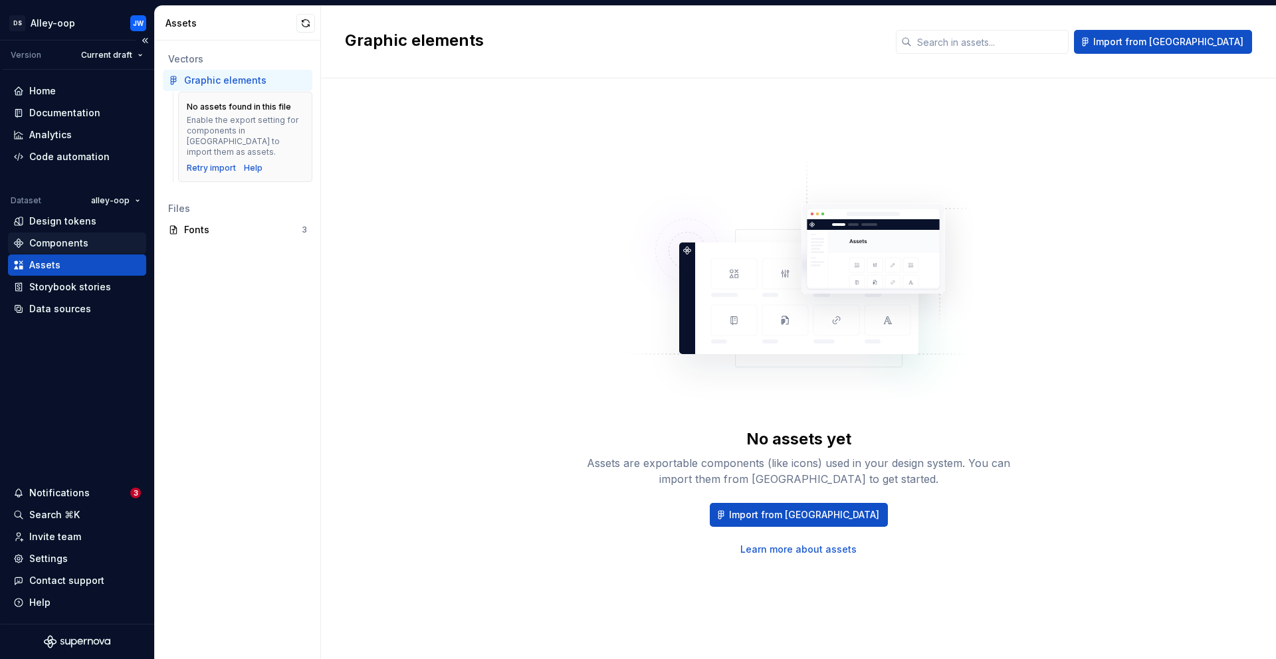
click at [64, 241] on div "Components" at bounding box center [58, 243] width 59 height 13
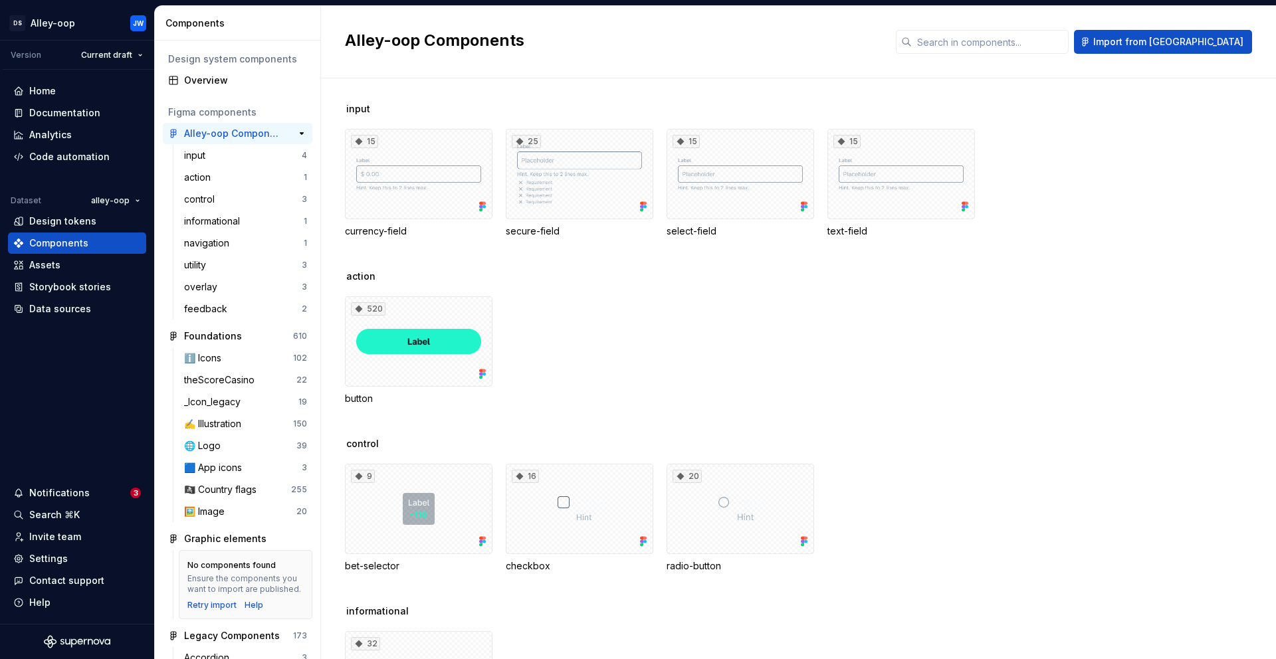
click at [265, 133] on div "Alley-oop Components" at bounding box center [233, 133] width 99 height 13
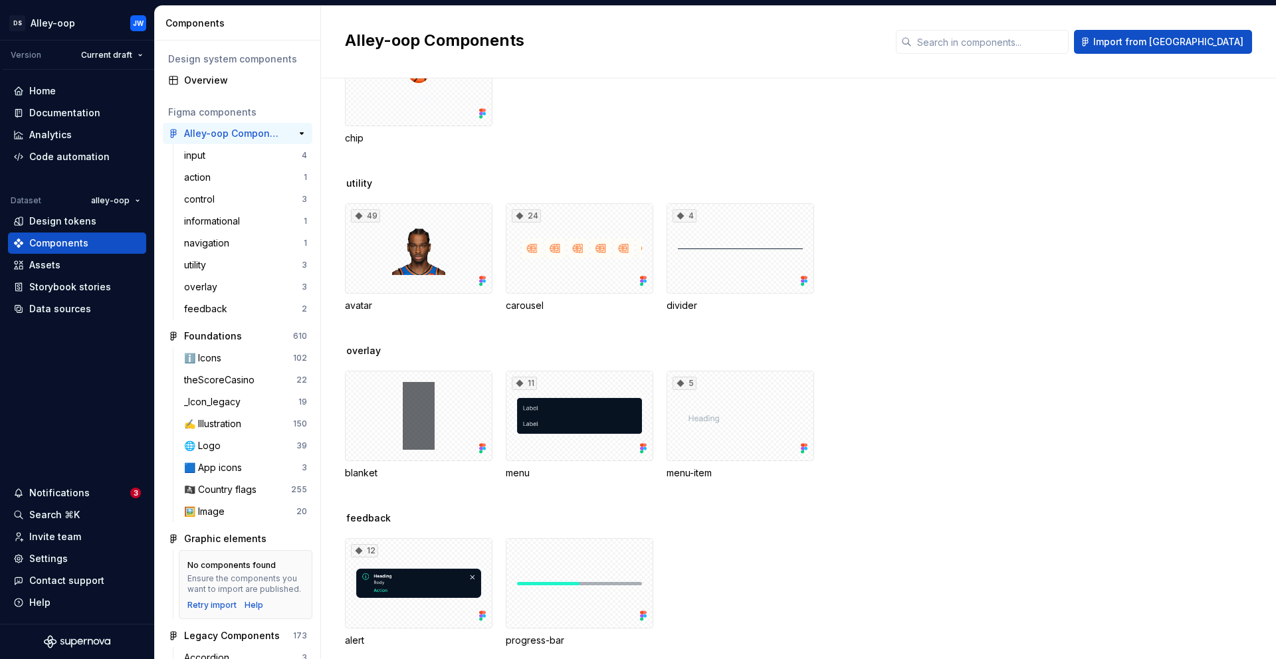
scroll to position [759, 0]
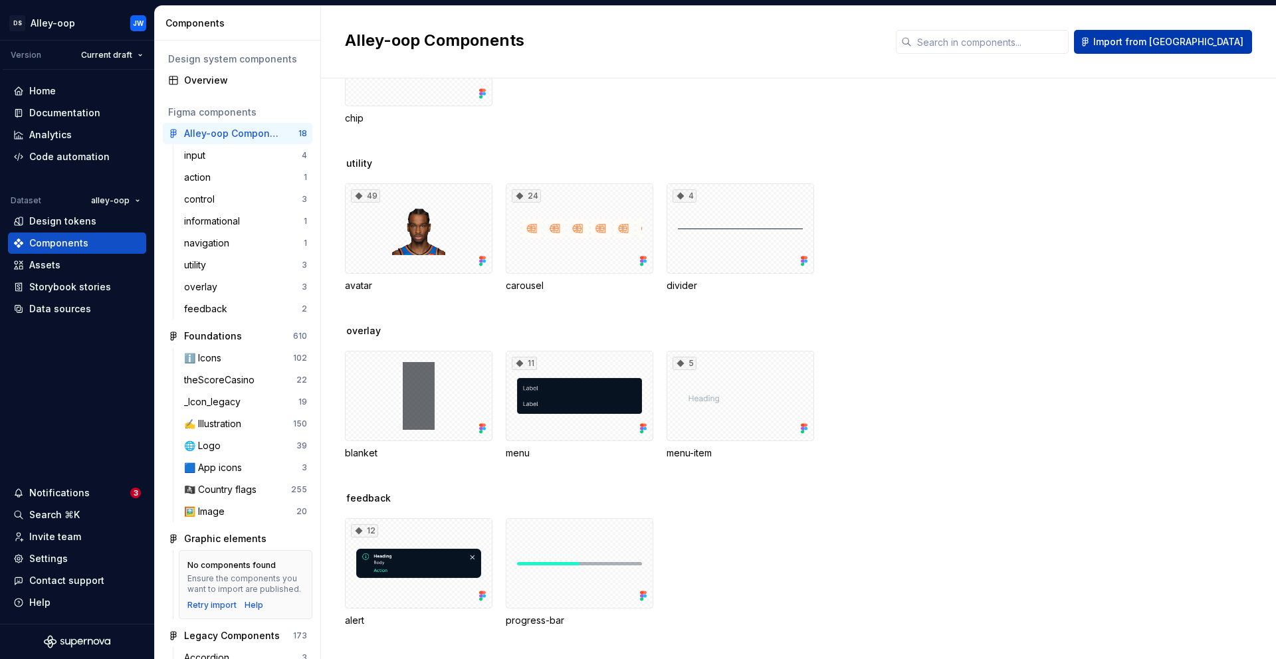
click at [1187, 41] on span "Import from Figma" at bounding box center [1168, 41] width 150 height 13
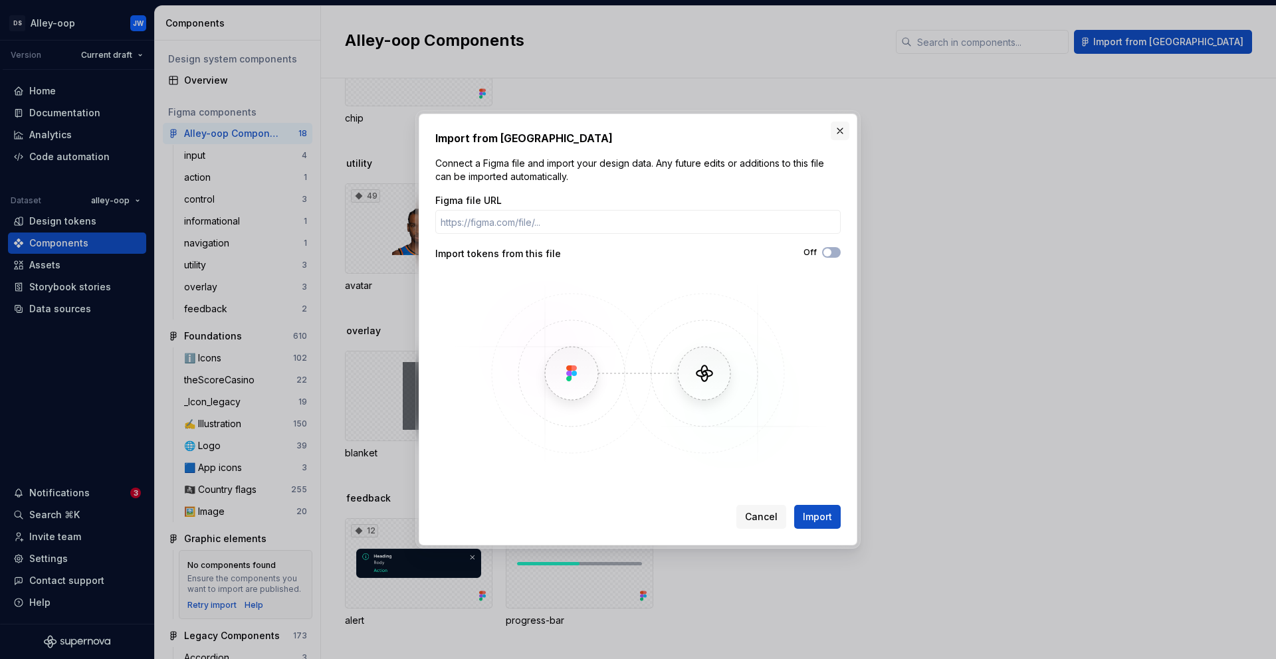
click at [843, 130] on button "button" at bounding box center [840, 131] width 19 height 19
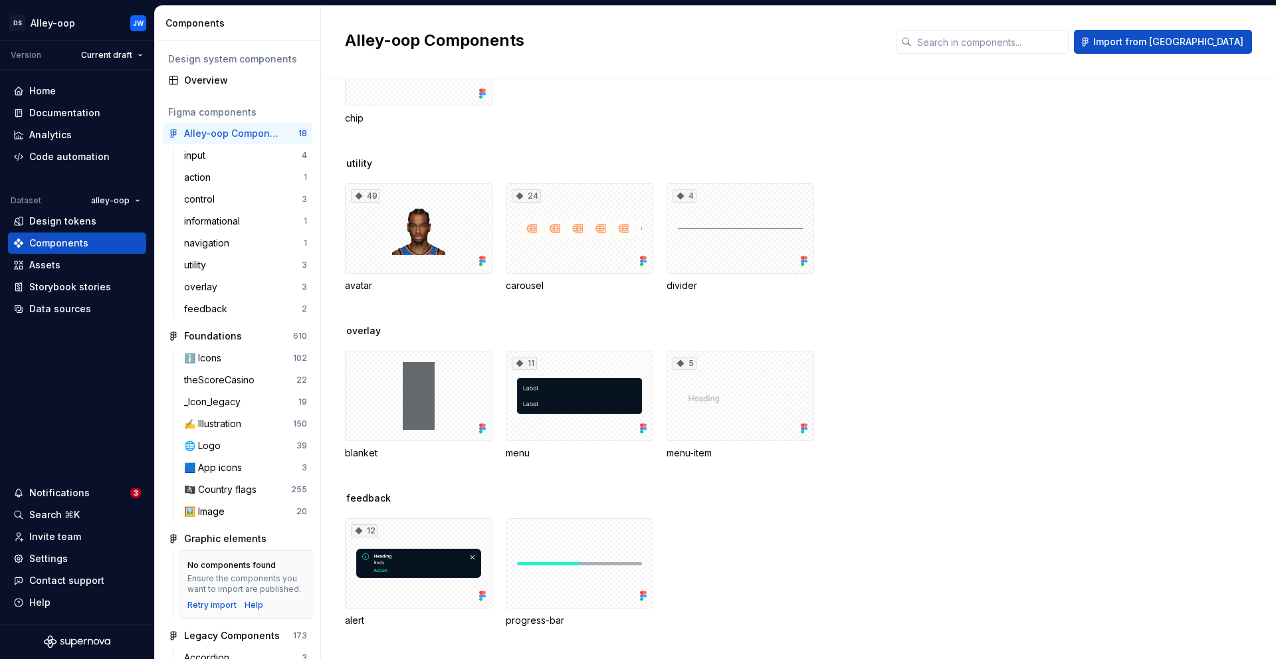
click at [375, 334] on span "overlay" at bounding box center [363, 330] width 35 height 13
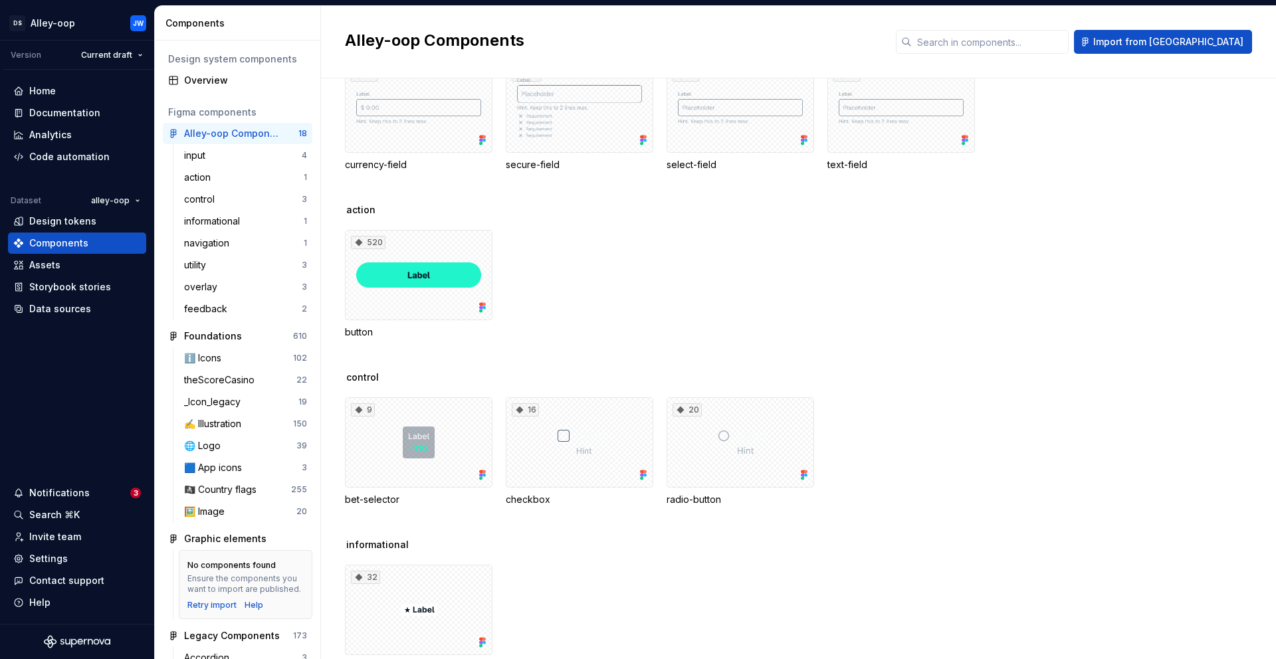
scroll to position [0, 0]
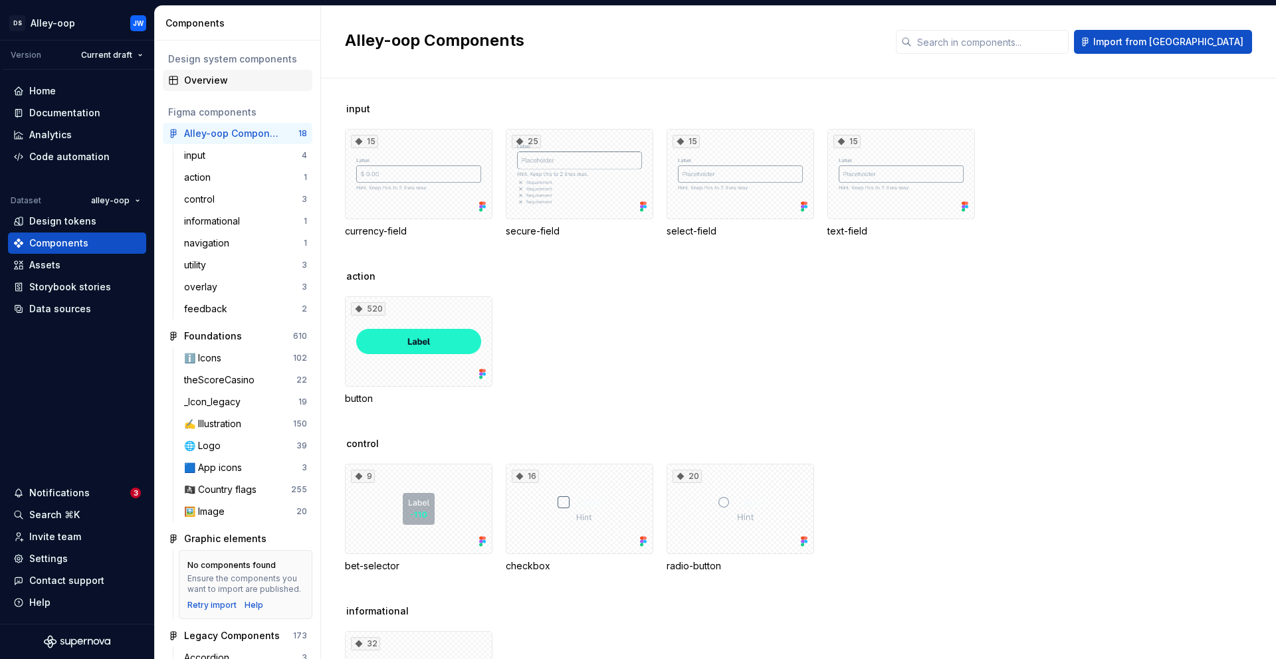
click at [244, 87] on div "Overview" at bounding box center [238, 80] width 150 height 21
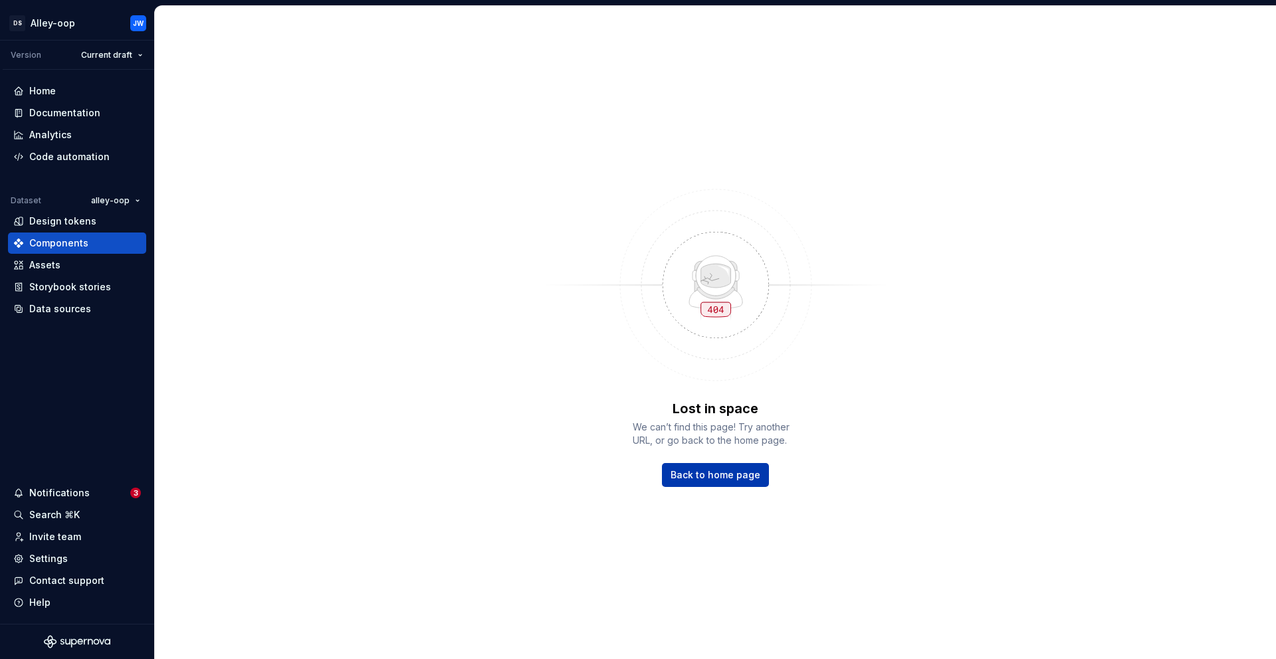
click at [750, 475] on span "Back to home page" at bounding box center [715, 474] width 90 height 13
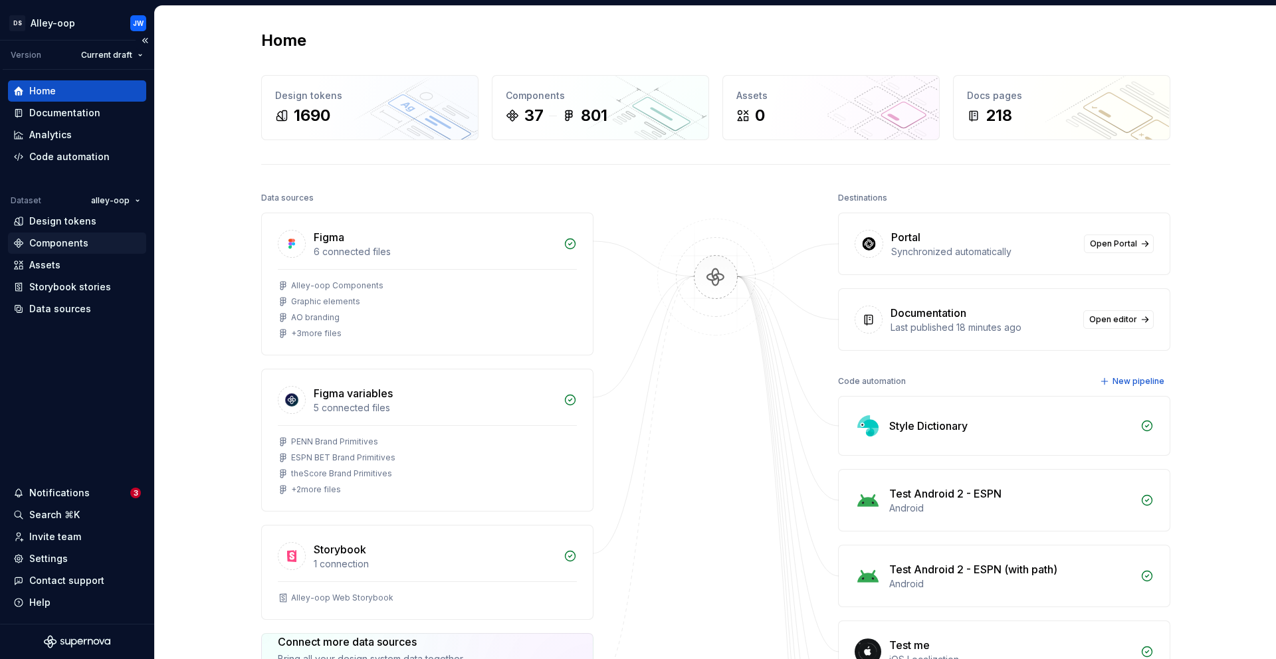
click at [65, 245] on div "Components" at bounding box center [58, 243] width 59 height 13
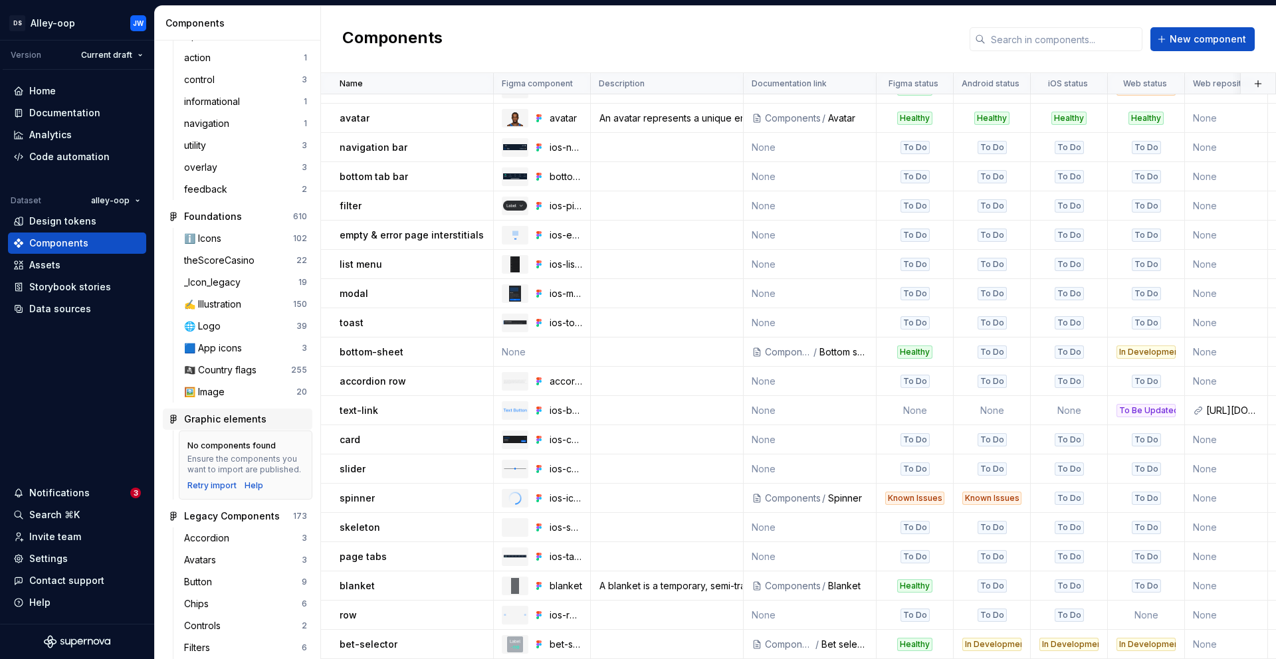
scroll to position [299, 0]
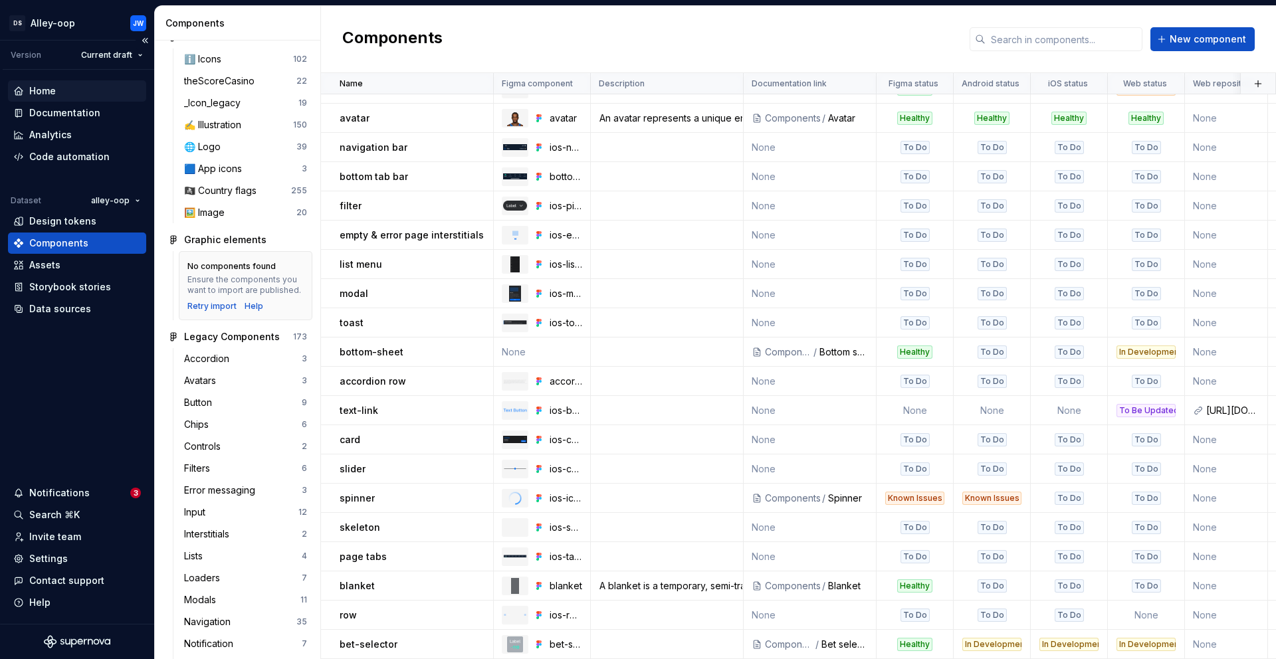
click at [73, 88] on div "Home" at bounding box center [77, 90] width 128 height 13
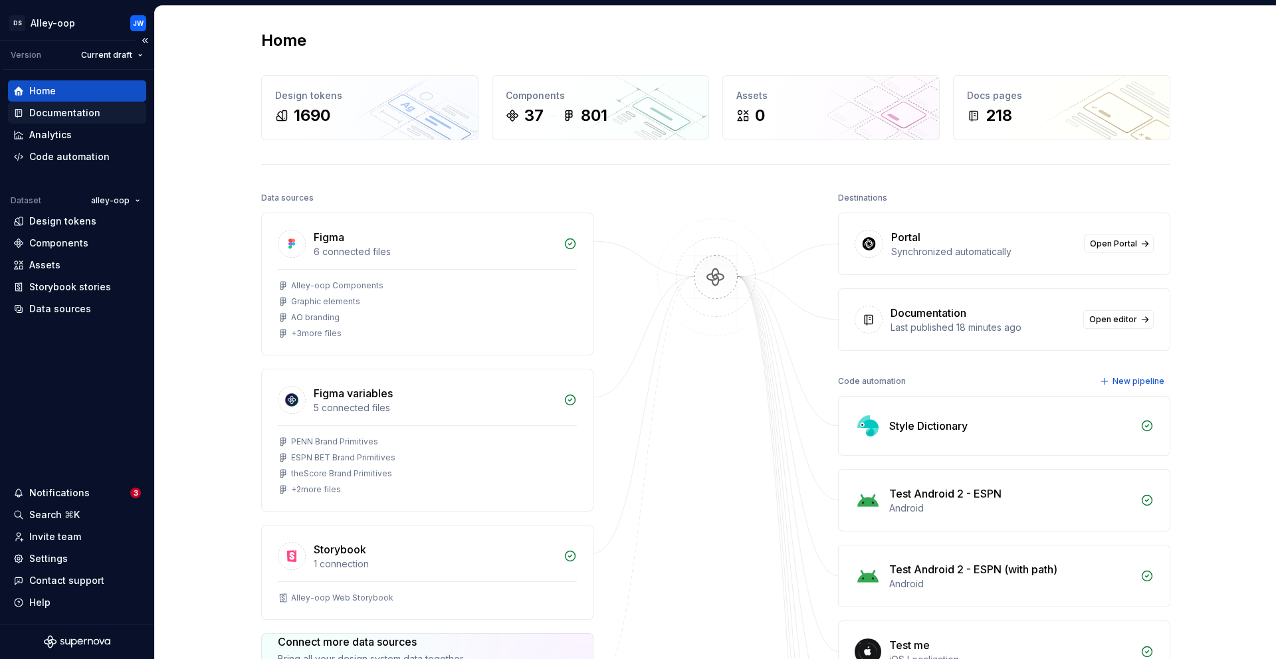
click at [80, 113] on div "Documentation" at bounding box center [64, 112] width 71 height 13
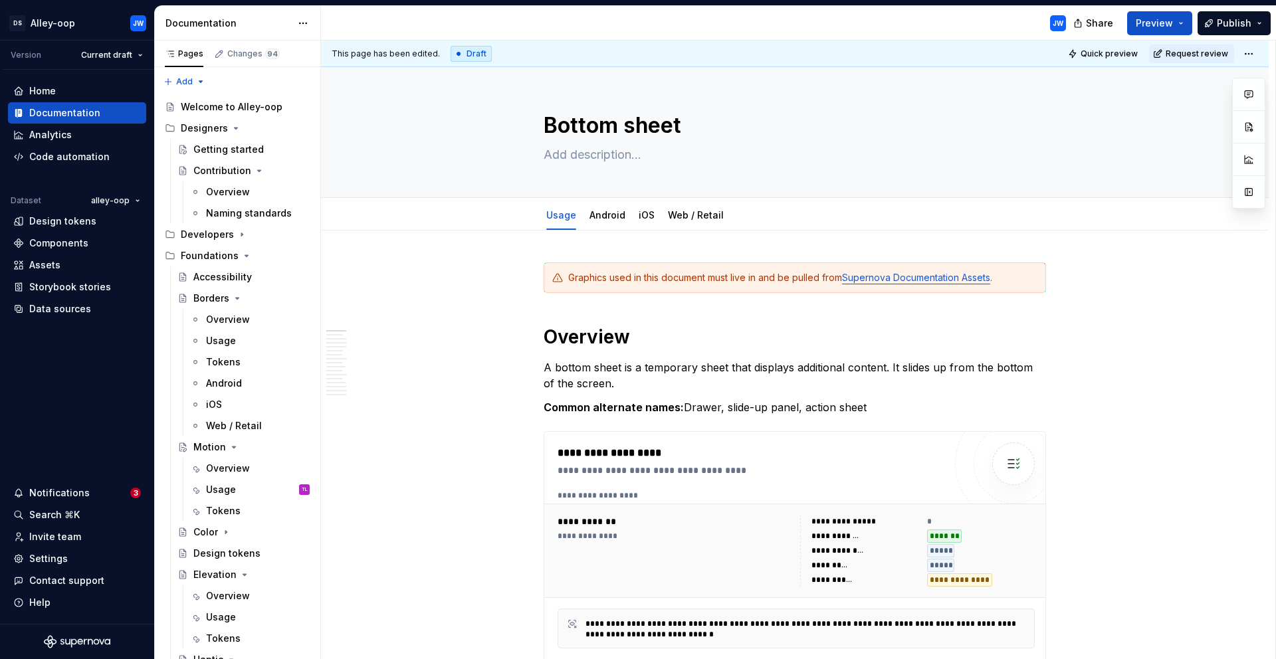
type textarea "*"
